Goal: Information Seeking & Learning: Learn about a topic

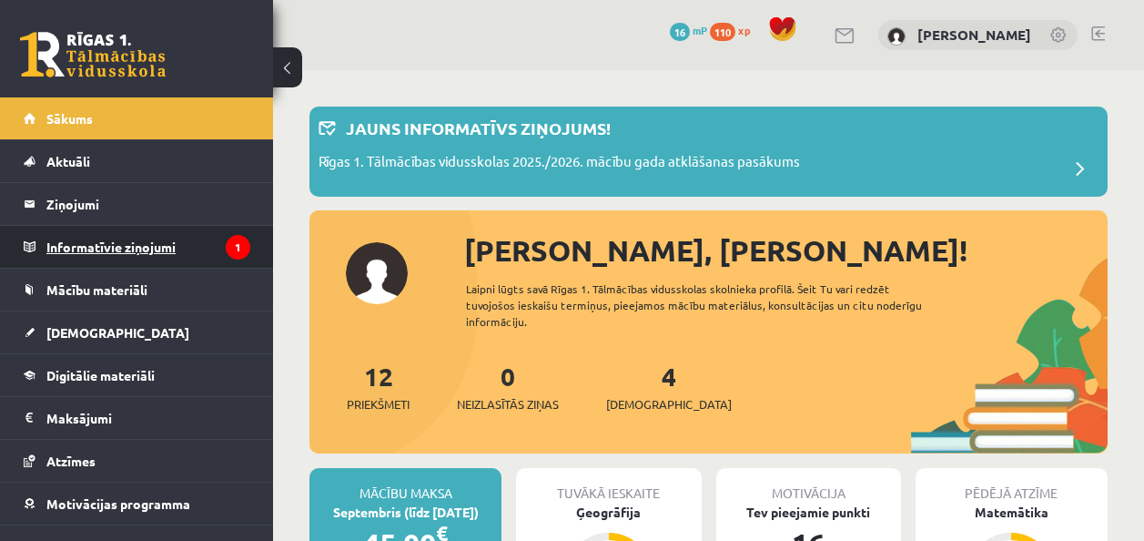
click at [167, 253] on legend "Informatīvie ziņojumi 1" at bounding box center [148, 247] width 204 height 42
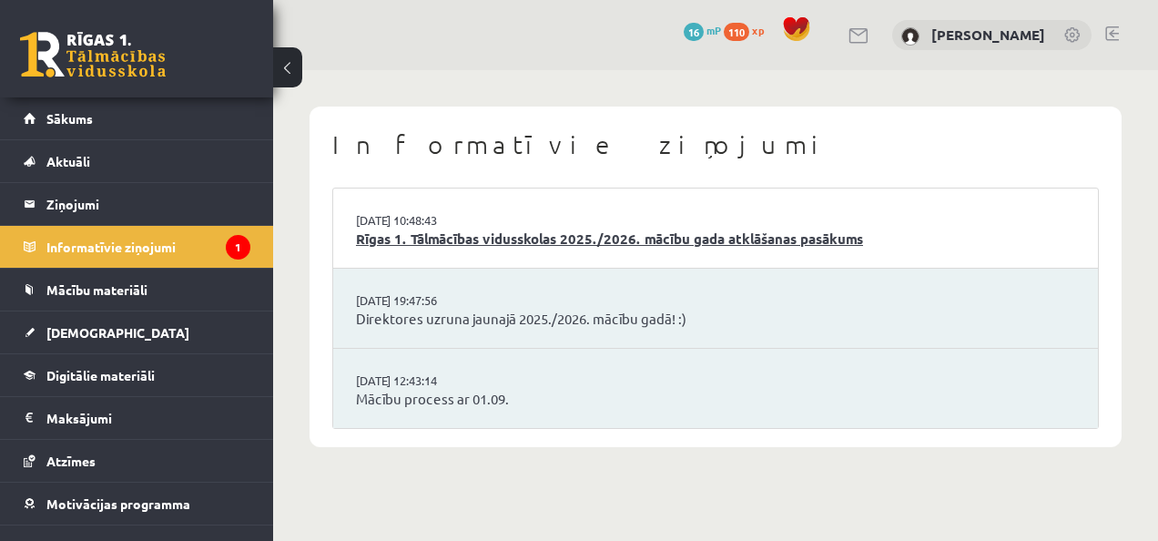
click at [419, 239] on link "Rīgas 1. Tālmācības vidusskolas 2025./2026. mācību gada atklāšanas pasākums" at bounding box center [715, 238] width 719 height 21
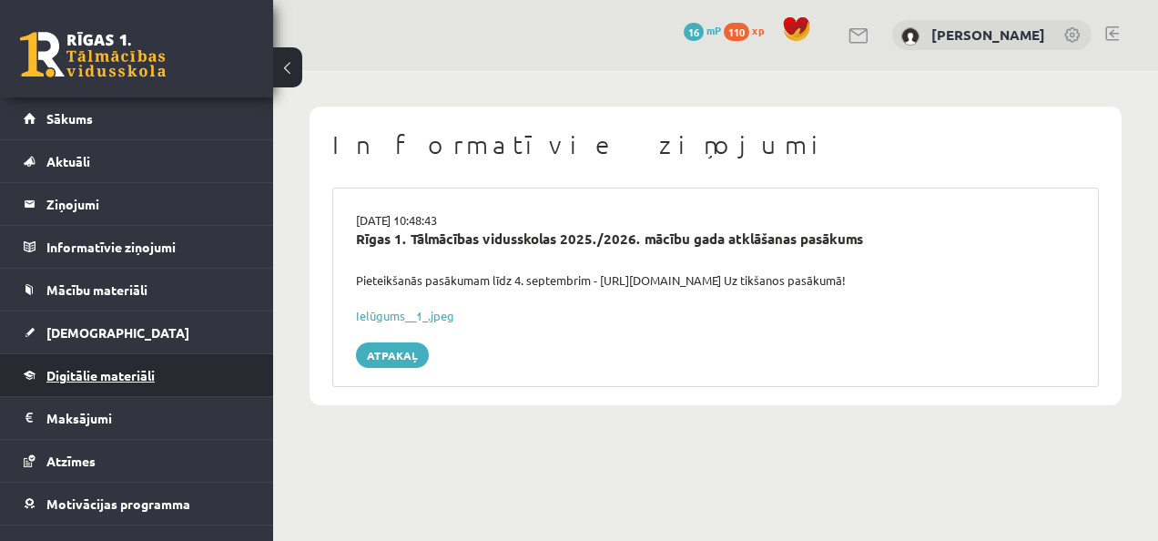
click at [118, 371] on span "Digitālie materiāli" at bounding box center [100, 375] width 108 height 16
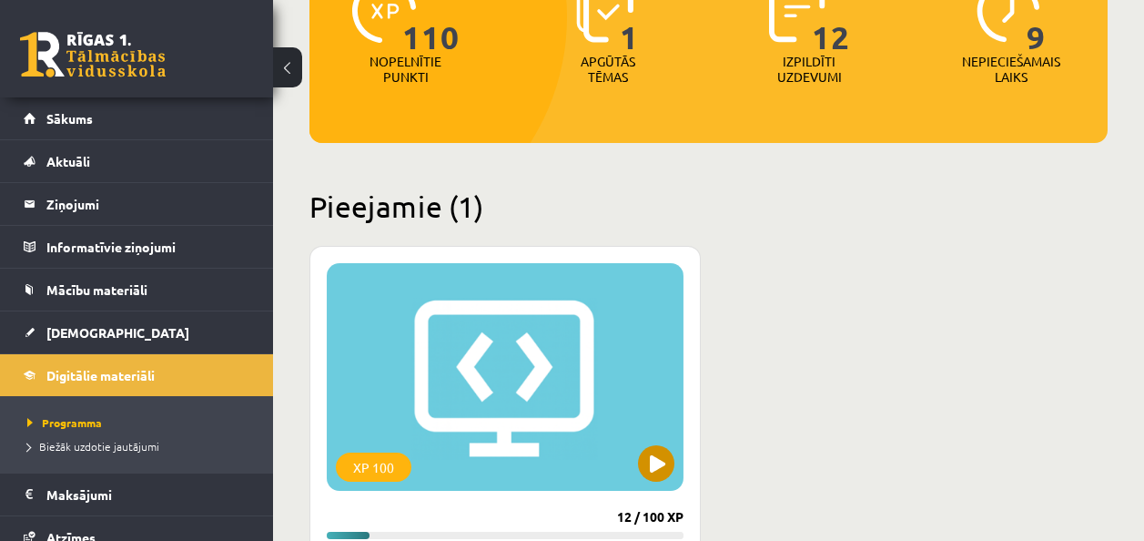
scroll to position [364, 0]
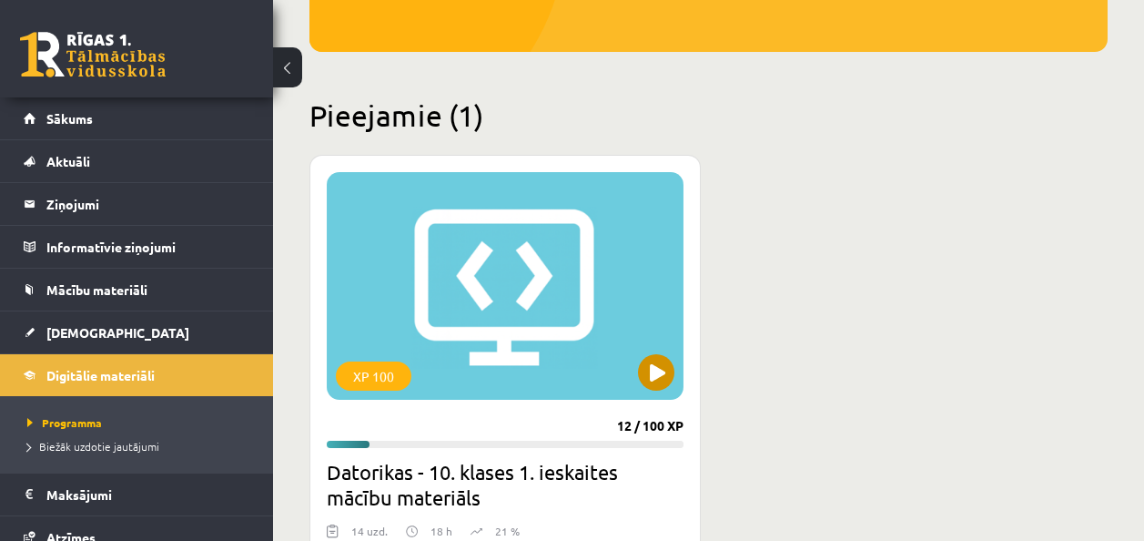
click at [641, 357] on div "XP 100" at bounding box center [505, 286] width 357 height 228
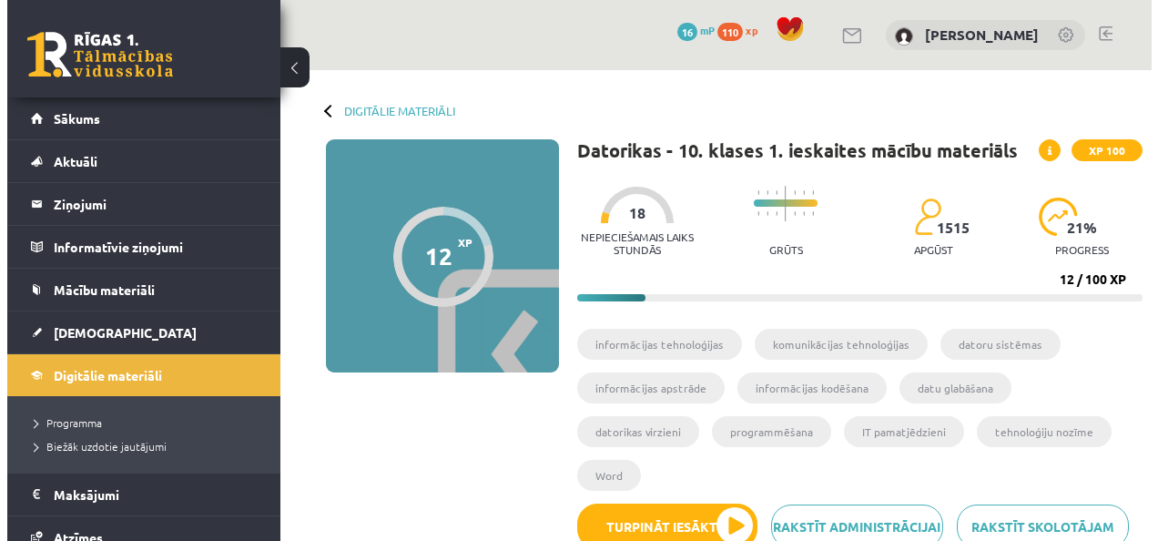
scroll to position [182, 0]
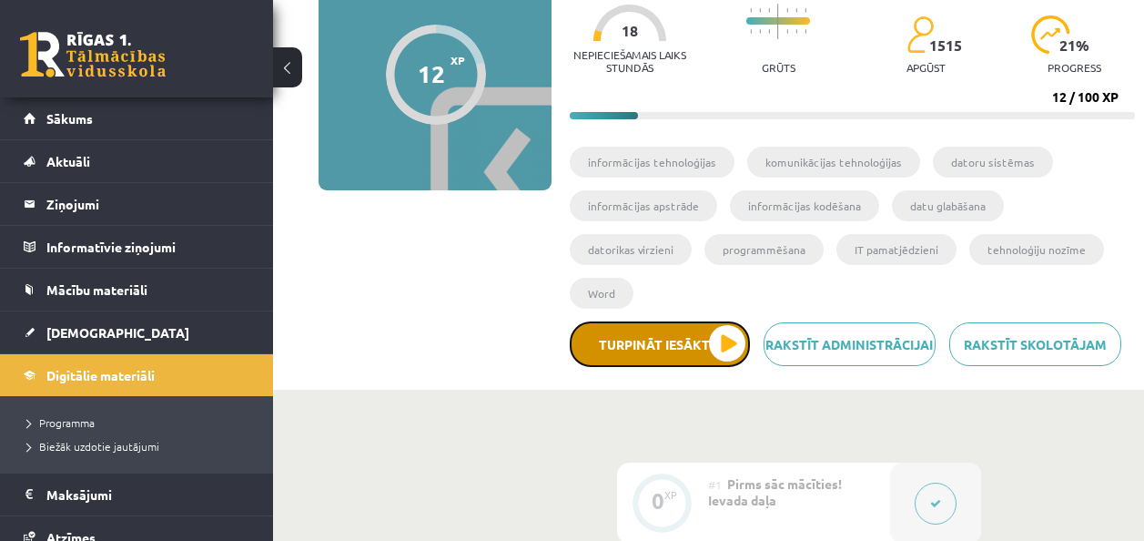
click at [709, 340] on button "Turpināt iesākto" at bounding box center [660, 344] width 180 height 46
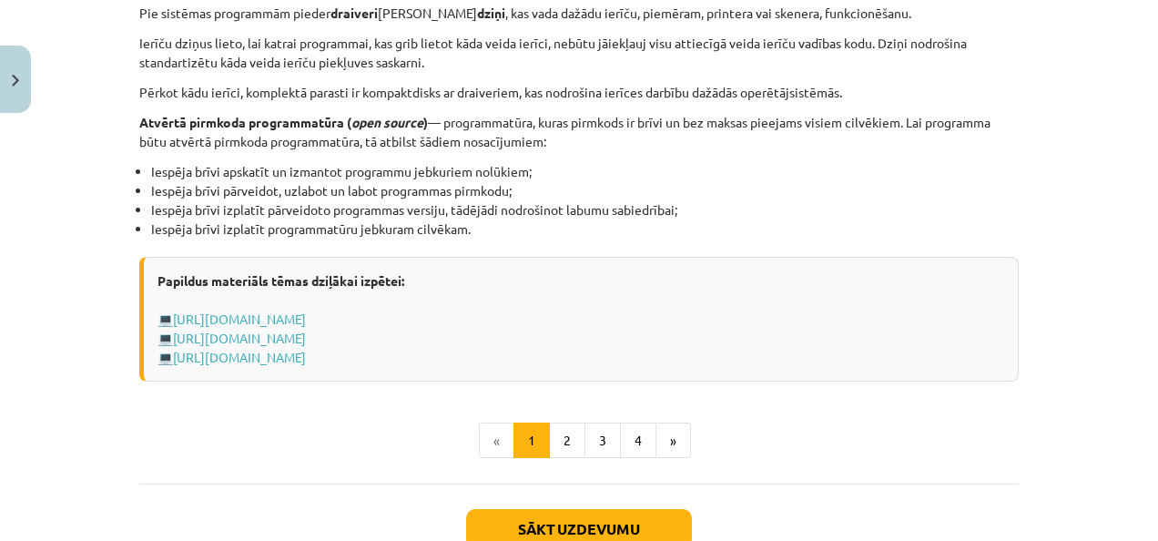
scroll to position [2037, 0]
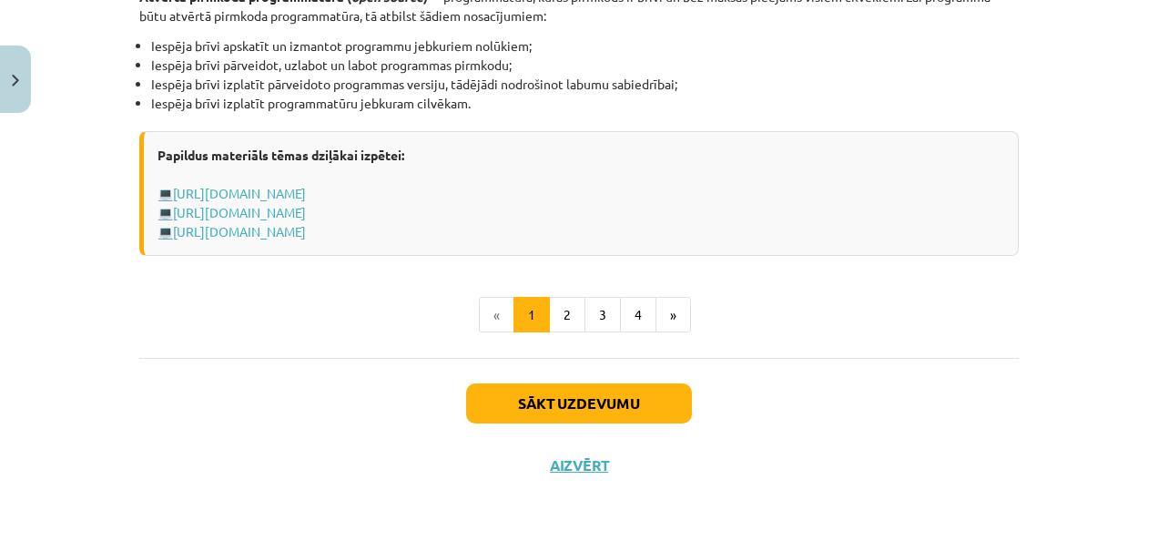
click at [482, 306] on li "«" at bounding box center [497, 315] width 36 height 36
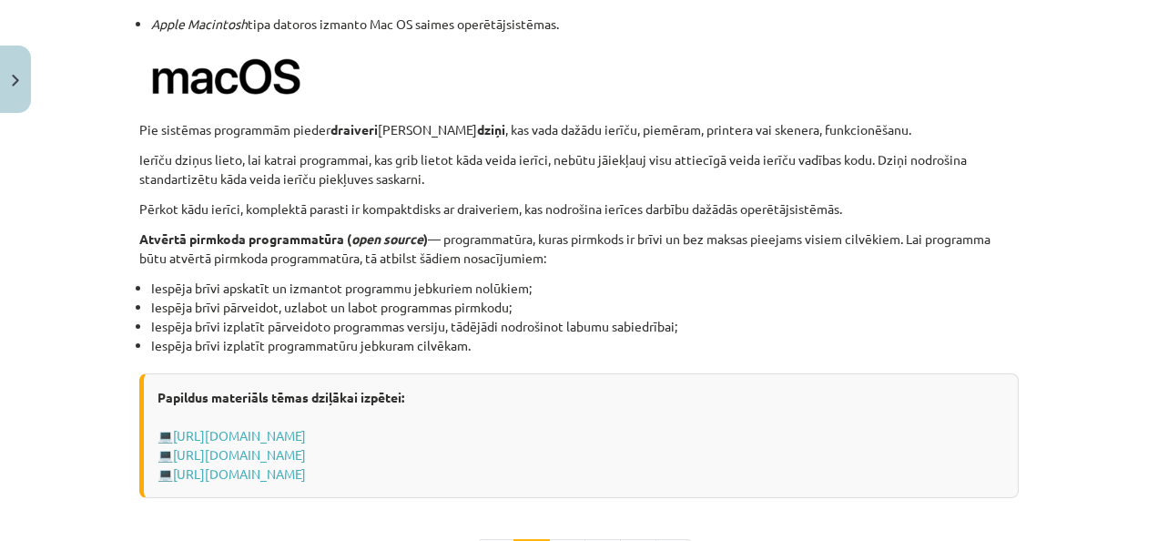
scroll to position [1855, 0]
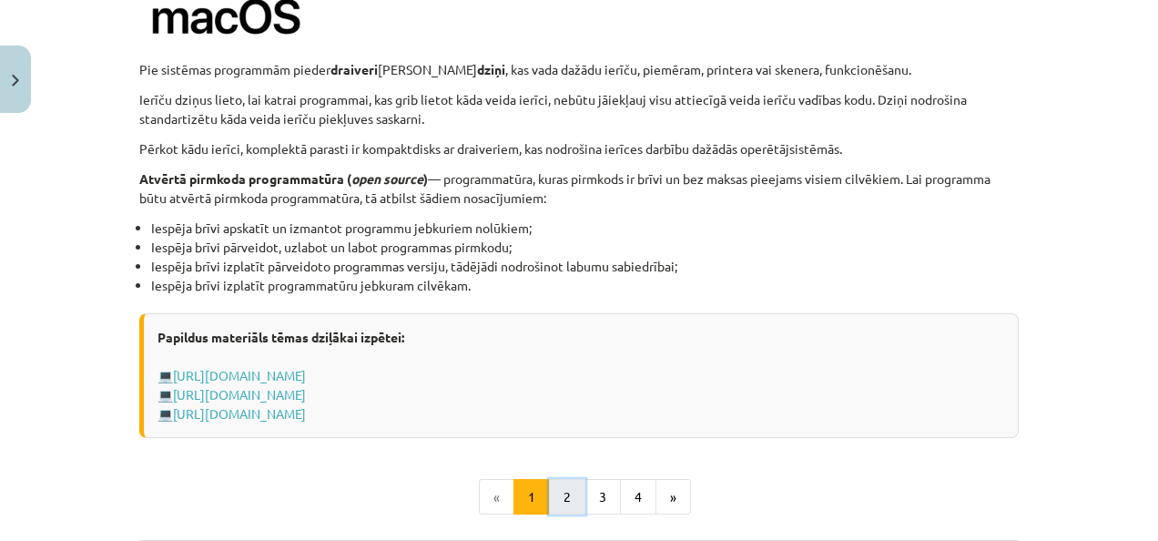
click at [570, 482] on button "2" at bounding box center [567, 497] width 36 height 36
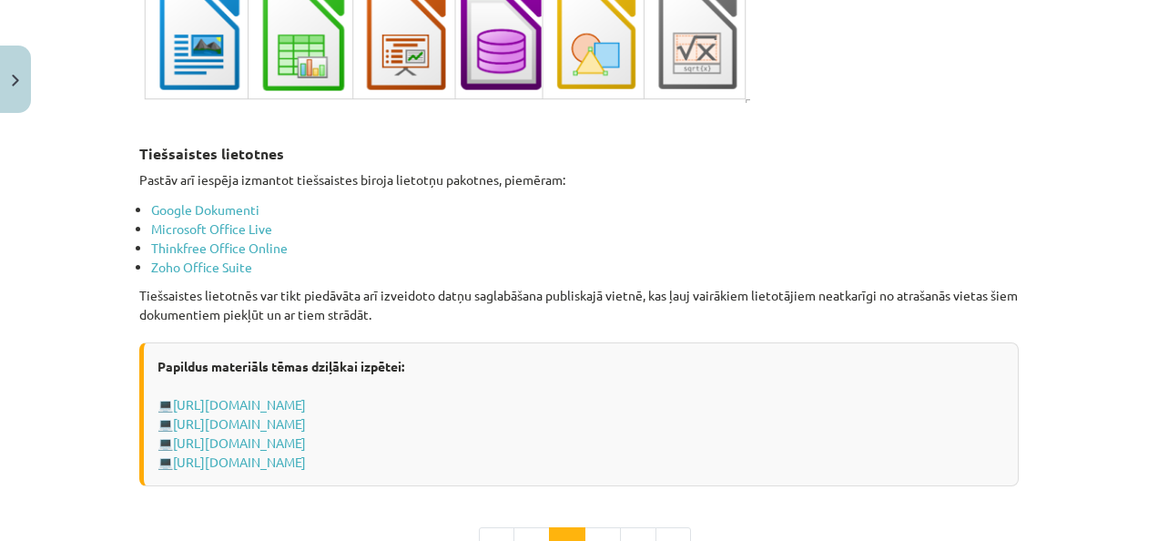
scroll to position [3114, 0]
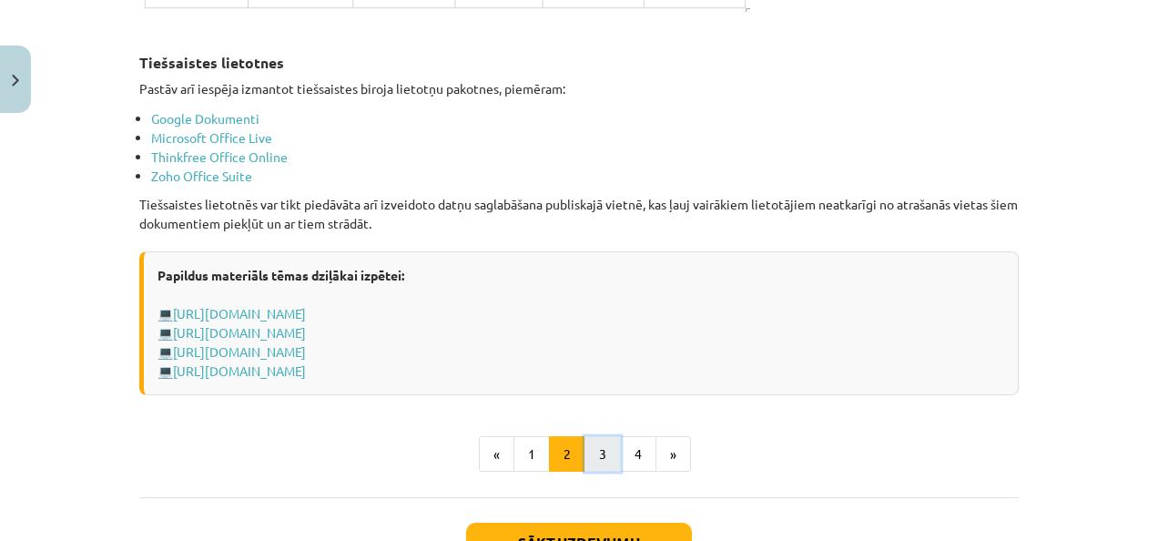
click at [585, 454] on button "3" at bounding box center [602, 454] width 36 height 36
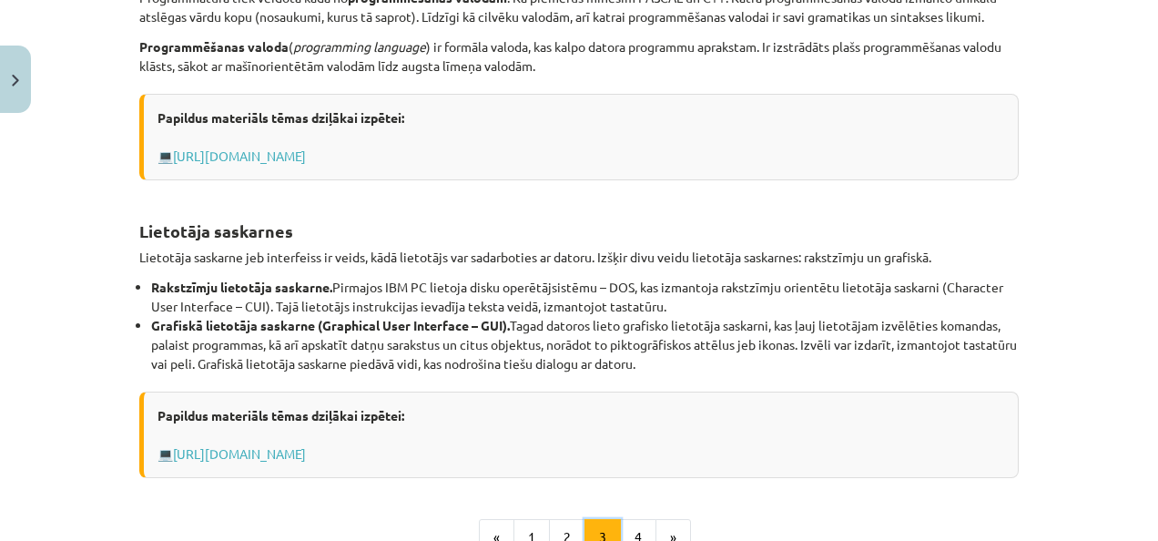
scroll to position [728, 0]
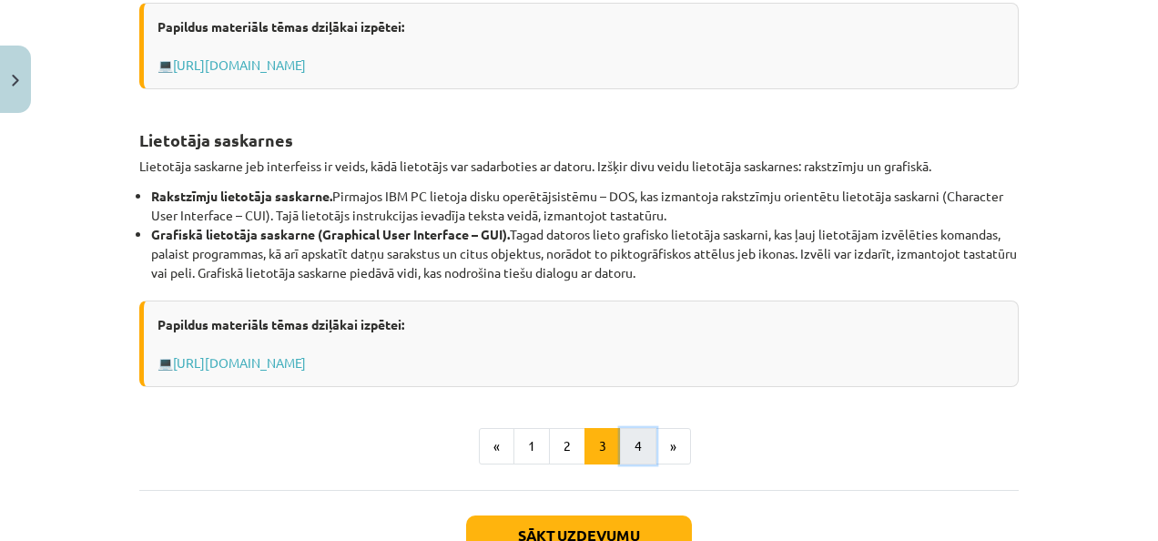
click at [628, 437] on button "4" at bounding box center [638, 446] width 36 height 36
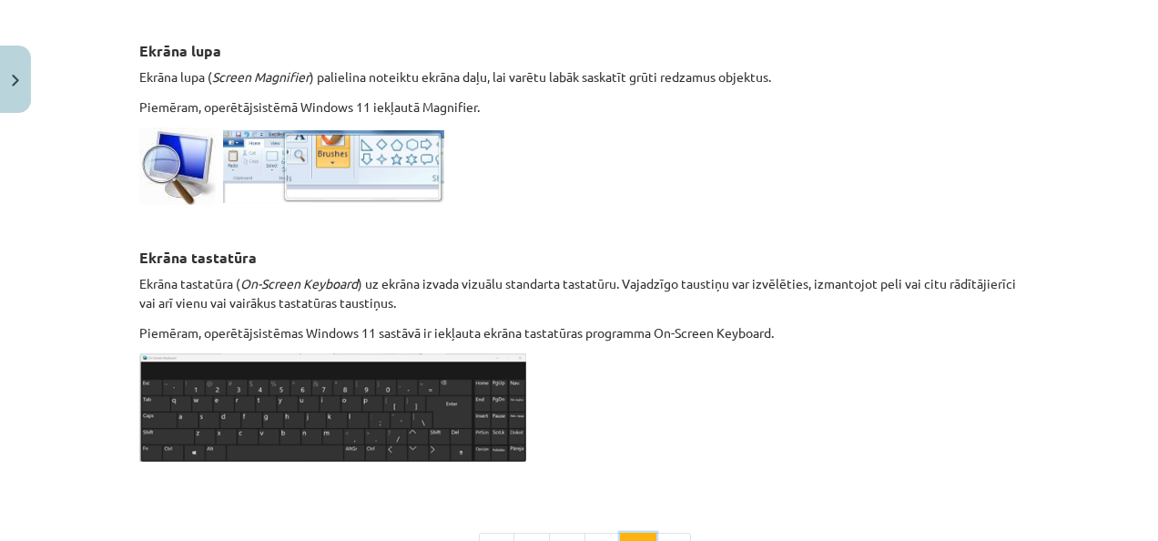
scroll to position [963, 0]
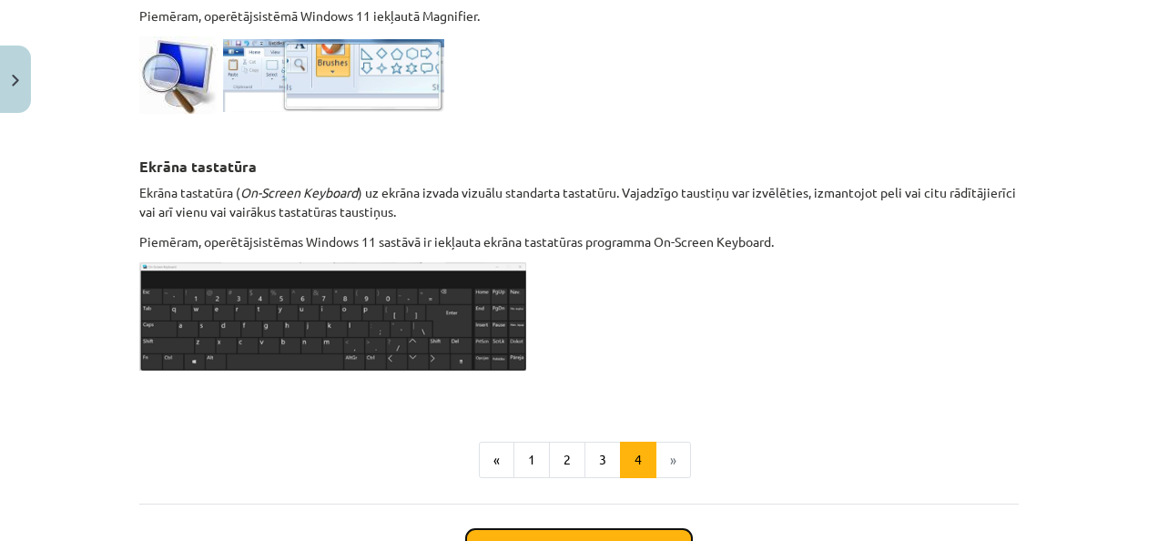
click at [540, 529] on button "Sākt uzdevumu" at bounding box center [579, 549] width 226 height 40
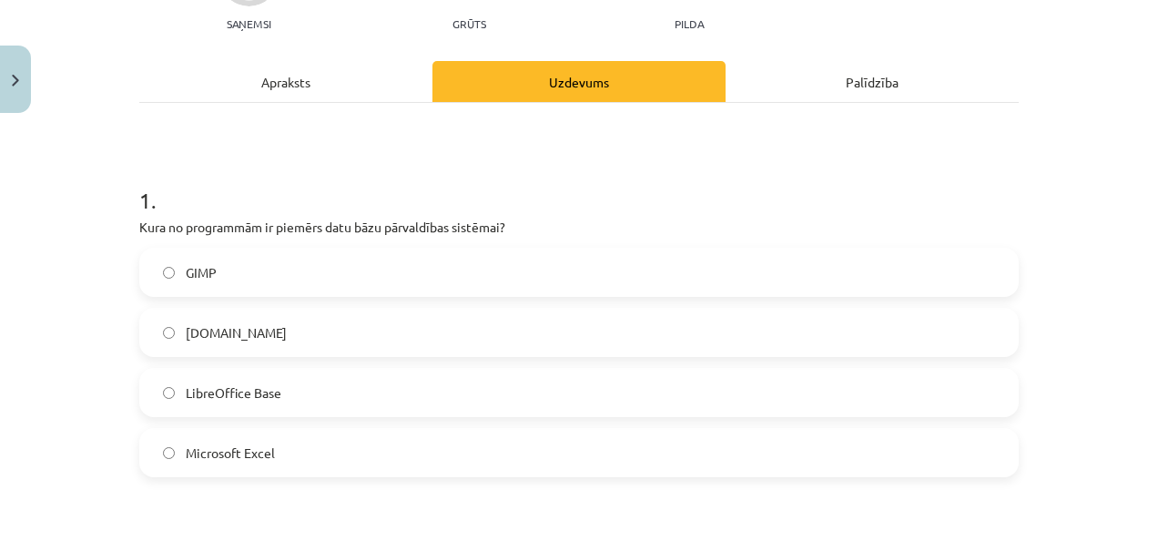
scroll to position [228, 0]
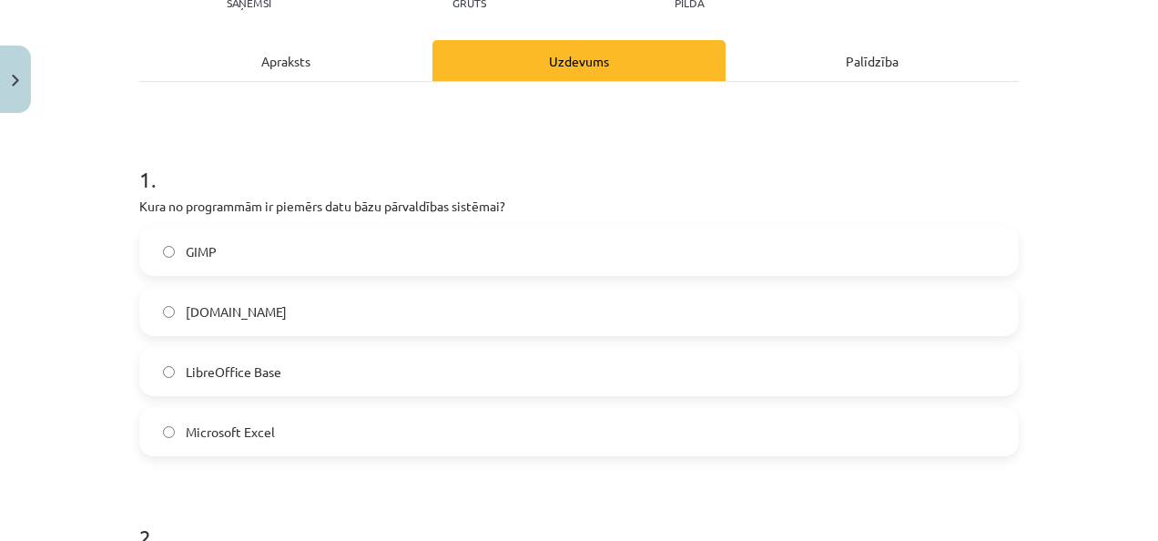
click at [321, 355] on label "LibreOffice Base" at bounding box center [579, 372] width 876 height 46
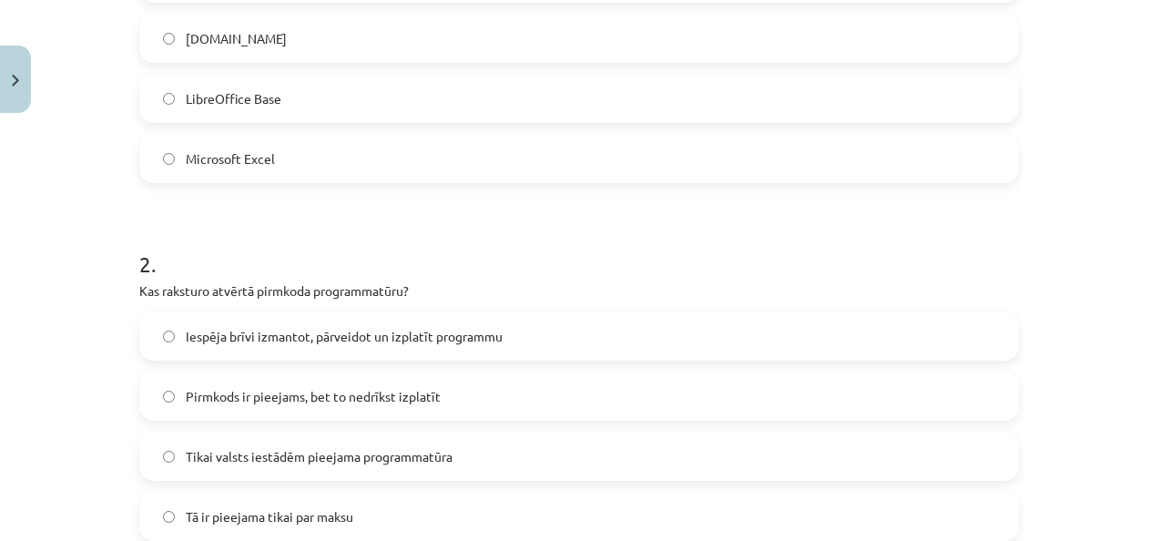
scroll to position [592, 0]
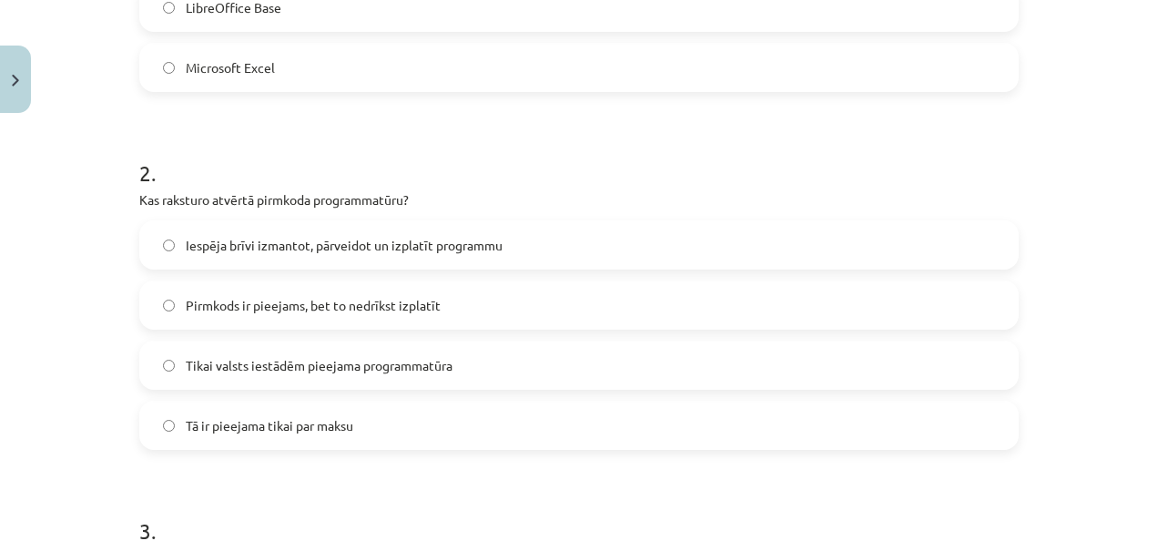
click at [370, 230] on label "Iespēja brīvi izmantot, pārveidot un izplatīt programmu" at bounding box center [579, 245] width 876 height 46
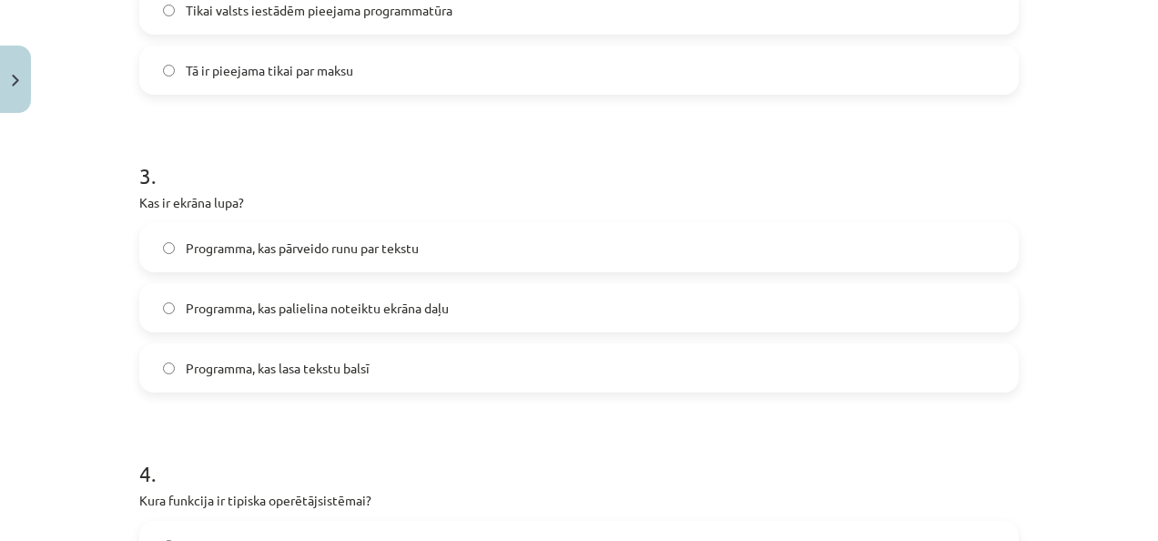
scroll to position [956, 0]
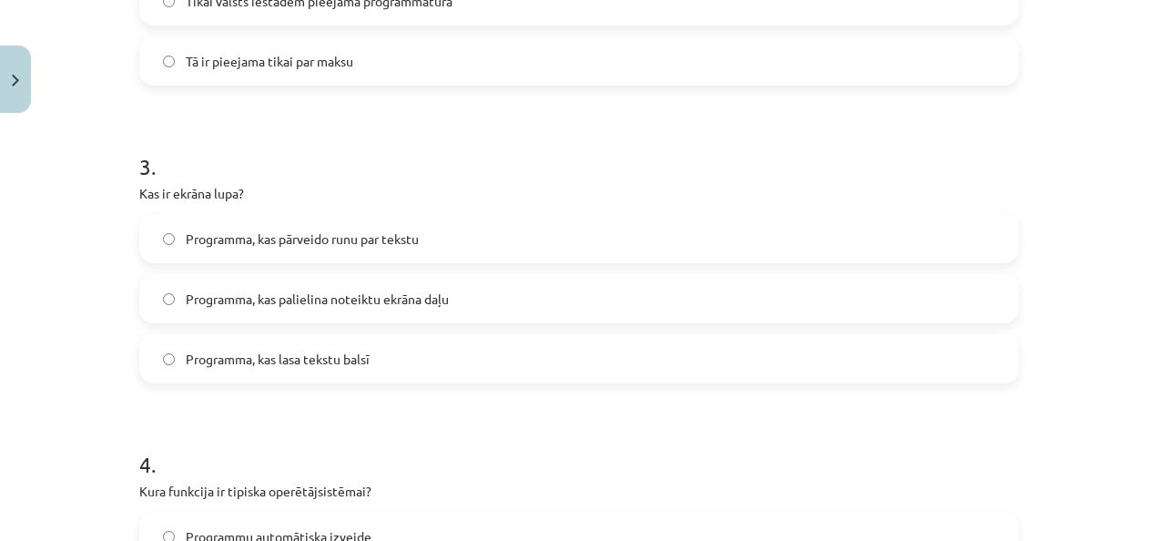
click at [340, 291] on span "Programma, kas palielina noteiktu ekrāna daļu" at bounding box center [317, 298] width 263 height 19
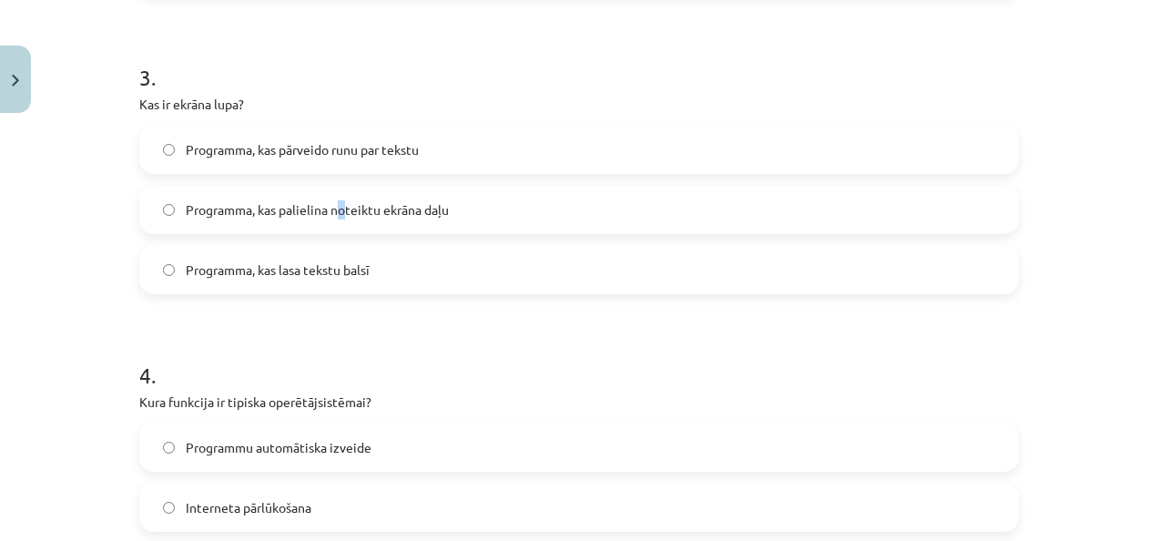
scroll to position [1138, 0]
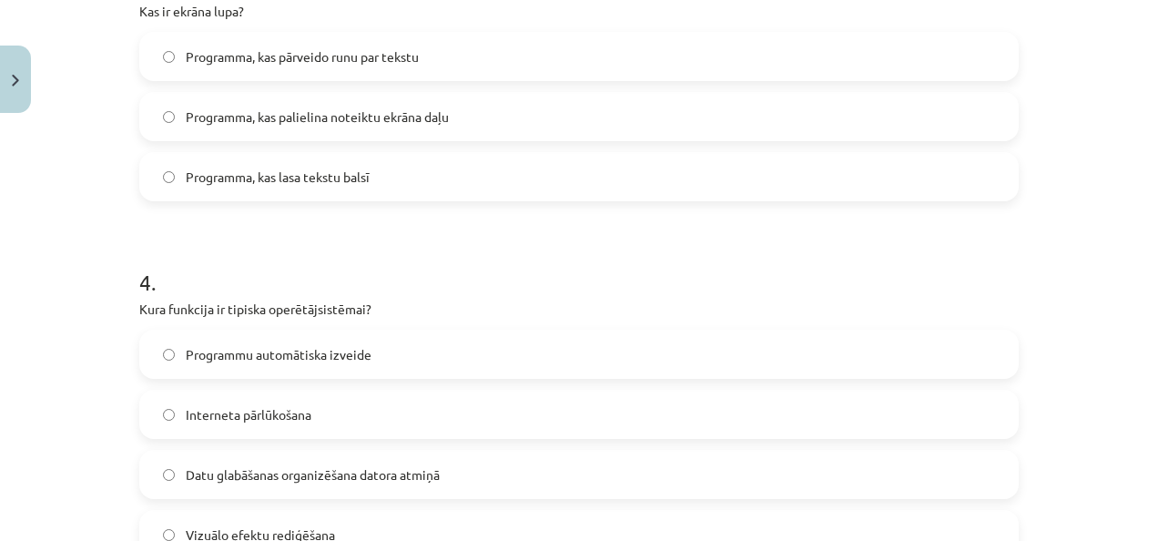
click at [467, 127] on label "Programma, kas palielina noteiktu ekrāna daļu" at bounding box center [579, 117] width 876 height 46
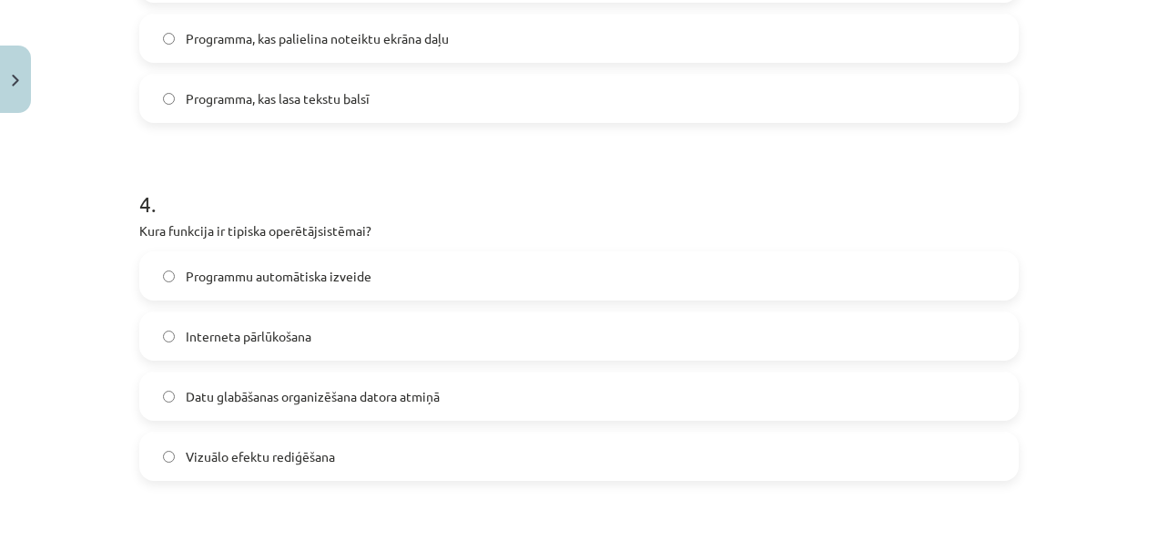
scroll to position [1229, 0]
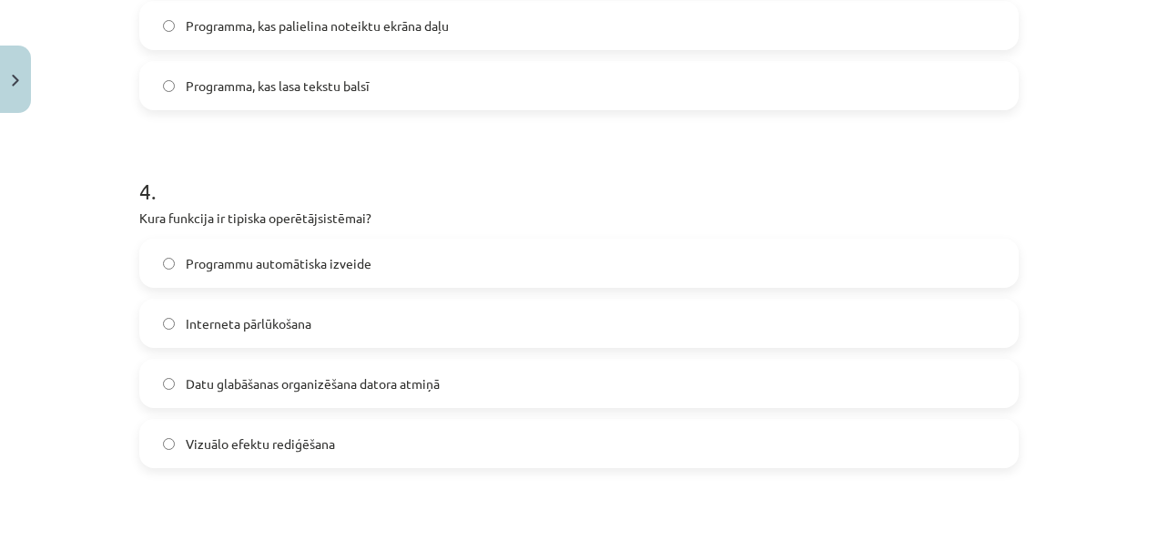
click at [418, 380] on span "Datu glabāšanas organizēšana datora atmiņā" at bounding box center [313, 383] width 254 height 19
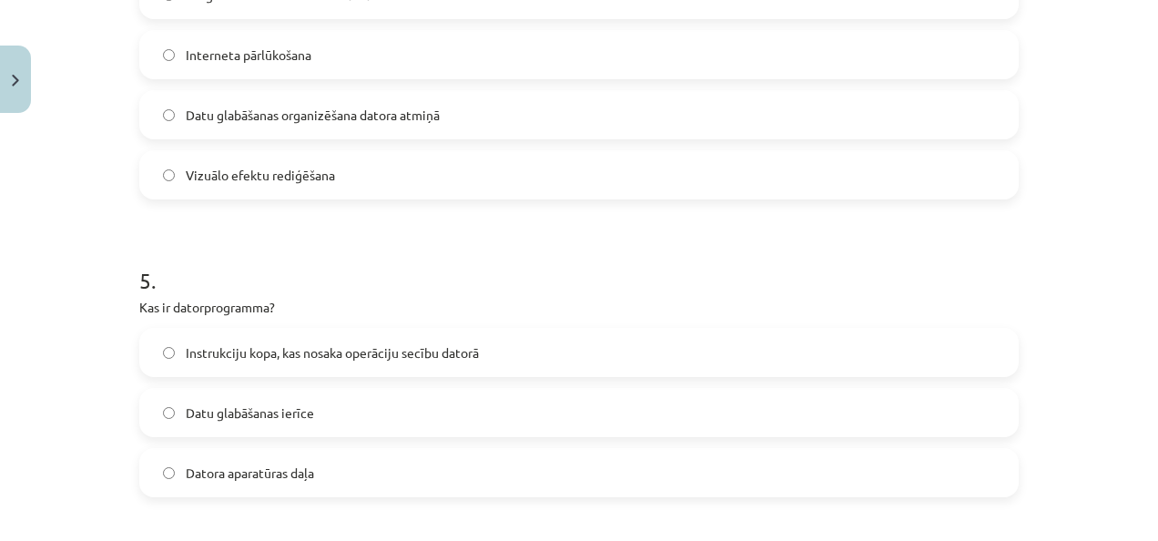
scroll to position [1502, 0]
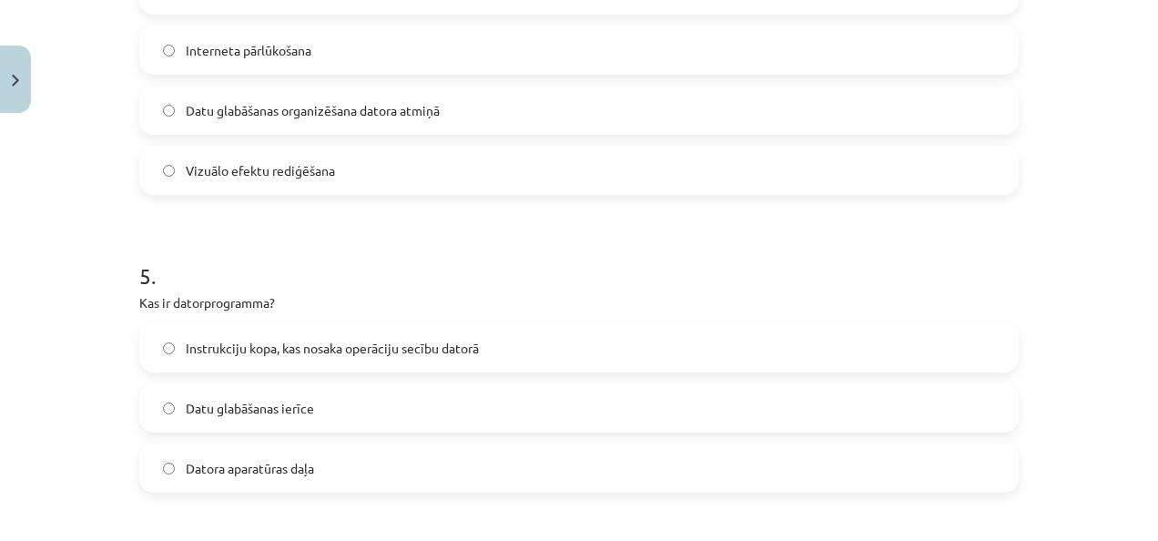
click at [444, 340] on span "Instrukciju kopa, kas nosaka operāciju secību datorā" at bounding box center [332, 348] width 293 height 19
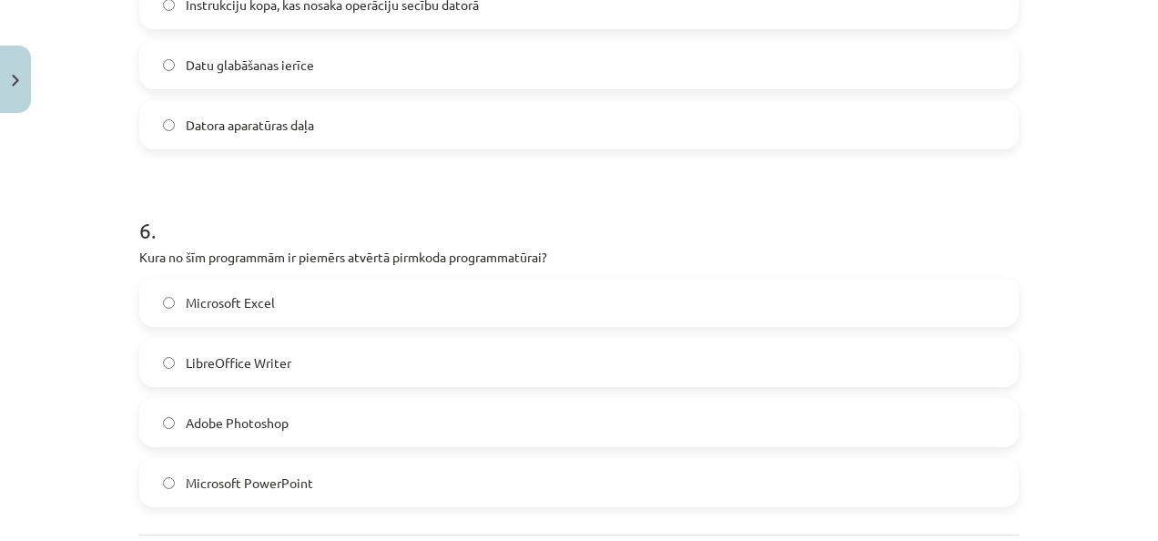
scroll to position [1866, 0]
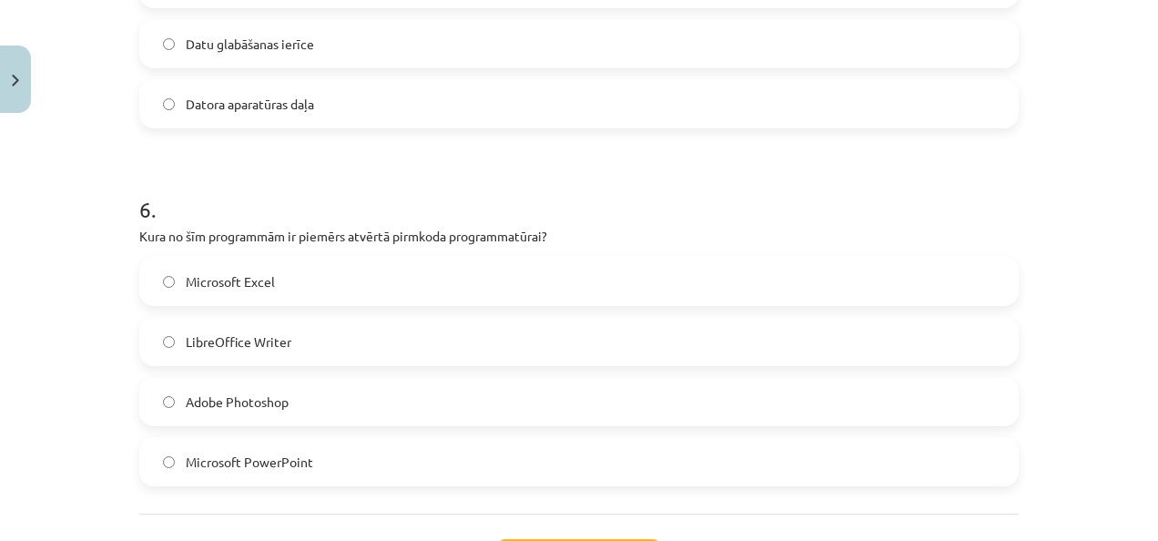
click at [253, 330] on label "LibreOffice Writer" at bounding box center [579, 342] width 876 height 46
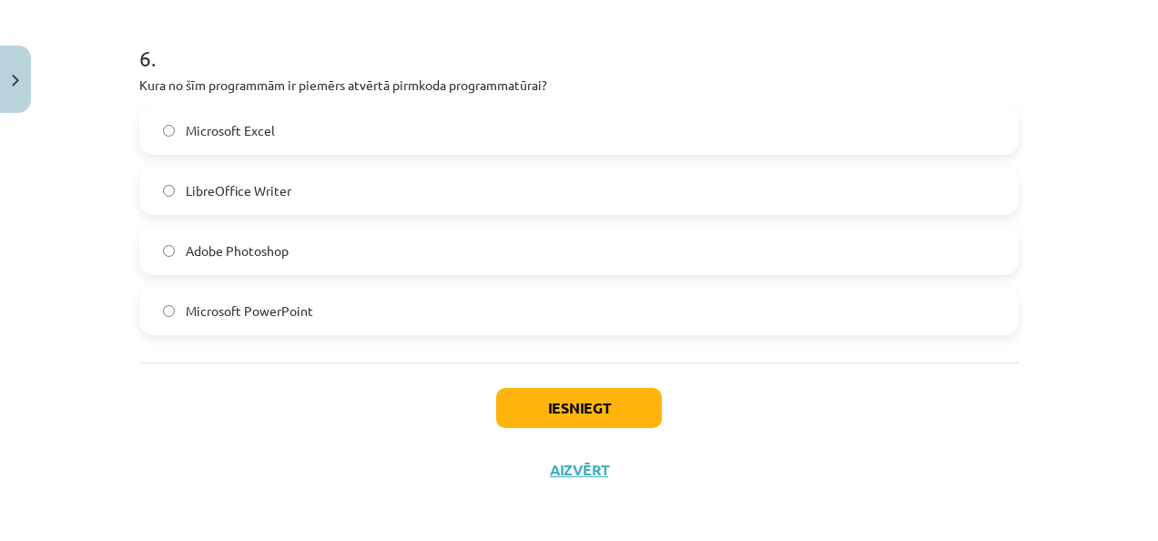
scroll to position [2023, 0]
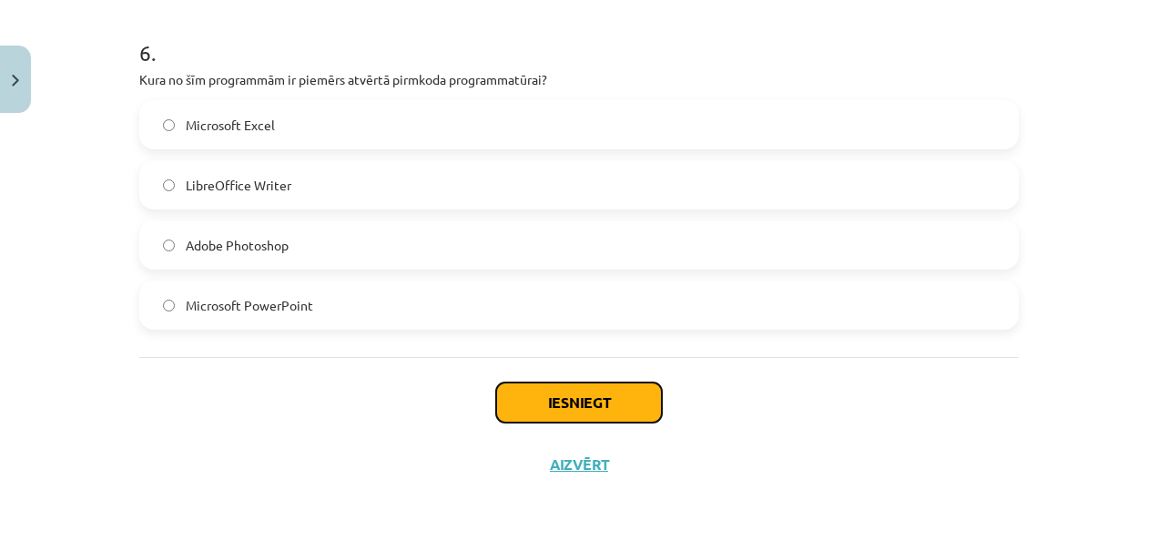
click at [557, 418] on button "Iesniegt" at bounding box center [579, 402] width 166 height 40
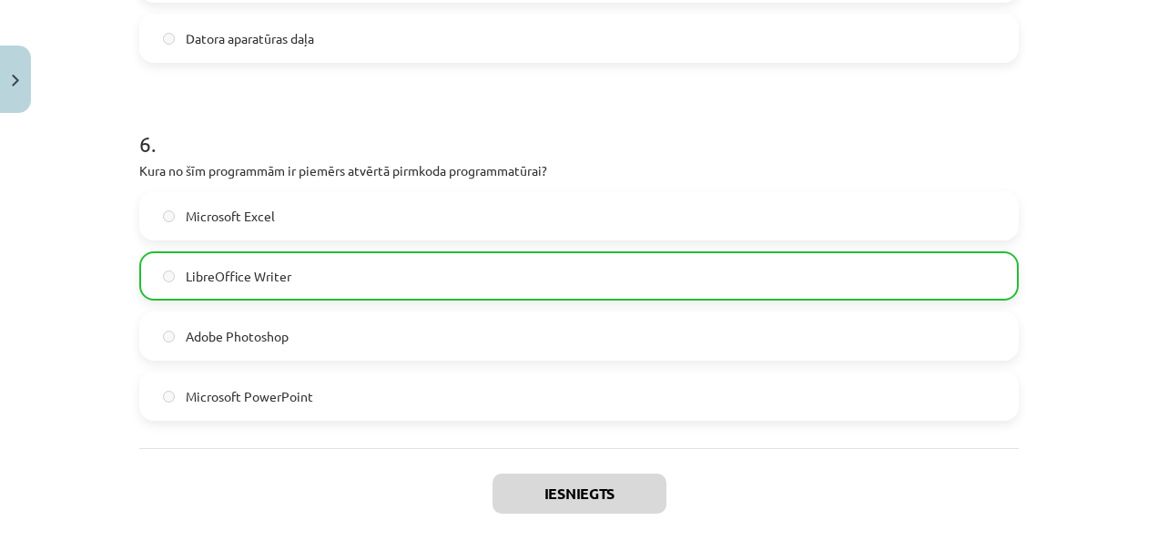
scroll to position [2080, 0]
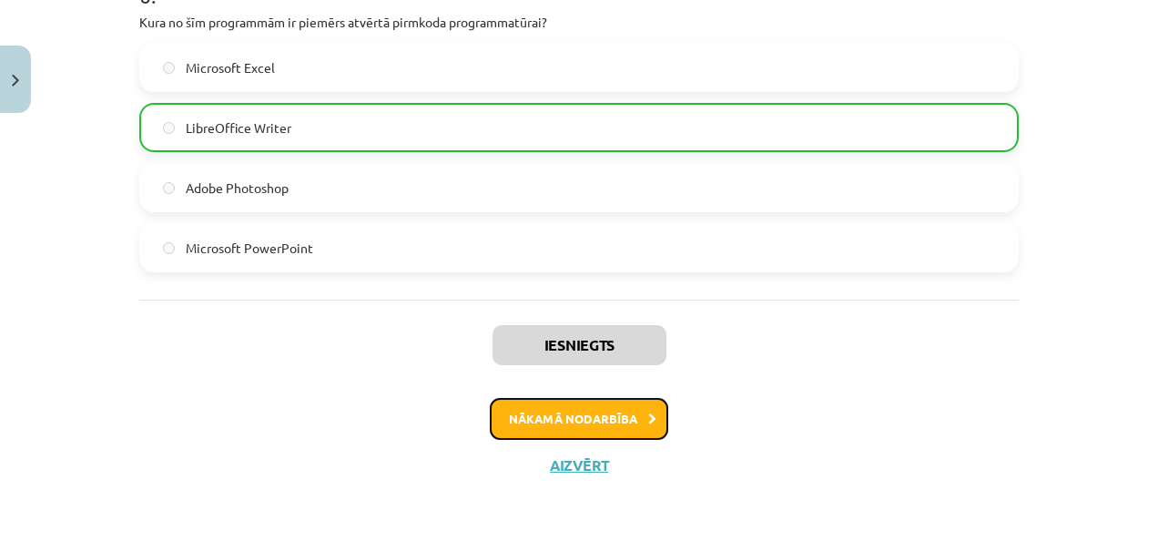
click at [591, 432] on button "Nākamā nodarbība" at bounding box center [579, 419] width 178 height 42
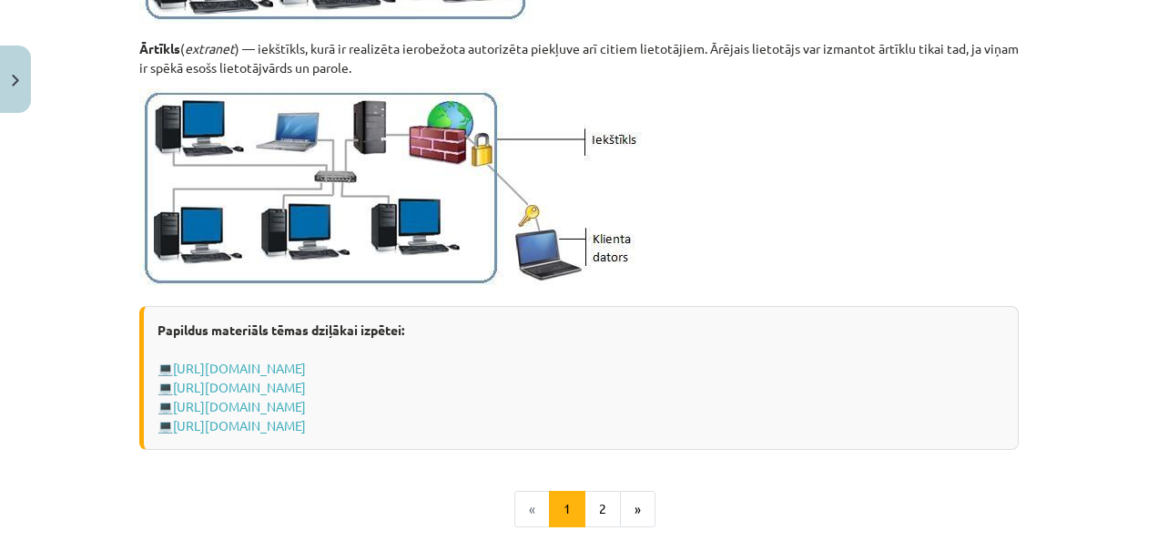
scroll to position [2094, 0]
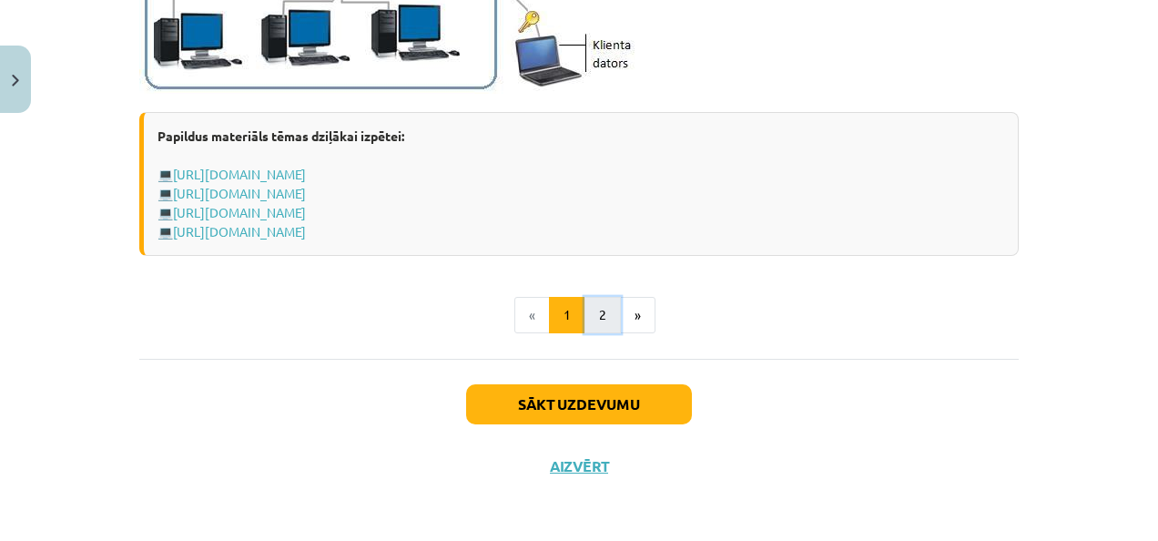
click at [600, 307] on button "2" at bounding box center [602, 315] width 36 height 36
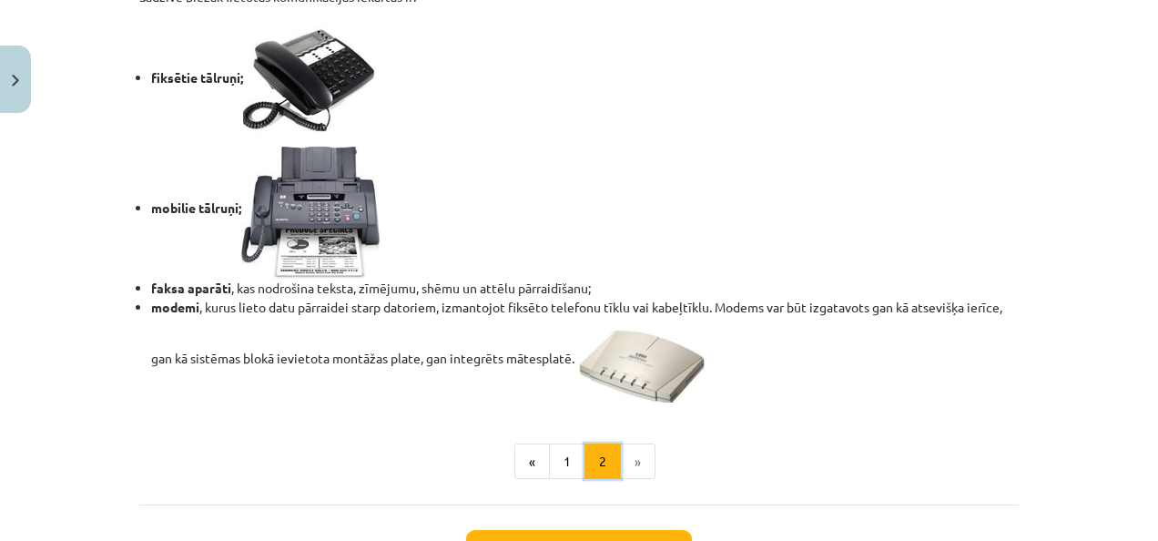
scroll to position [1639, 0]
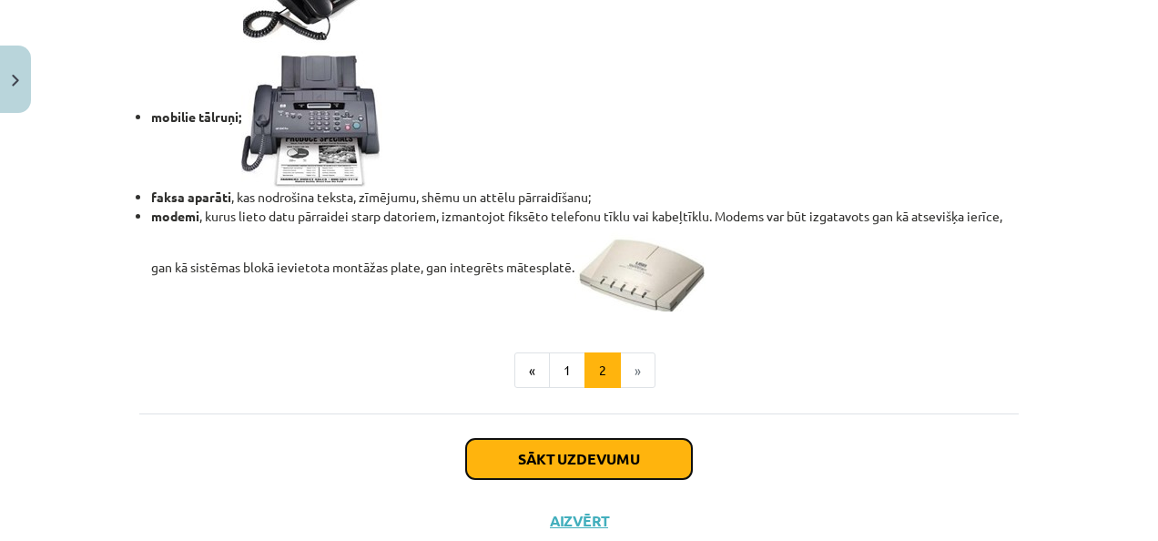
click at [601, 449] on button "Sākt uzdevumu" at bounding box center [579, 459] width 226 height 40
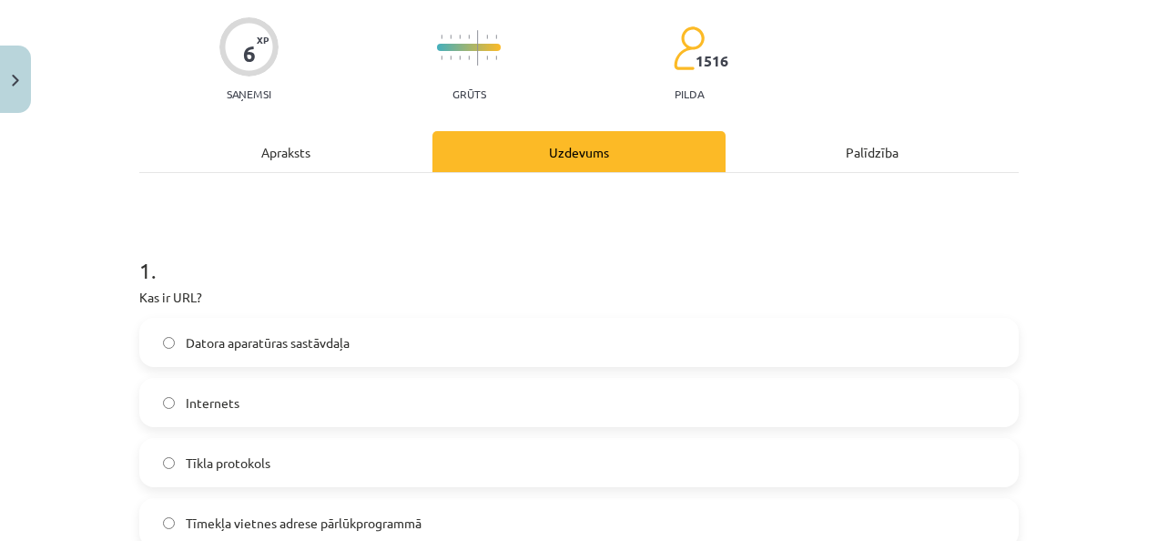
scroll to position [228, 0]
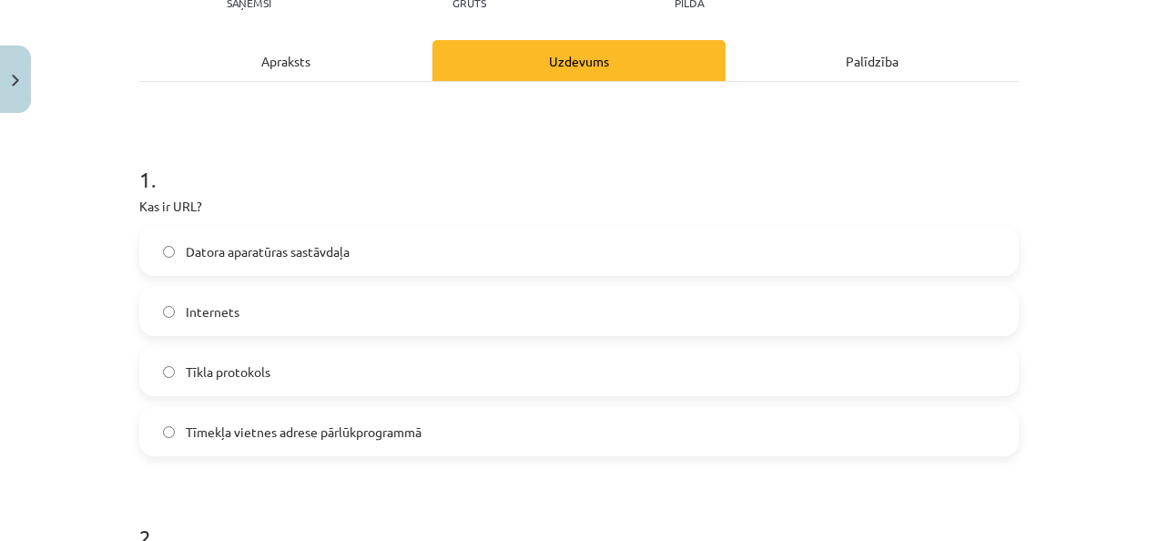
click at [320, 426] on span "Tīmekļa vietnes adrese pārlūkprogrammā" at bounding box center [304, 431] width 236 height 19
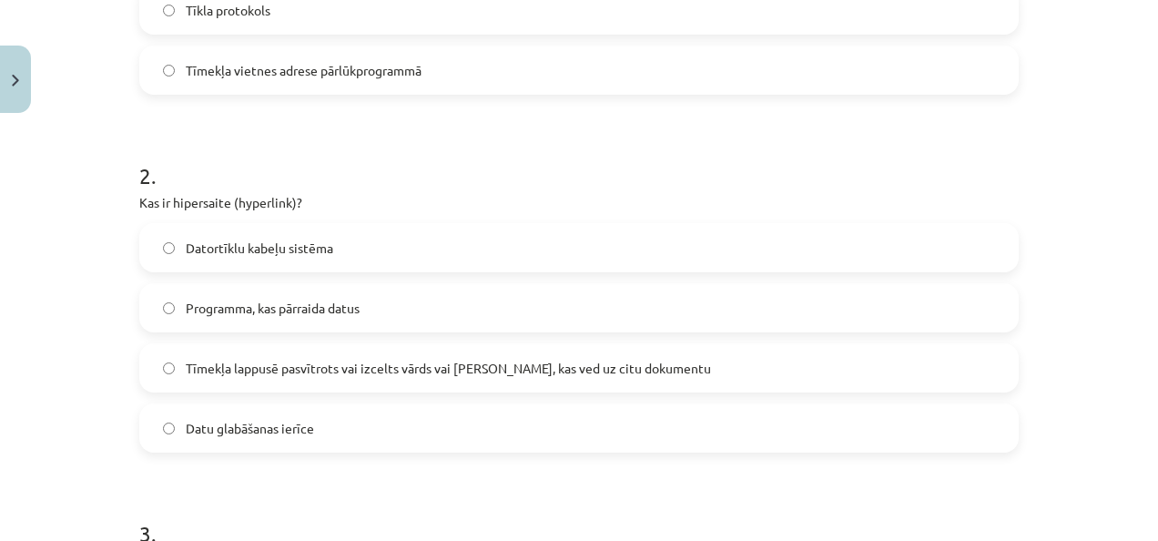
scroll to position [592, 0]
click at [340, 360] on span "Tīmekļa lappusē pasvītrots vai izcelts vārds vai [PERSON_NAME], kas ved uz citu…" at bounding box center [448, 365] width 525 height 19
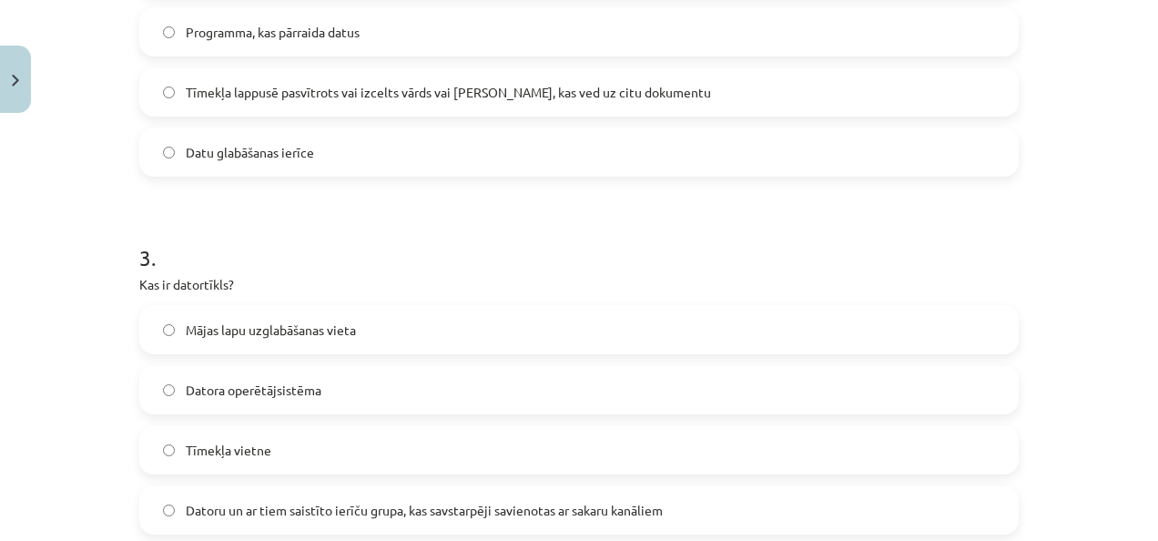
scroll to position [956, 0]
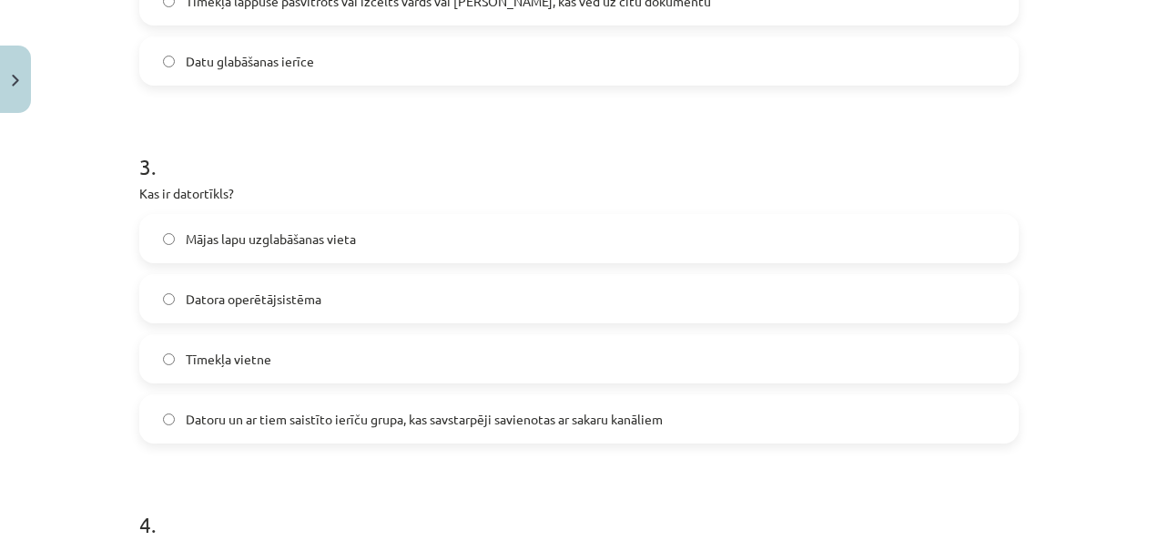
click at [364, 426] on span "Datoru un ar tiem saistīto ierīču grupa, kas savstarpēji savienotas ar sakaru k…" at bounding box center [424, 419] width 477 height 19
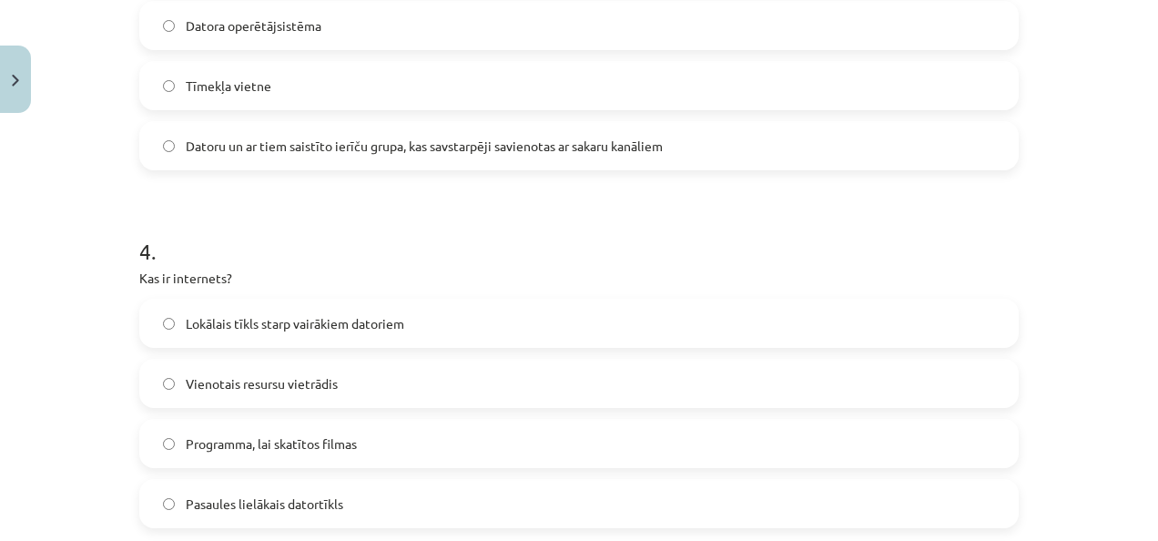
scroll to position [1320, 0]
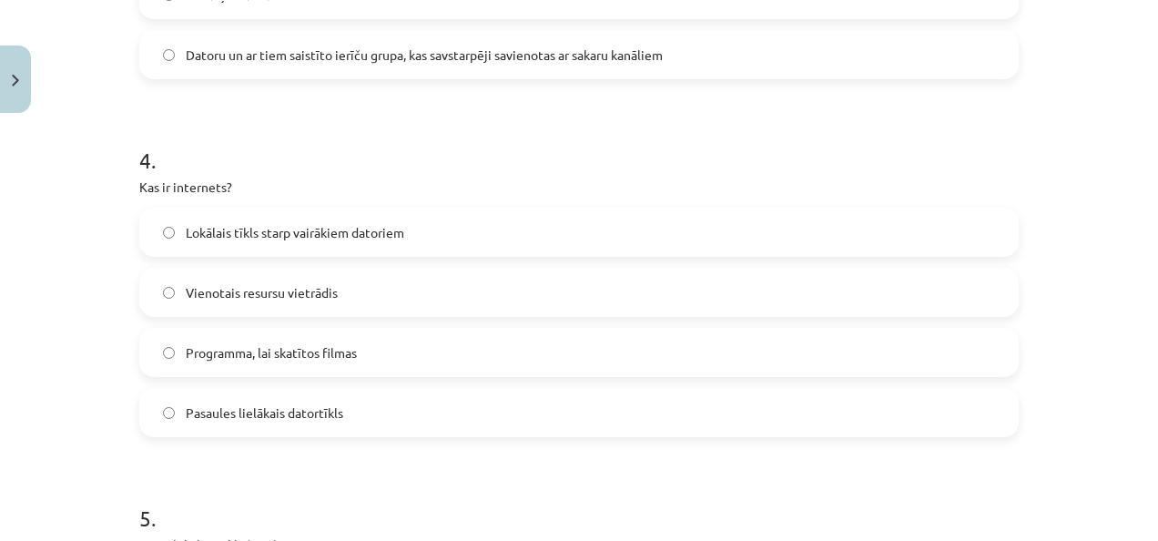
click at [351, 407] on label "Pasaules lielākais datortīkls" at bounding box center [579, 413] width 876 height 46
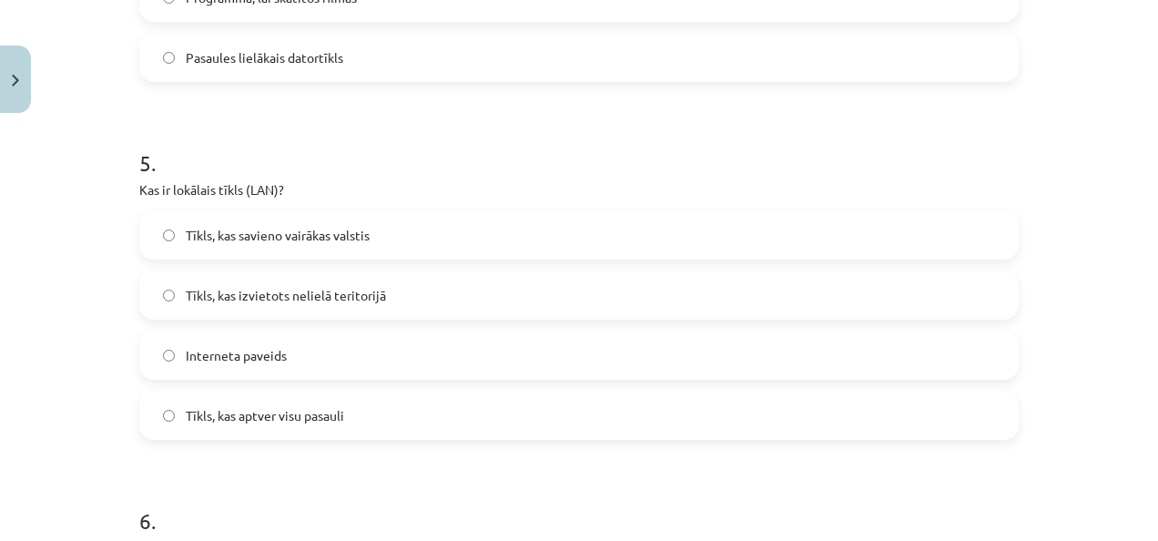
scroll to position [1684, 0]
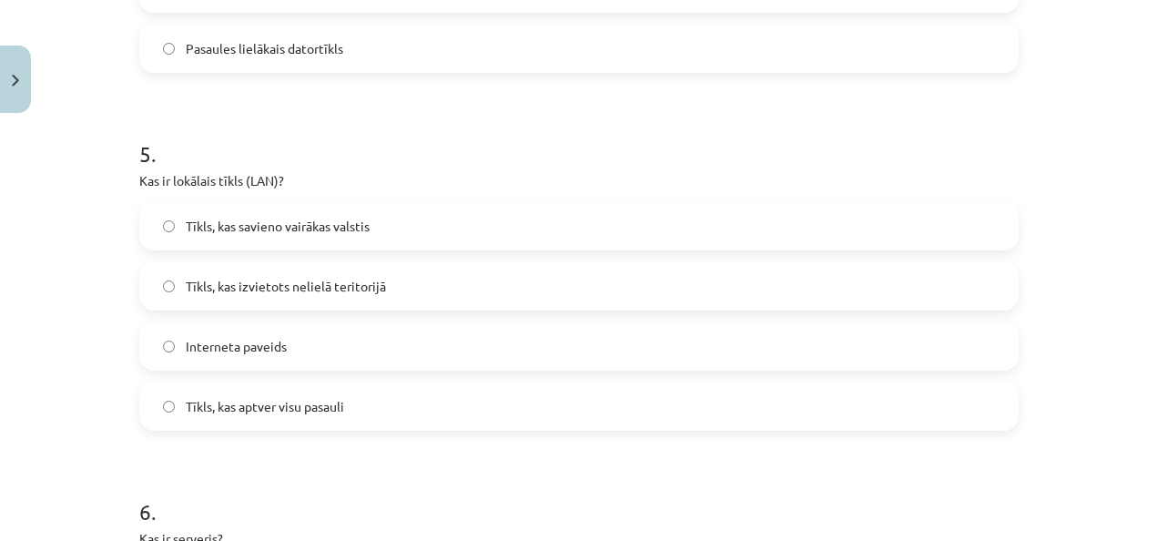
drag, startPoint x: 399, startPoint y: 251, endPoint x: 396, endPoint y: 261, distance: 10.4
click at [397, 259] on div "Tīkls, kas savieno vairākas valstis Tīkls, kas izvietots nelielā teritorijā Int…" at bounding box center [578, 315] width 879 height 229
click at [386, 283] on label "Tīkls, kas izvietots nelielā teritorijā" at bounding box center [579, 286] width 876 height 46
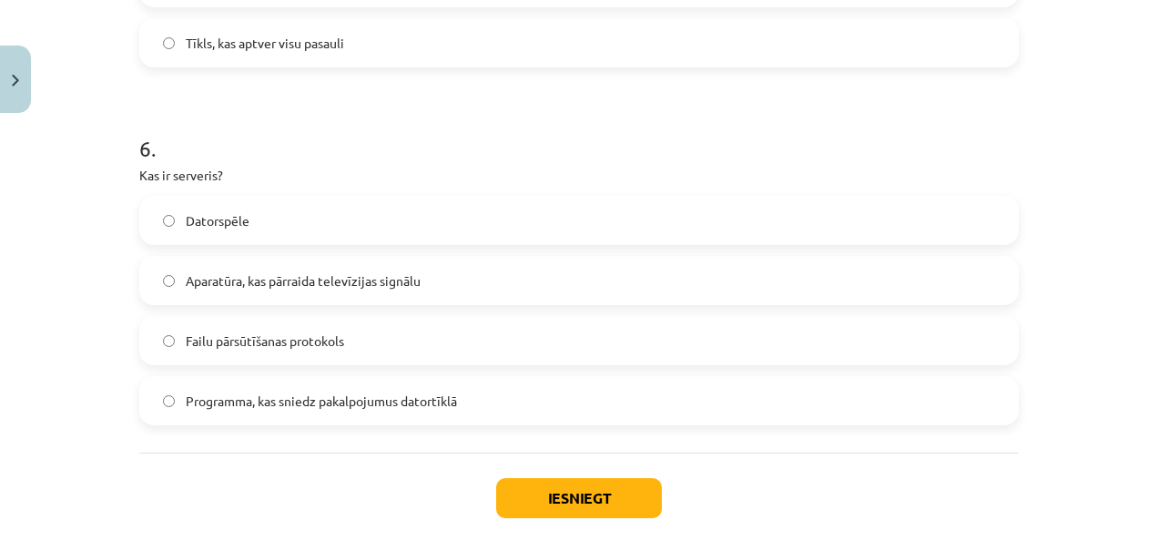
scroll to position [2048, 0]
click at [311, 406] on span "Programma, kas sniedz pakalpojumus datortīklā" at bounding box center [321, 400] width 271 height 19
click at [532, 478] on button "Iesniegt" at bounding box center [579, 497] width 166 height 40
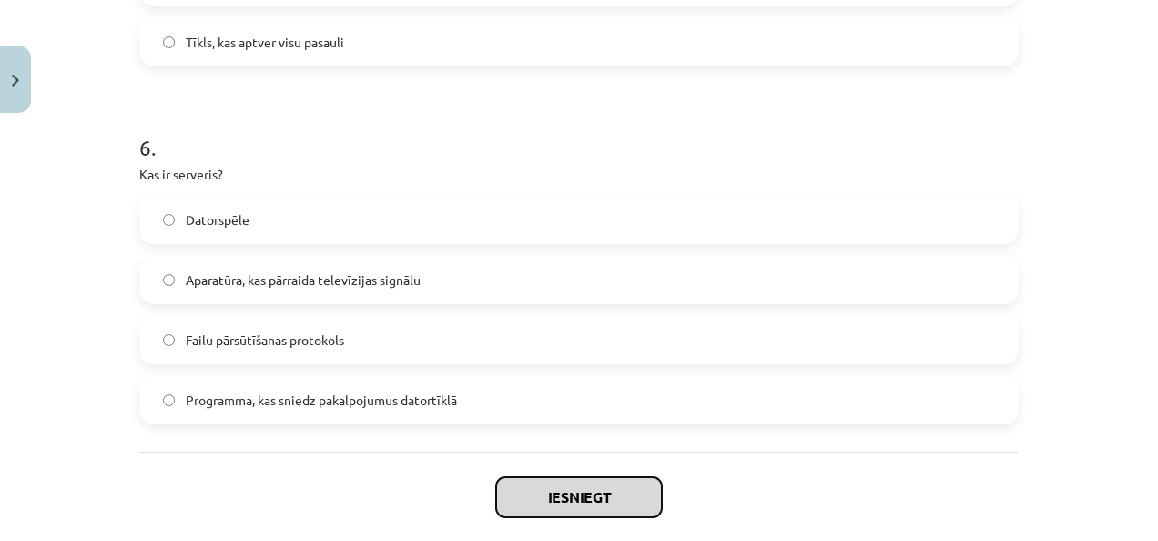
click at [524, 488] on button "Iesniegt" at bounding box center [579, 497] width 166 height 40
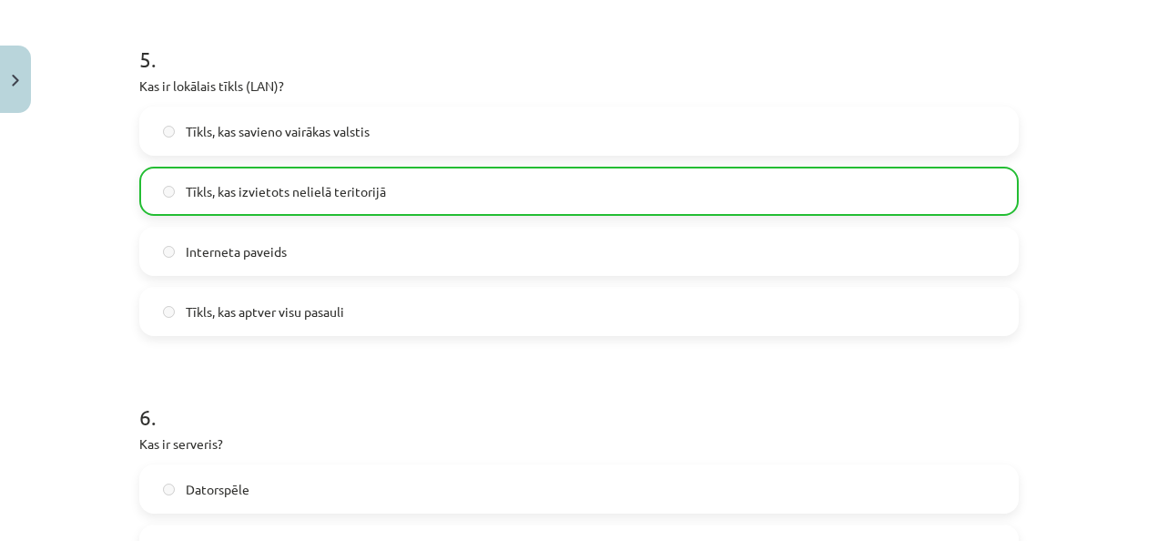
scroll to position [2200, 0]
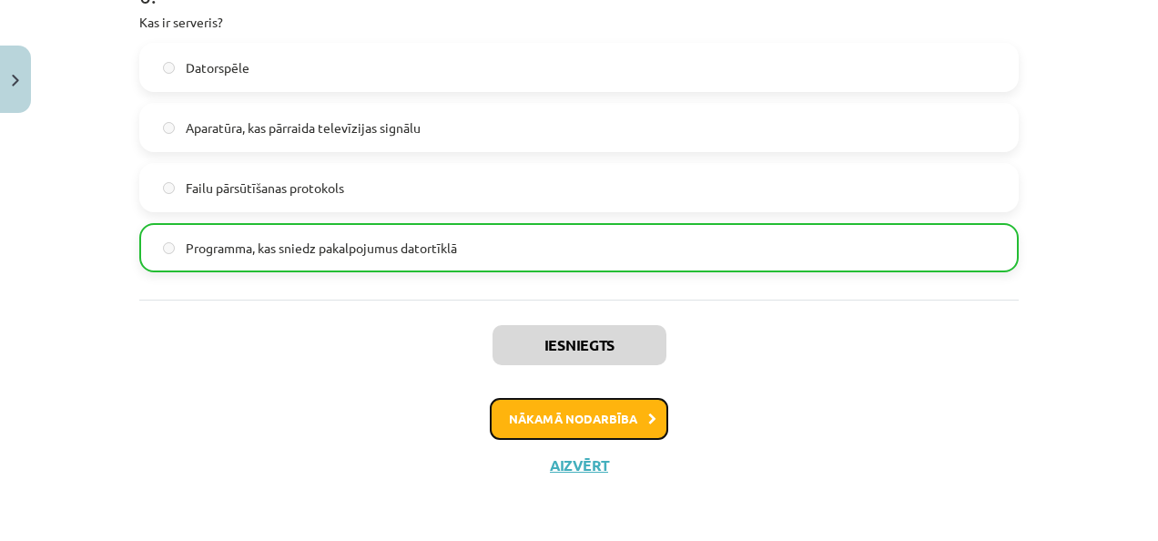
click at [606, 419] on button "Nākamā nodarbība" at bounding box center [579, 419] width 178 height 42
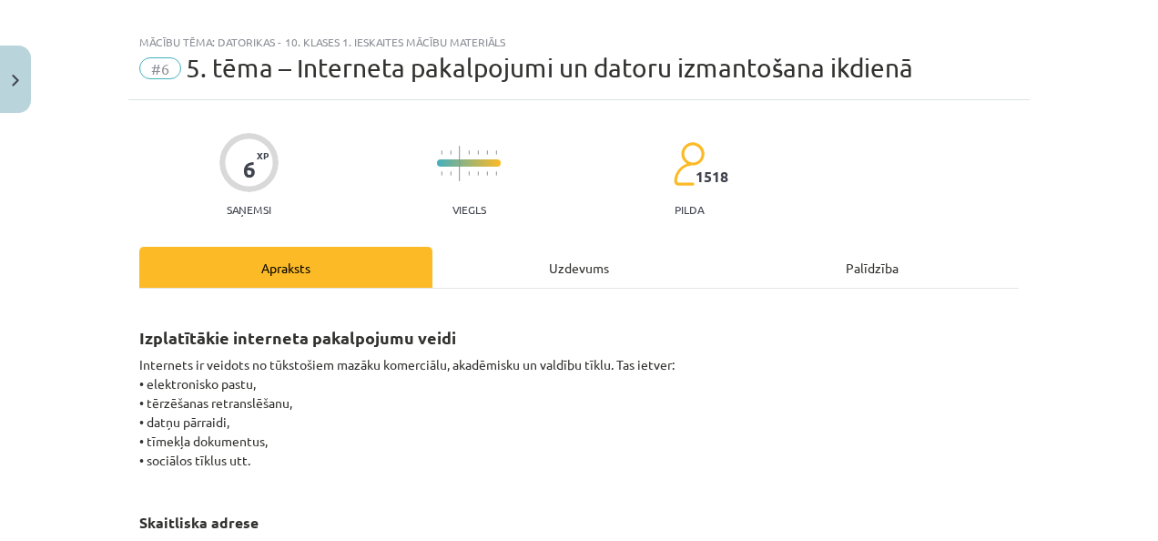
scroll to position [0, 0]
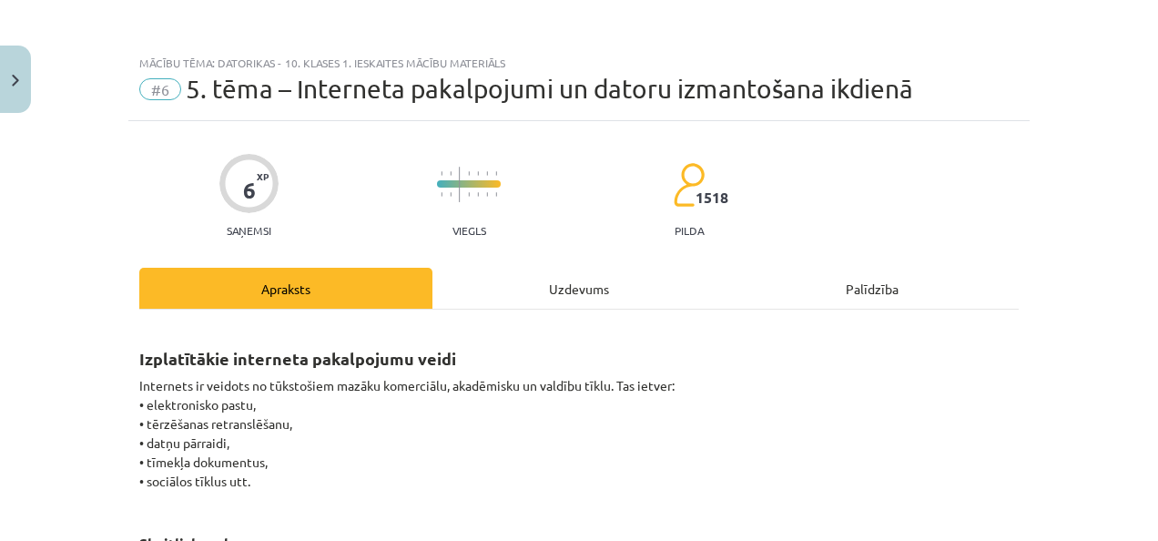
click at [598, 287] on div "Uzdevums" at bounding box center [578, 288] width 293 height 41
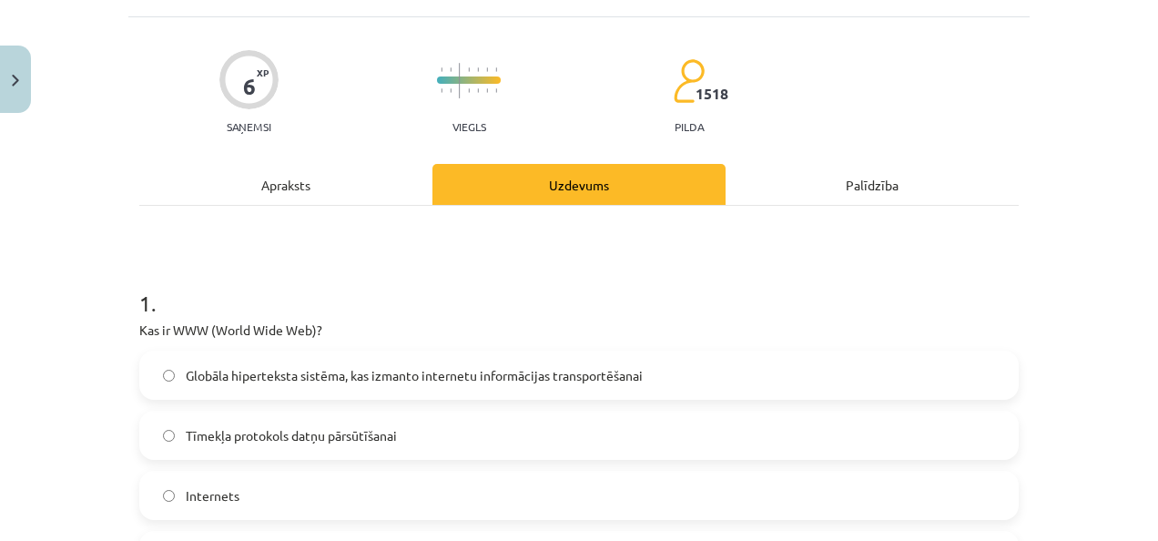
scroll to position [46, 0]
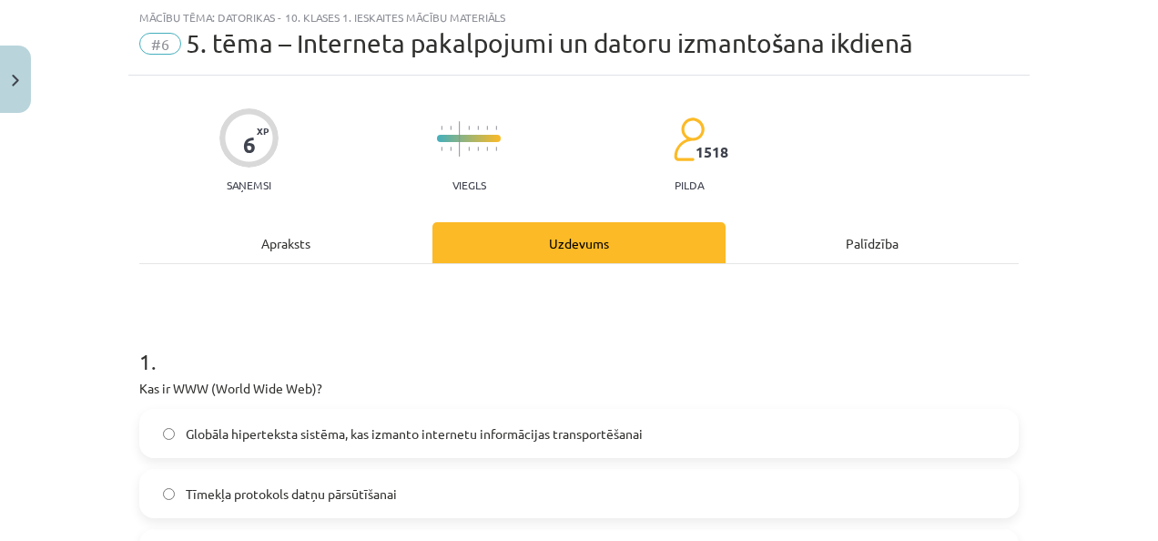
click at [283, 252] on div "Apraksts" at bounding box center [285, 242] width 293 height 41
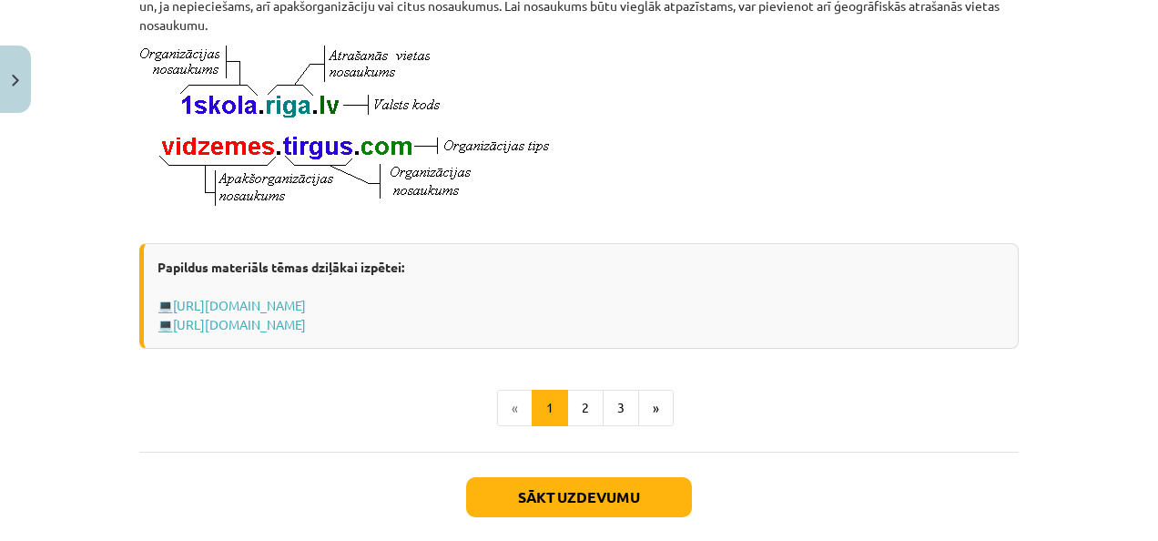
scroll to position [1047, 0]
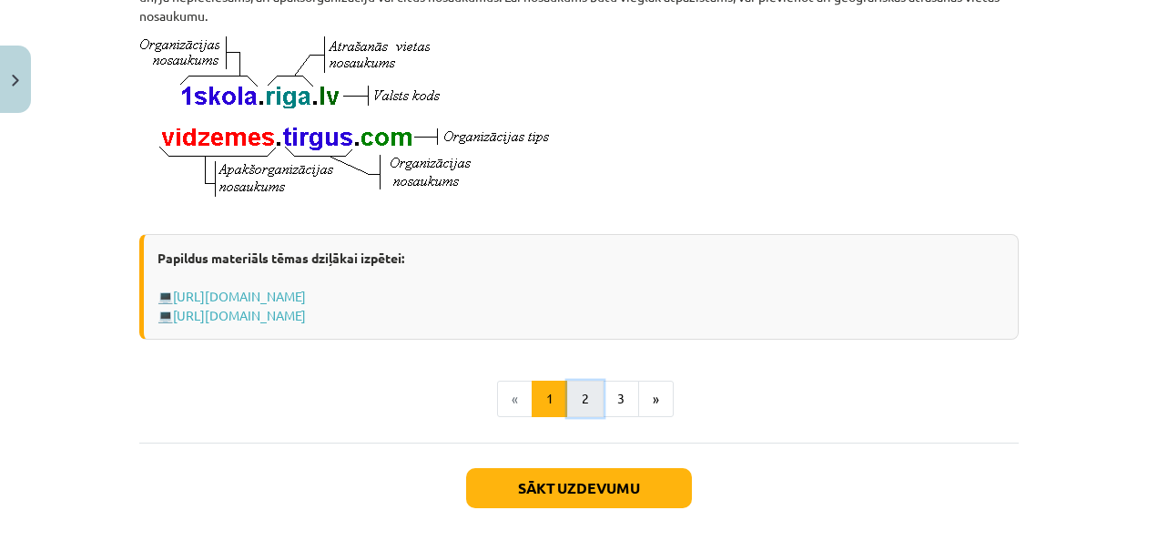
click at [572, 417] on button "2" at bounding box center [585, 399] width 36 height 36
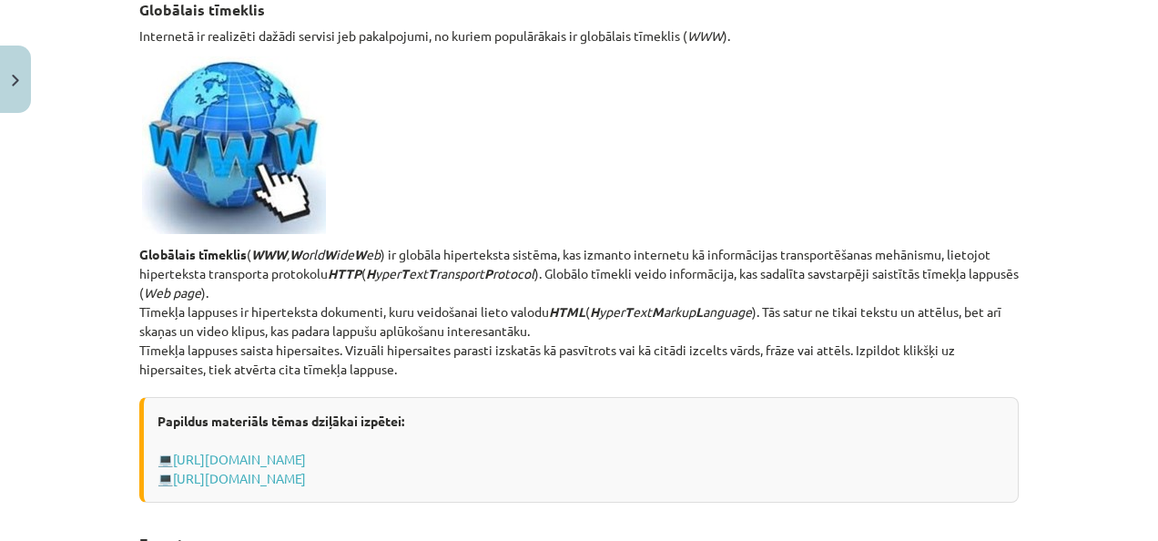
scroll to position [326, 0]
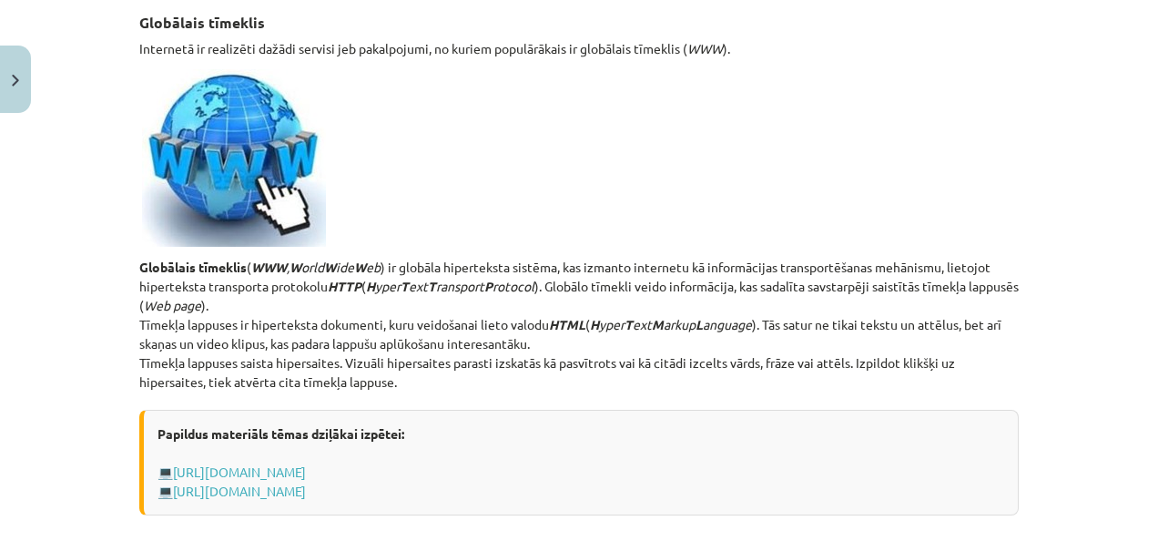
drag, startPoint x: 536, startPoint y: 302, endPoint x: 297, endPoint y: 232, distance: 249.5
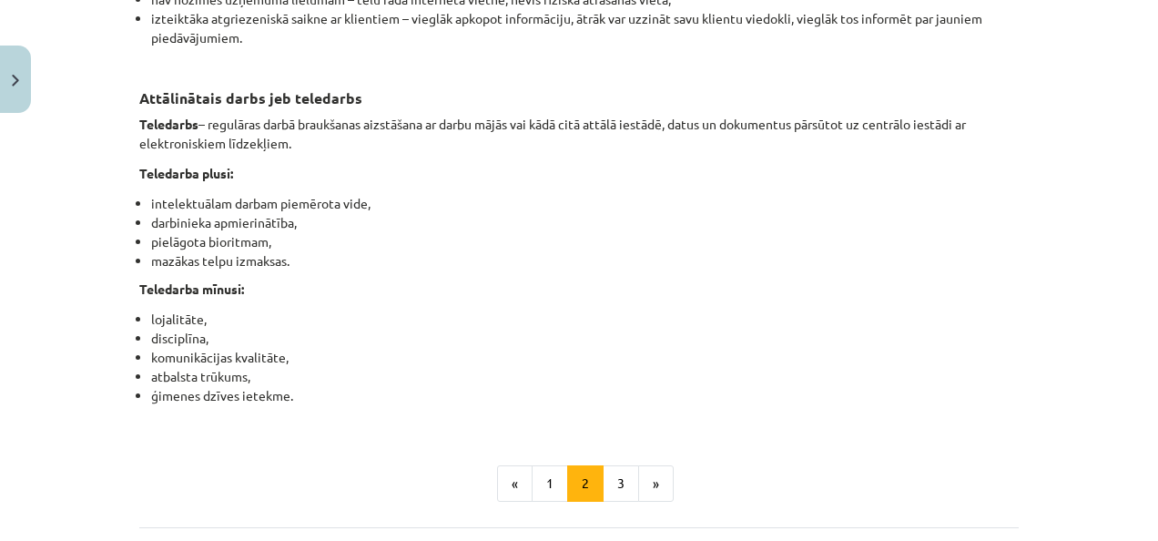
scroll to position [2966, 0]
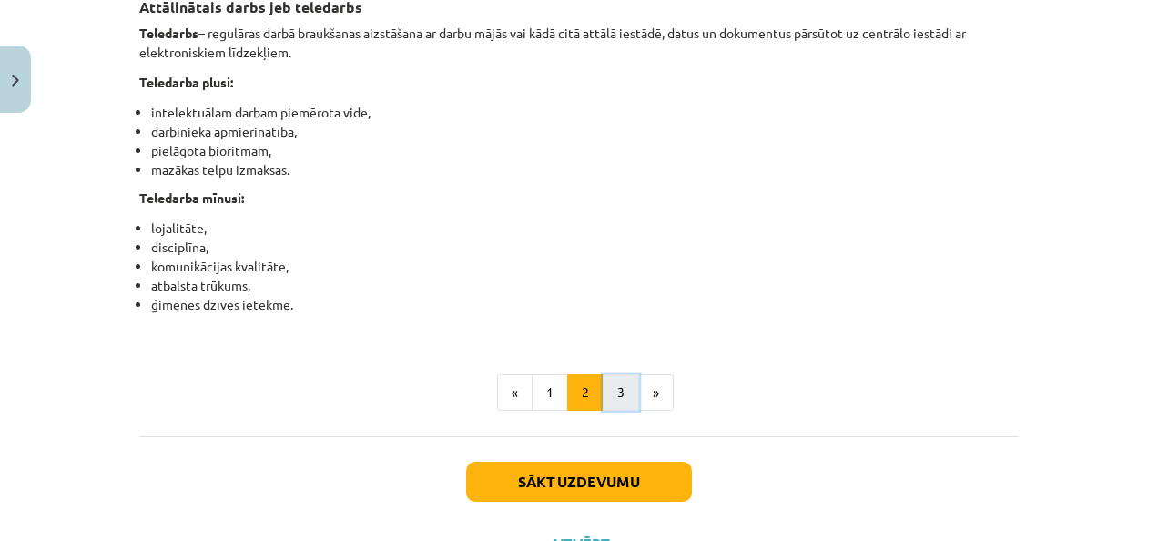
click at [606, 411] on button "3" at bounding box center [621, 392] width 36 height 36
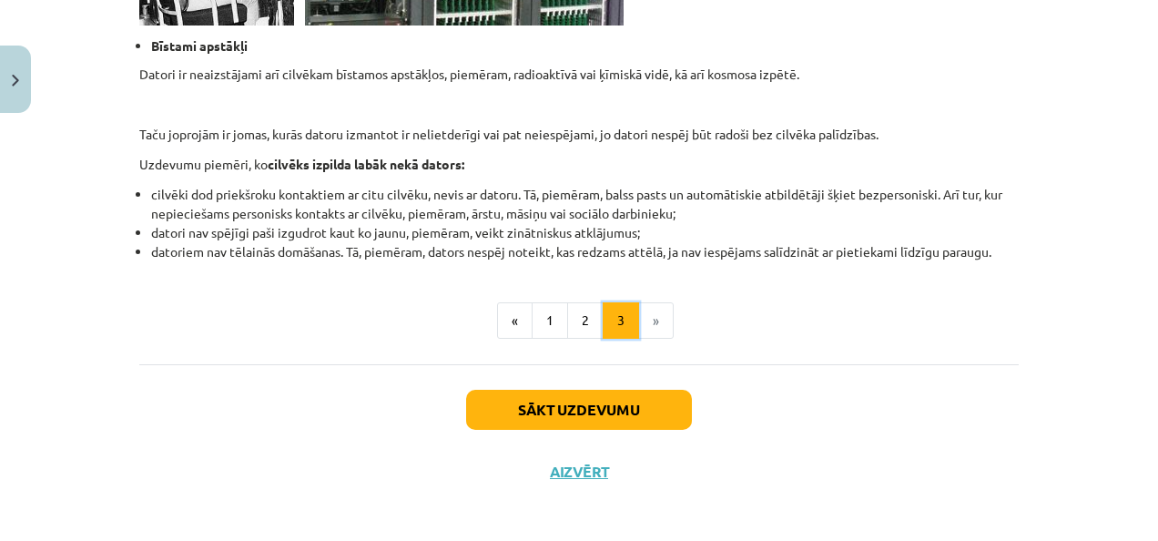
scroll to position [1895, 0]
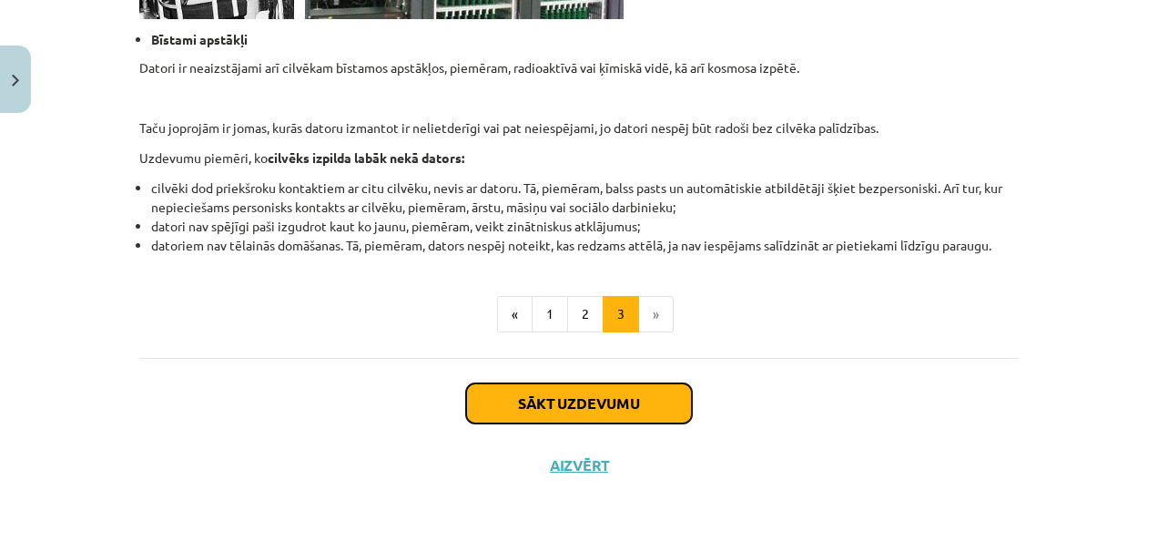
click at [529, 385] on button "Sākt uzdevumu" at bounding box center [579, 403] width 226 height 40
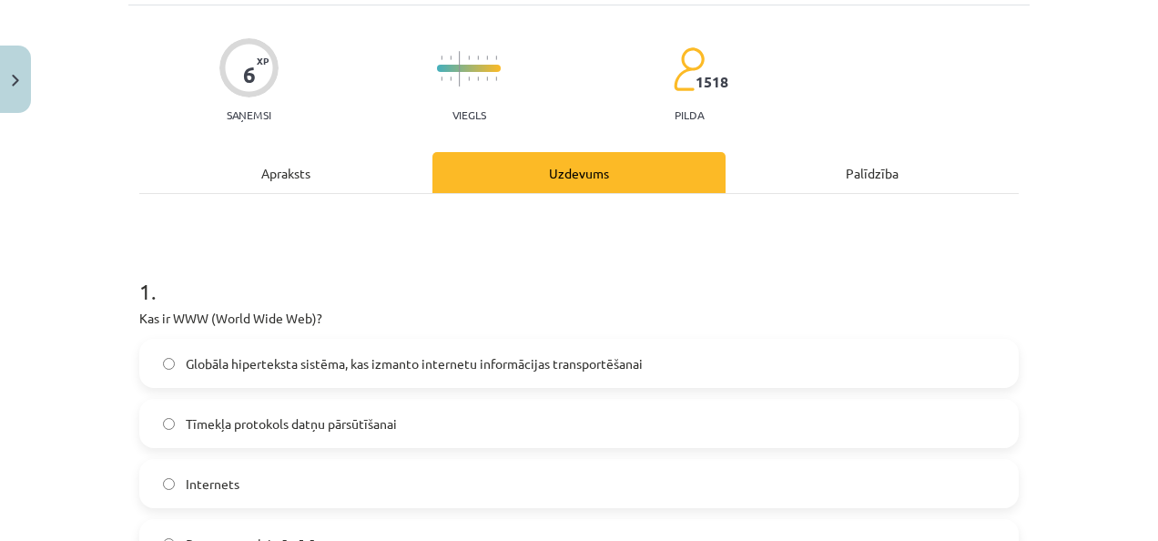
scroll to position [137, 0]
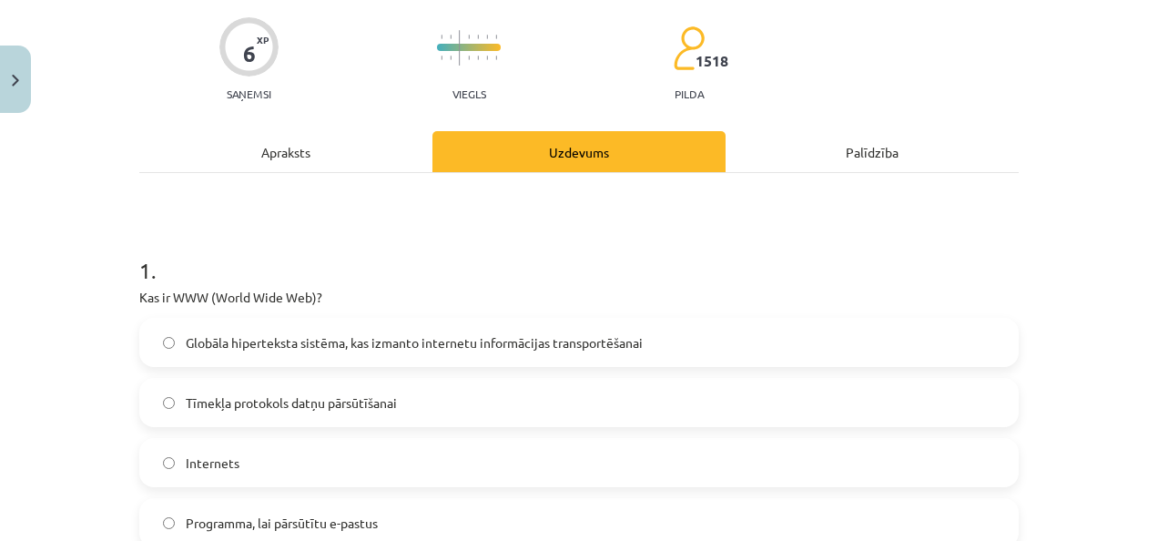
click at [394, 347] on span "Globāla hiperteksta sistēma, kas izmanto internetu informācijas transportēšanai" at bounding box center [414, 342] width 457 height 19
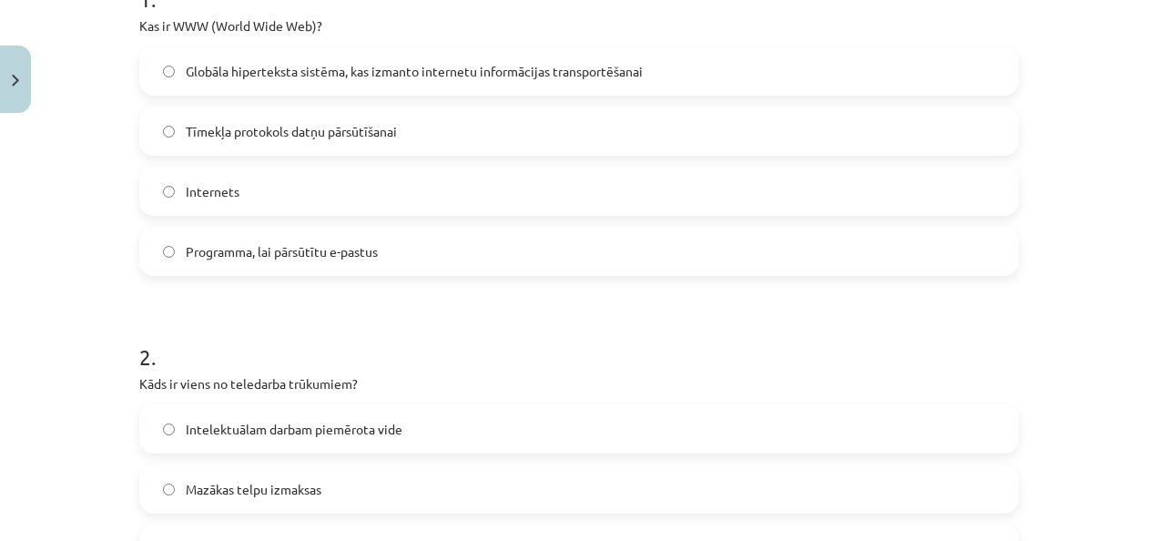
scroll to position [501, 0]
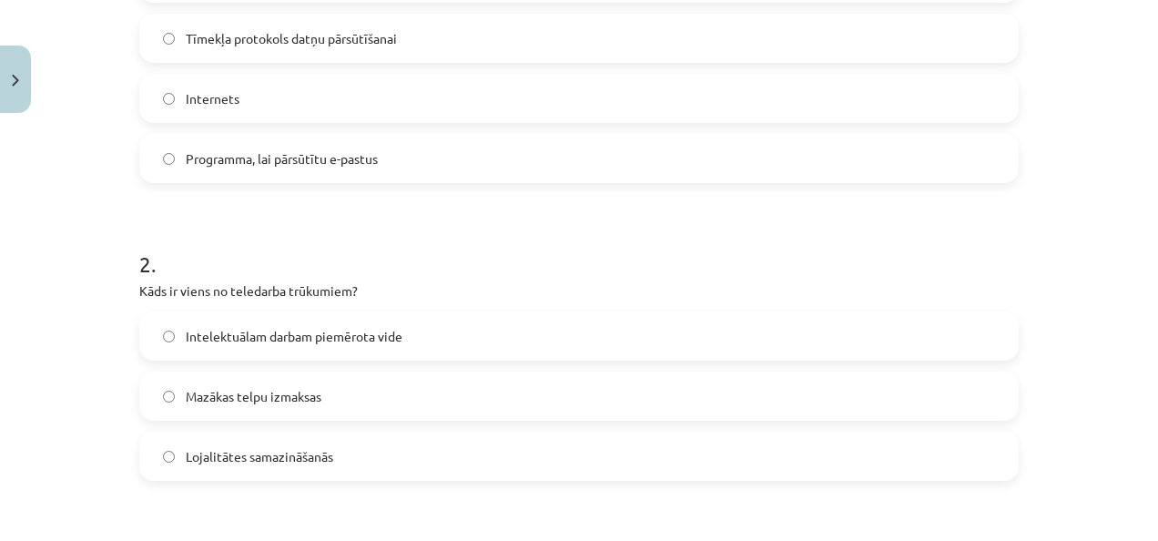
click at [276, 445] on label "Lojalitātes samazināšanās" at bounding box center [579, 456] width 876 height 46
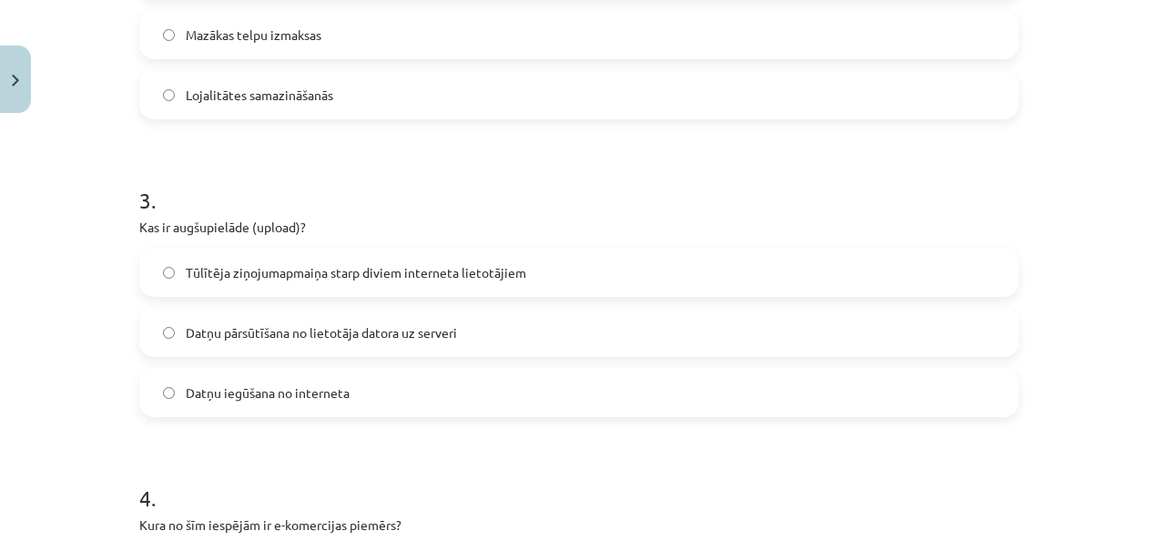
scroll to position [865, 0]
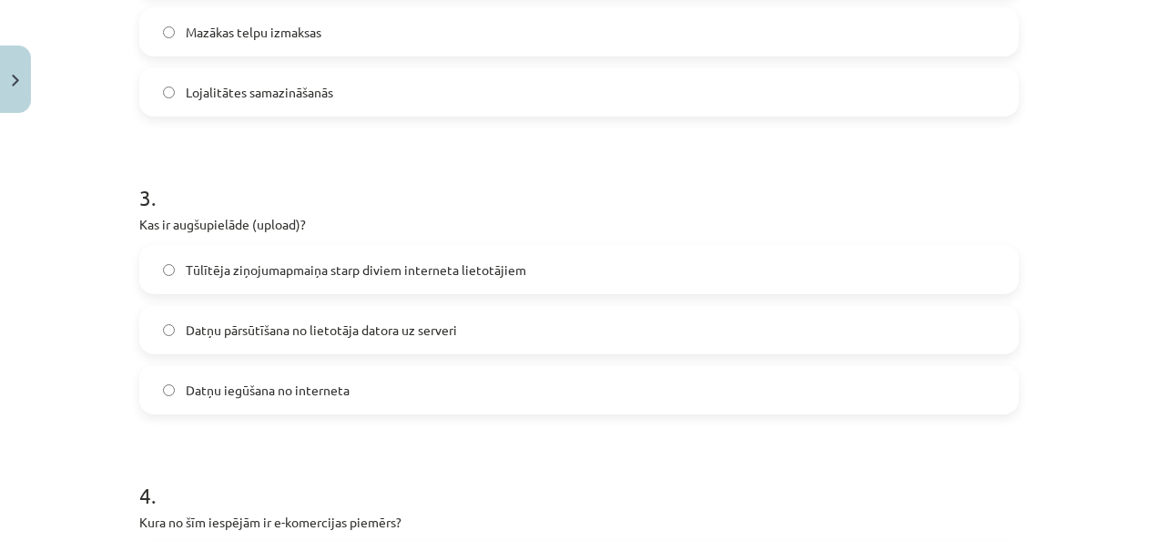
click at [308, 335] on span "Datņu pārsūtīšana no lietotāja datora uz serveri" at bounding box center [321, 329] width 271 height 19
click at [298, 403] on label "Datņu iegūšana no interneta" at bounding box center [579, 390] width 876 height 46
click at [644, 329] on label "Datņu pārsūtīšana no lietotāja datora uz serveri" at bounding box center [579, 330] width 876 height 46
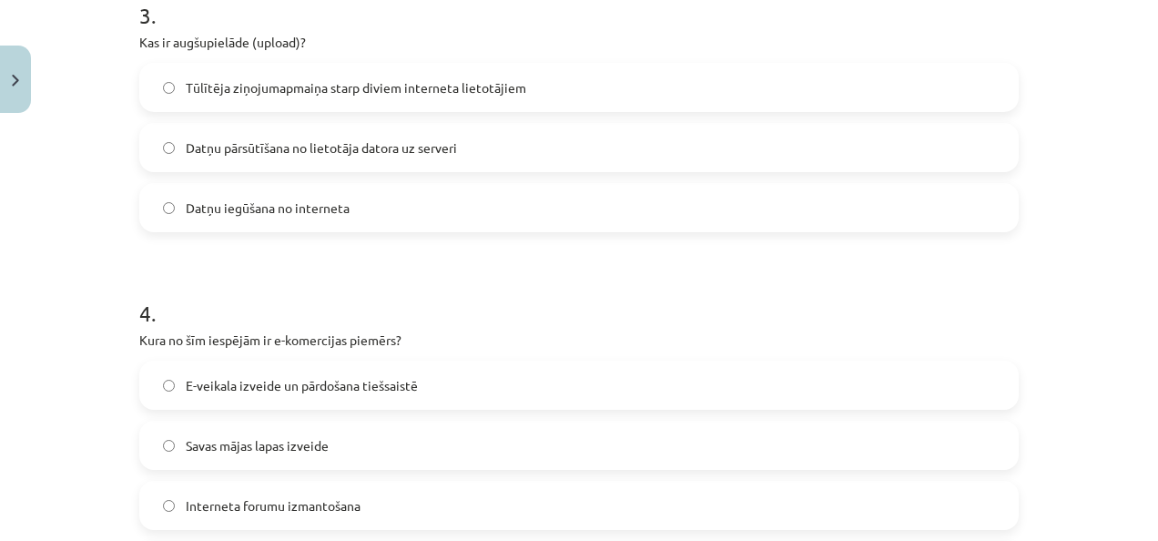
scroll to position [1138, 0]
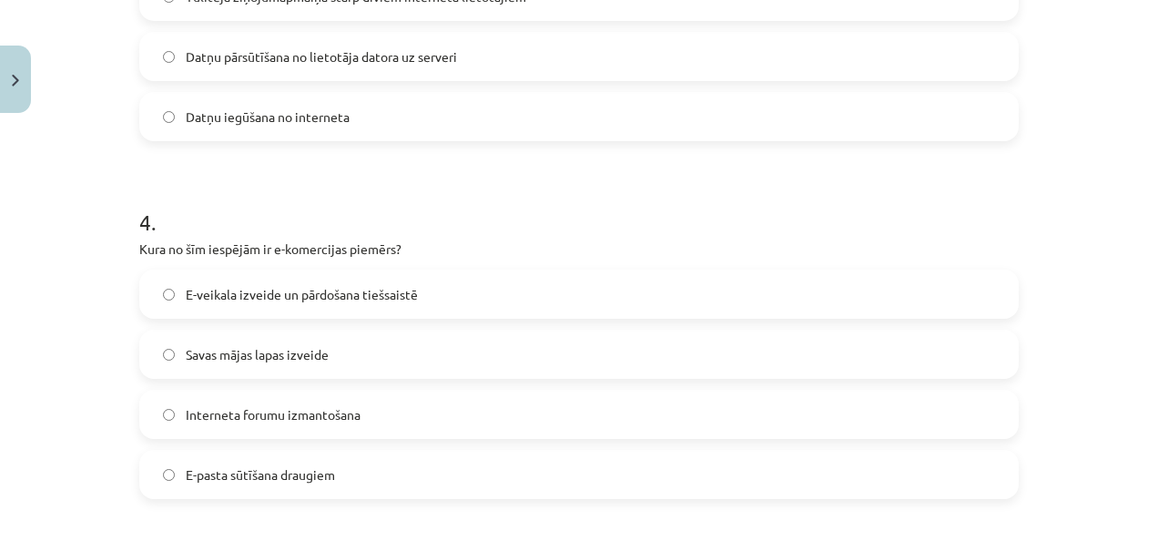
click at [450, 295] on label "E-veikala izveide un pārdošana tiešsaistē" at bounding box center [579, 294] width 876 height 46
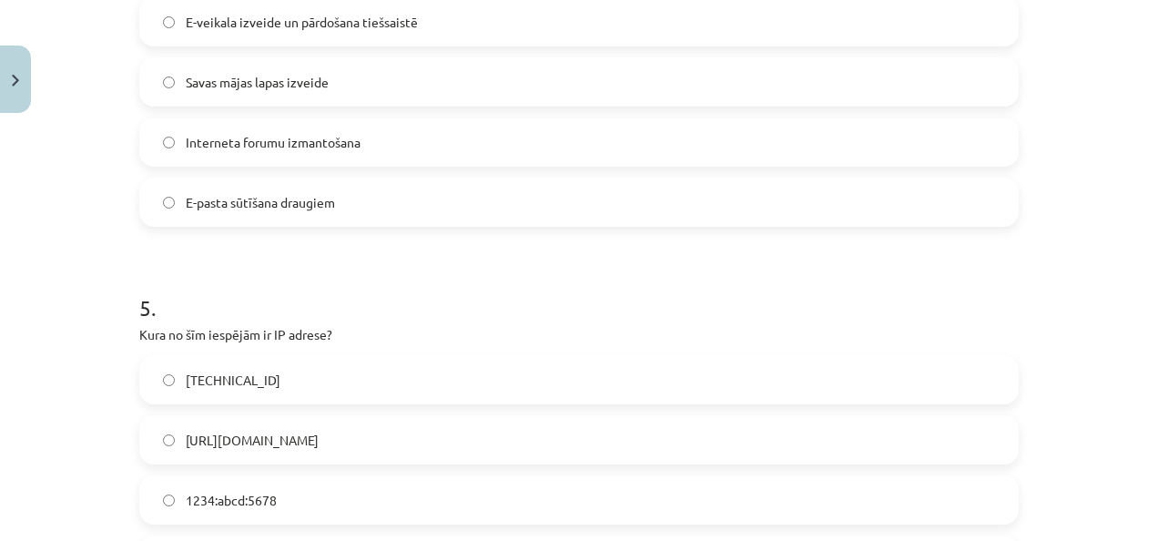
scroll to position [1502, 0]
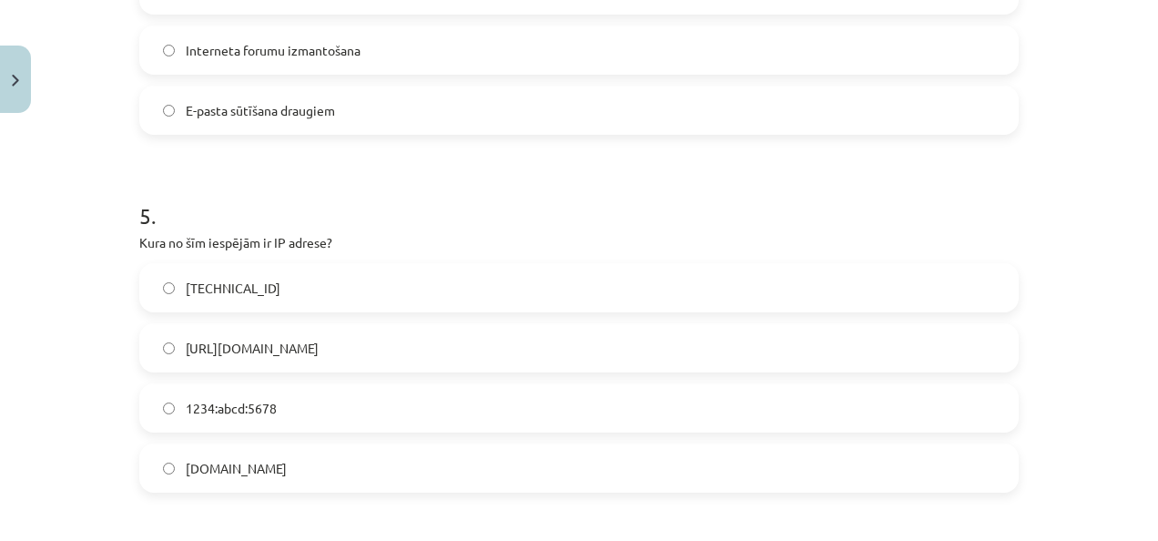
click at [278, 269] on label "[TECHNICAL_ID]" at bounding box center [579, 288] width 876 height 46
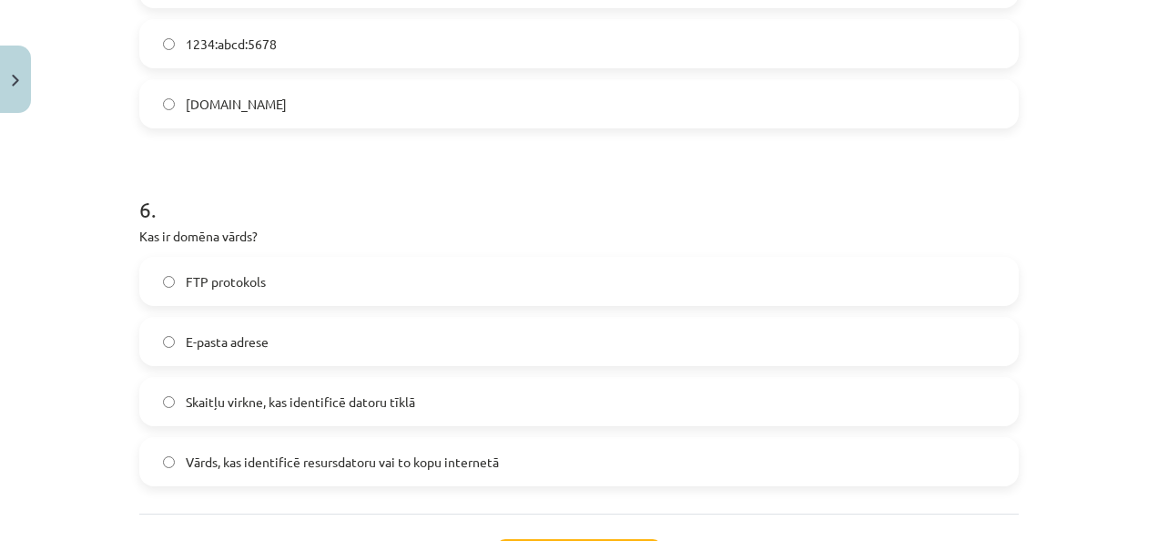
scroll to position [1957, 0]
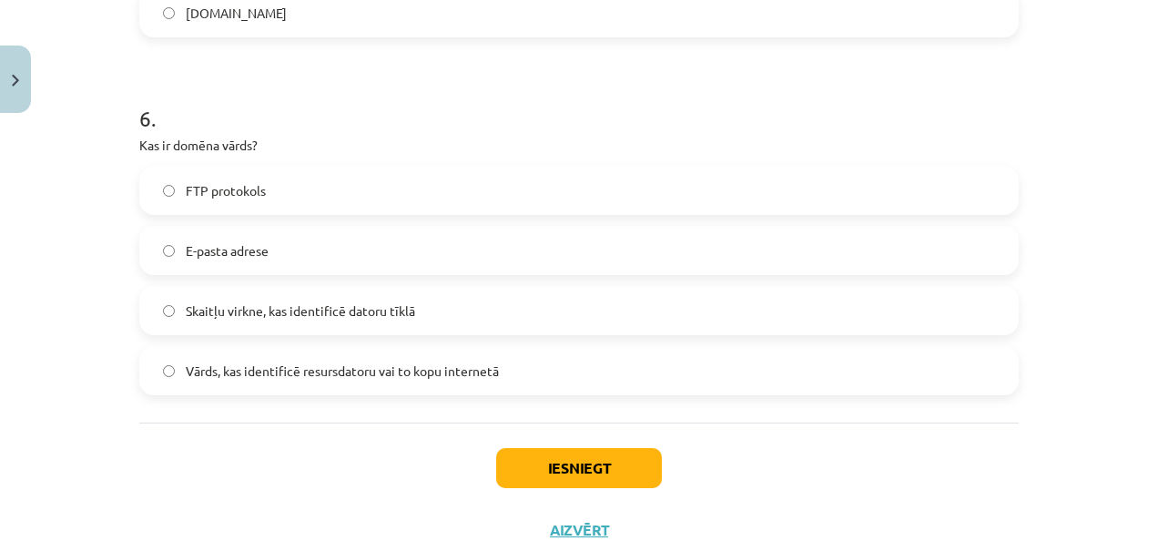
click at [491, 367] on span "Vārds, kas identificē resursdatoru vai to kopu internetā" at bounding box center [342, 370] width 313 height 19
click at [515, 462] on button "Iesniegt" at bounding box center [579, 468] width 166 height 40
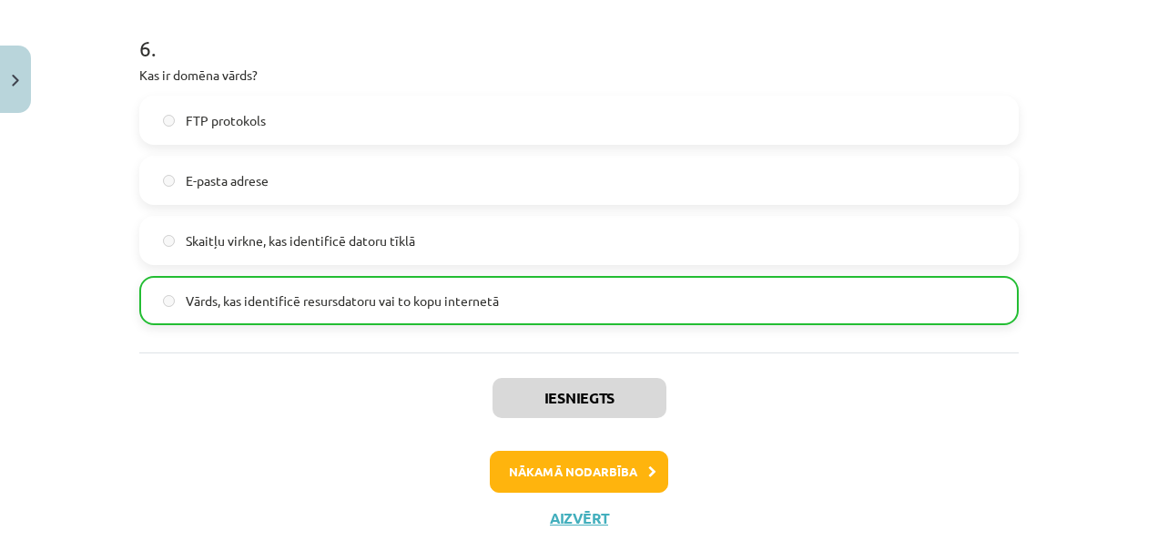
scroll to position [2080, 0]
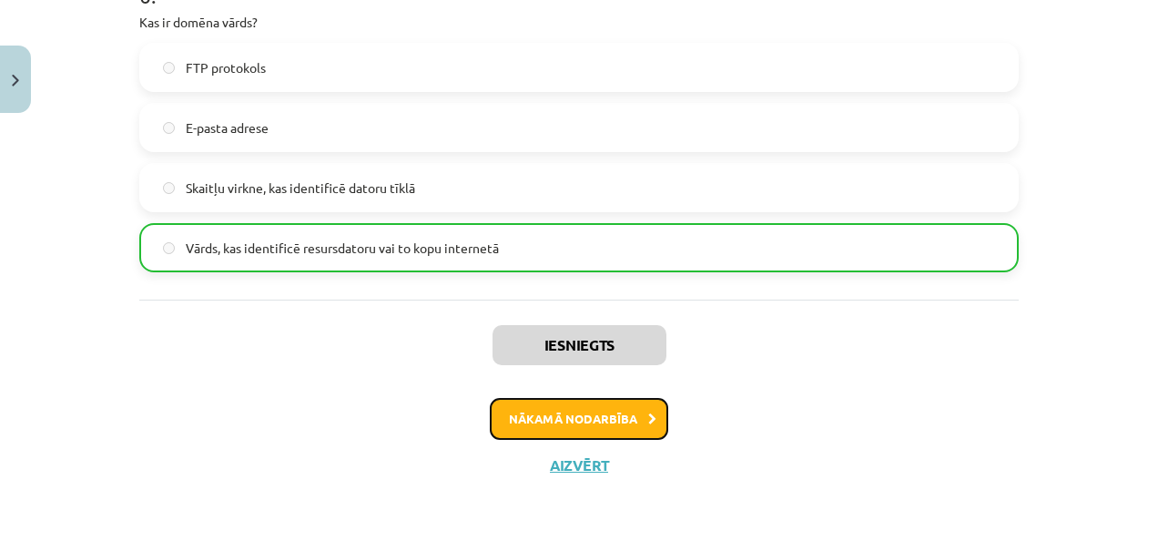
click at [543, 411] on button "Nākamā nodarbība" at bounding box center [579, 419] width 178 height 42
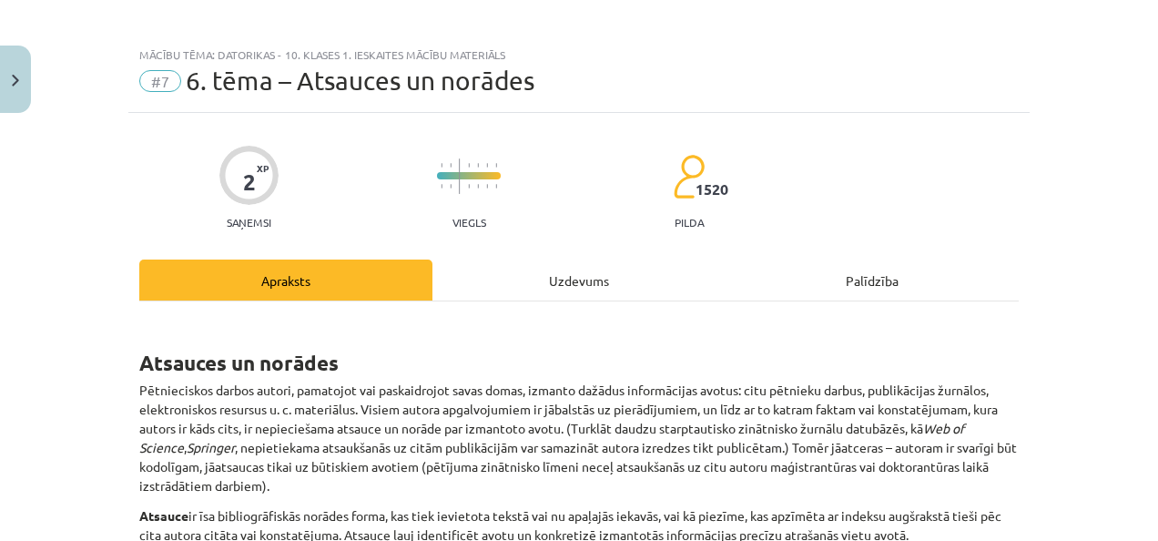
scroll to position [0, 0]
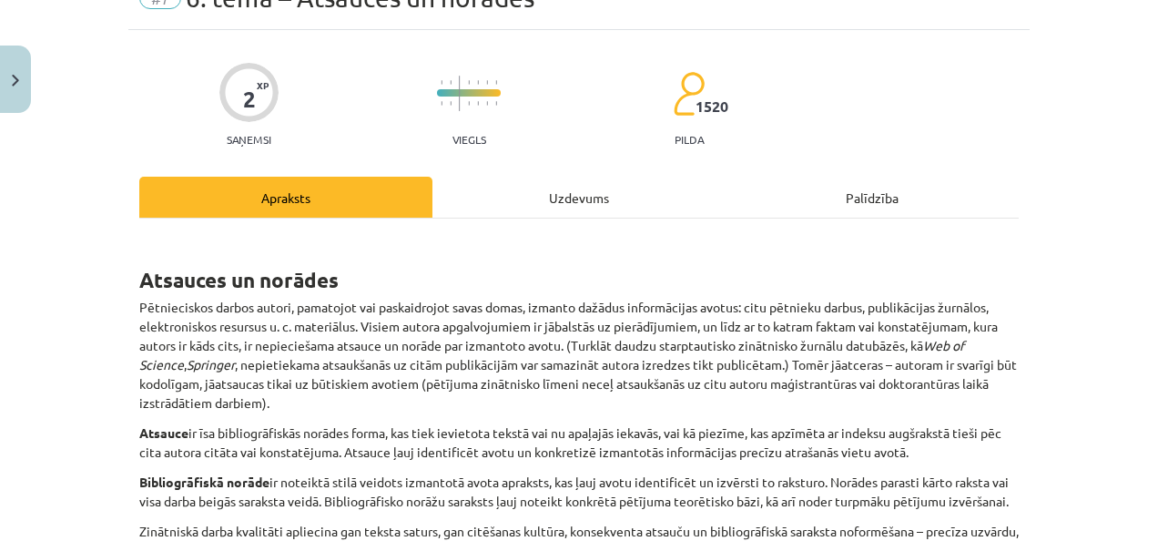
click at [545, 215] on div "Uzdevums" at bounding box center [578, 197] width 293 height 41
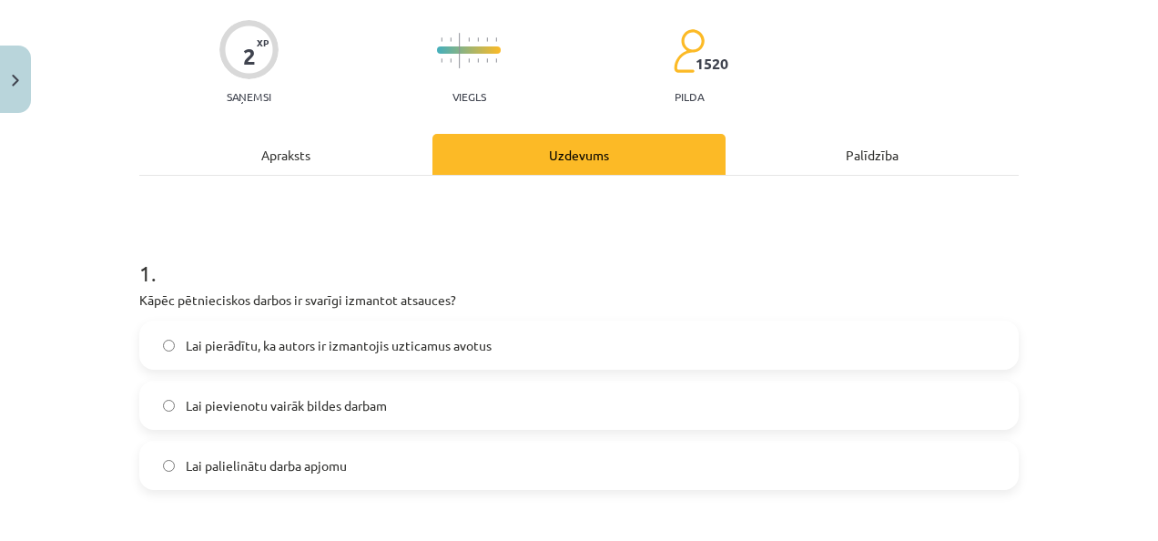
scroll to position [137, 0]
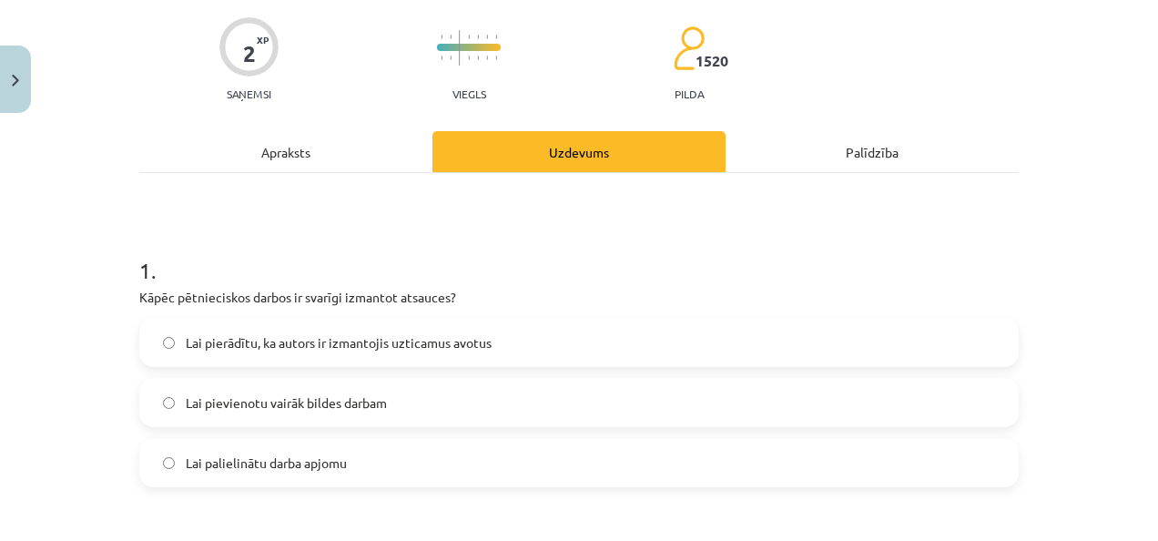
click at [324, 351] on span "Lai pierādītu, ka autors ir izmantojis uzticamus avotus" at bounding box center [339, 342] width 306 height 19
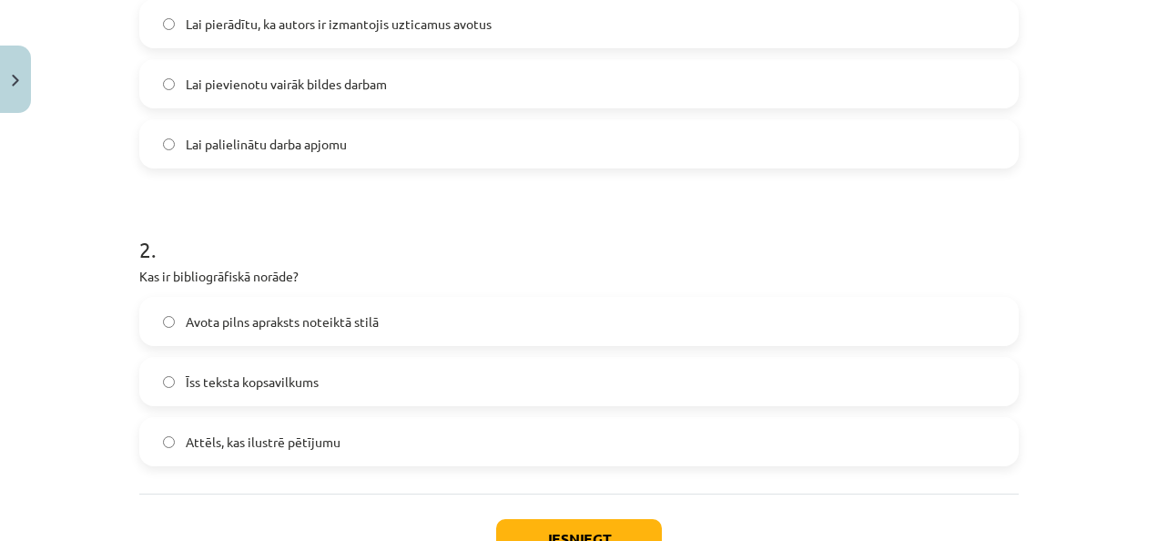
scroll to position [546, 0]
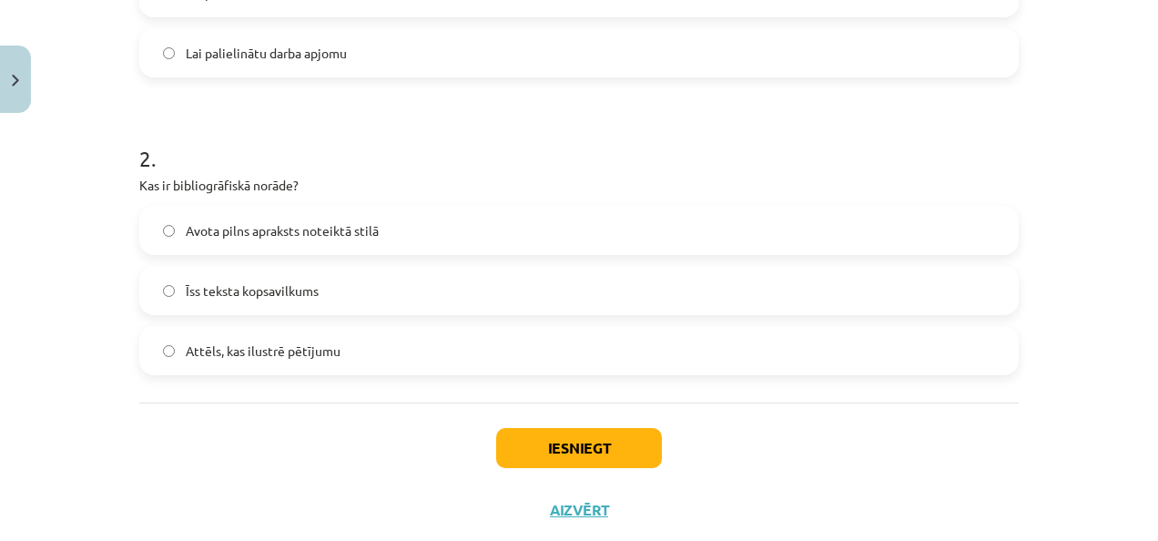
click at [442, 230] on label "Avota pilns apraksts noteiktā stilā" at bounding box center [579, 231] width 876 height 46
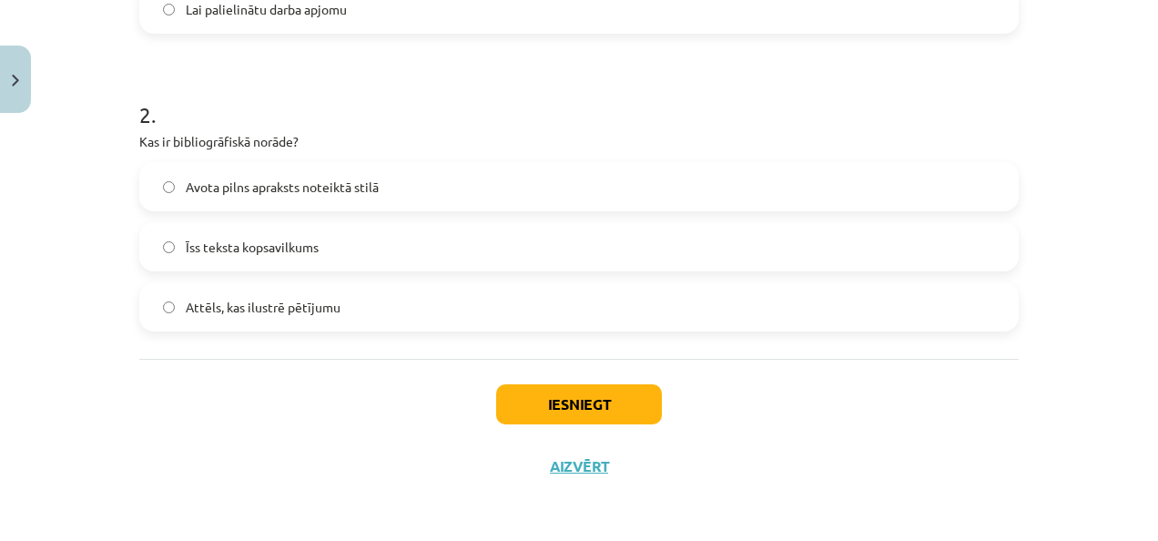
scroll to position [592, 0]
click at [594, 381] on div "Iesniegt Aizvērt" at bounding box center [578, 420] width 879 height 127
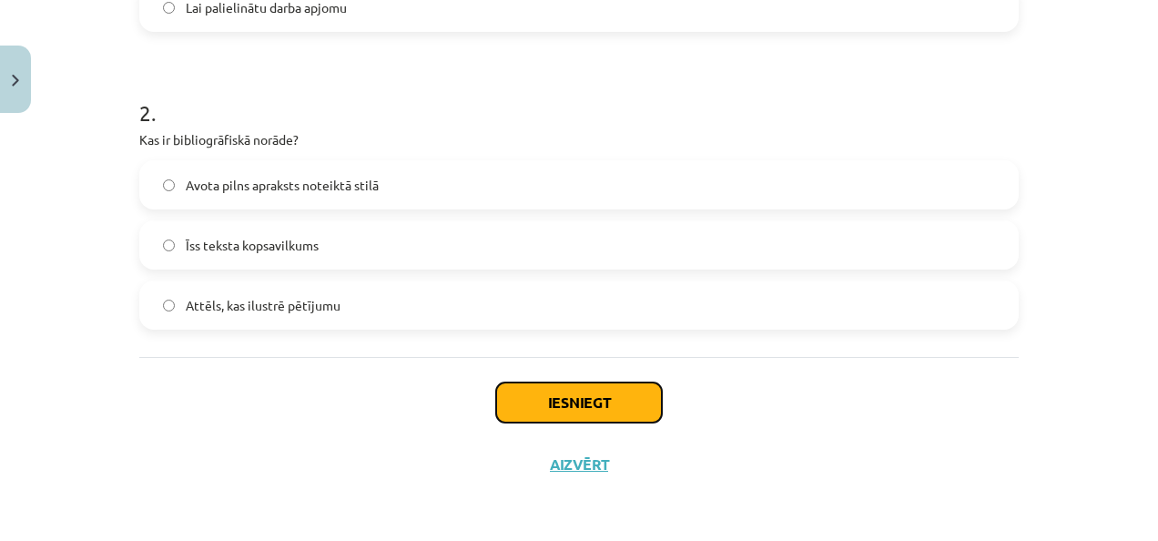
click at [627, 408] on button "Iesniegt" at bounding box center [579, 402] width 166 height 40
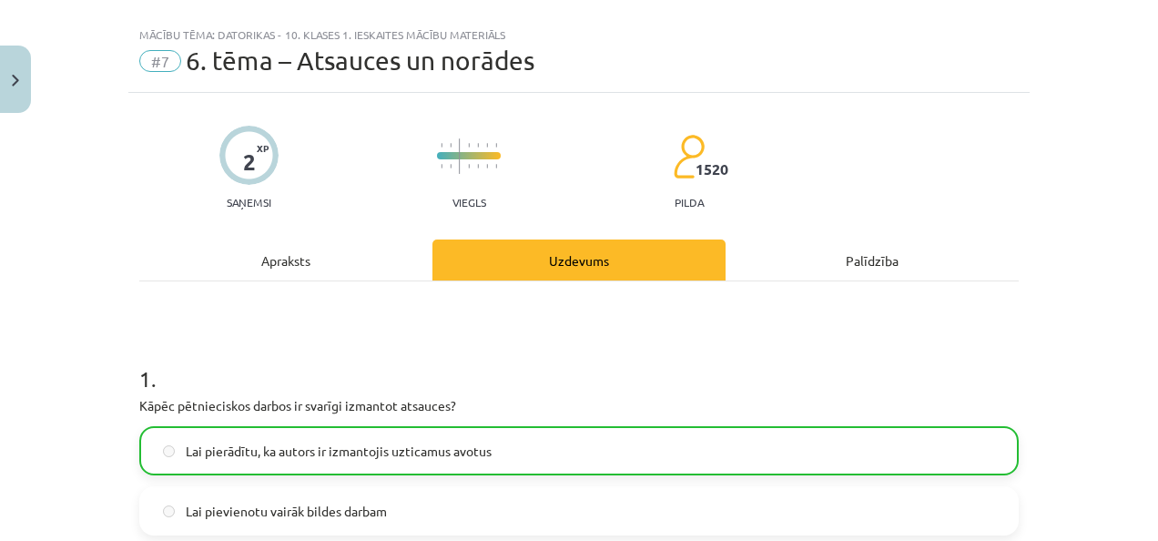
scroll to position [0, 0]
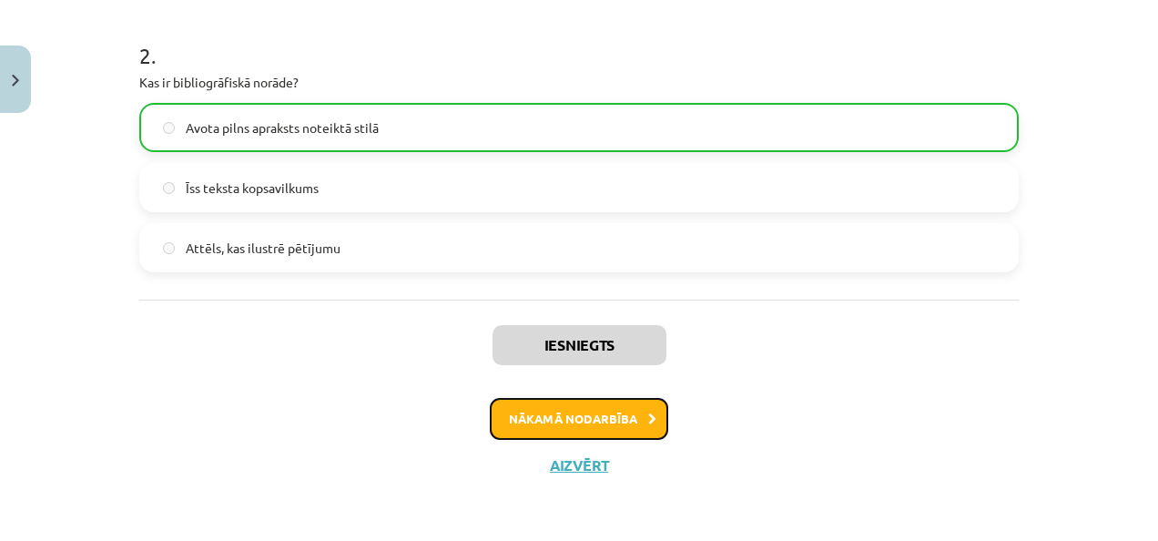
click at [529, 418] on button "Nākamā nodarbība" at bounding box center [579, 419] width 178 height 42
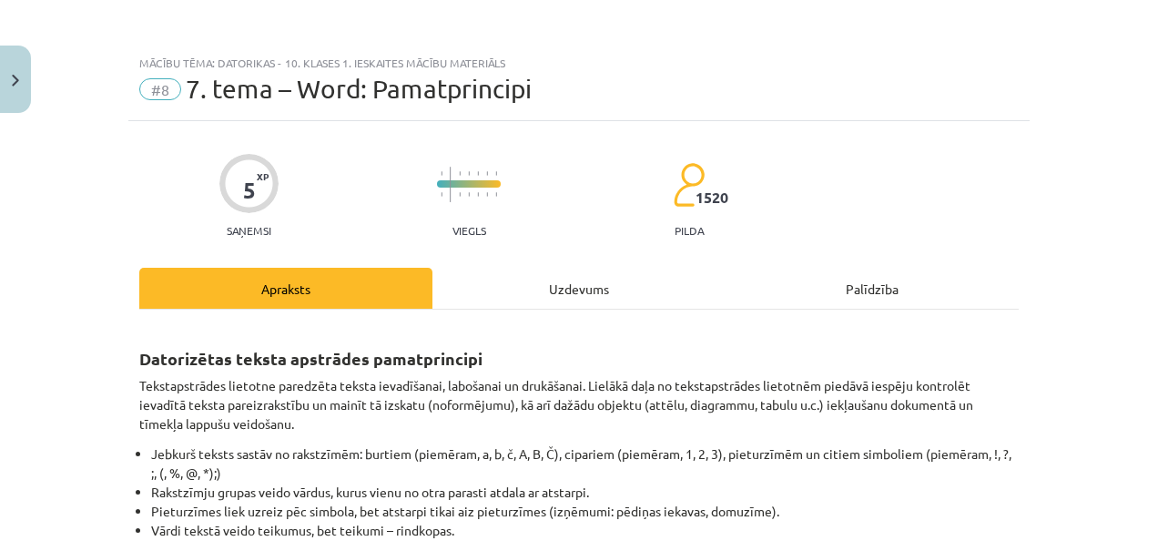
click at [591, 298] on div "Uzdevums" at bounding box center [578, 288] width 293 height 41
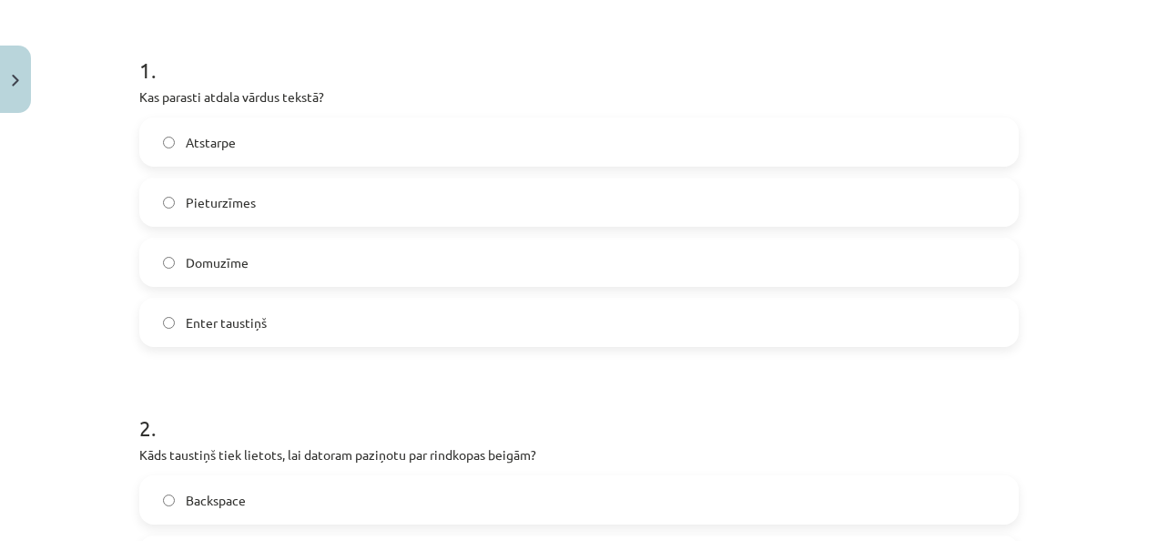
scroll to position [269, 0]
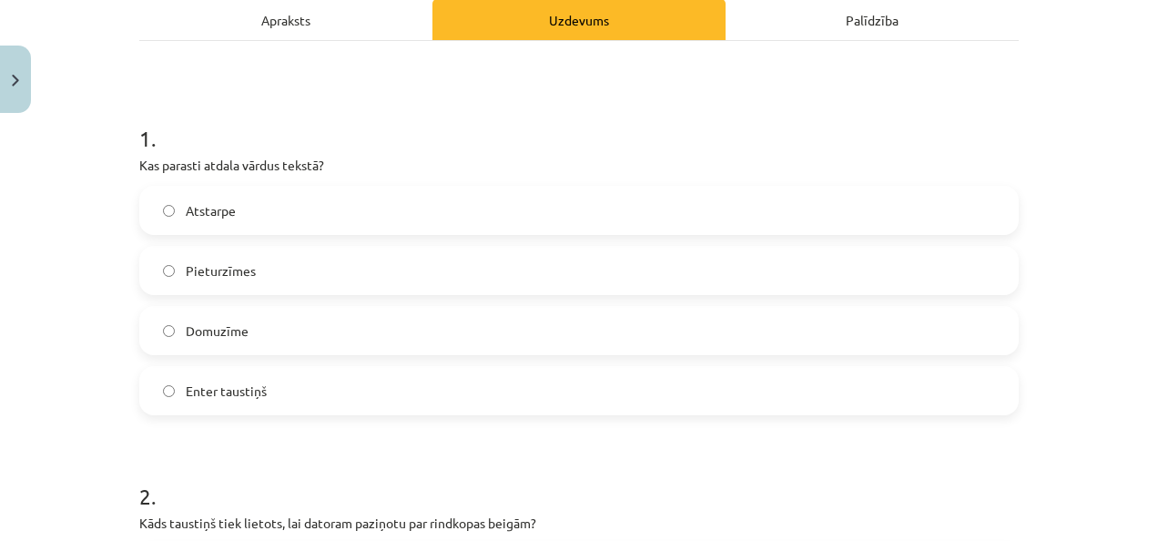
click at [312, 210] on label "Atstarpe" at bounding box center [579, 211] width 876 height 46
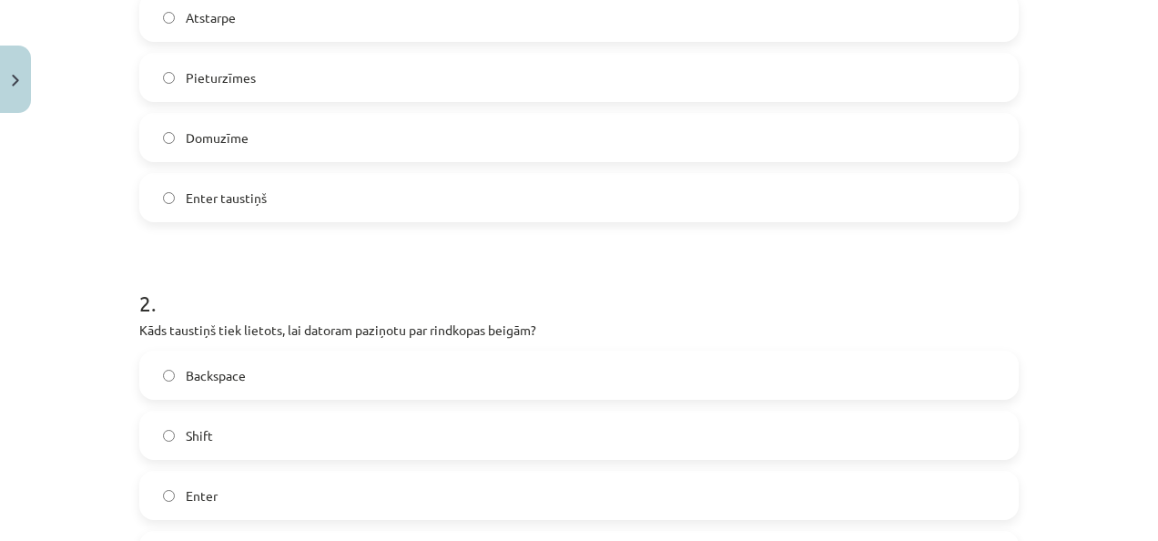
scroll to position [542, 0]
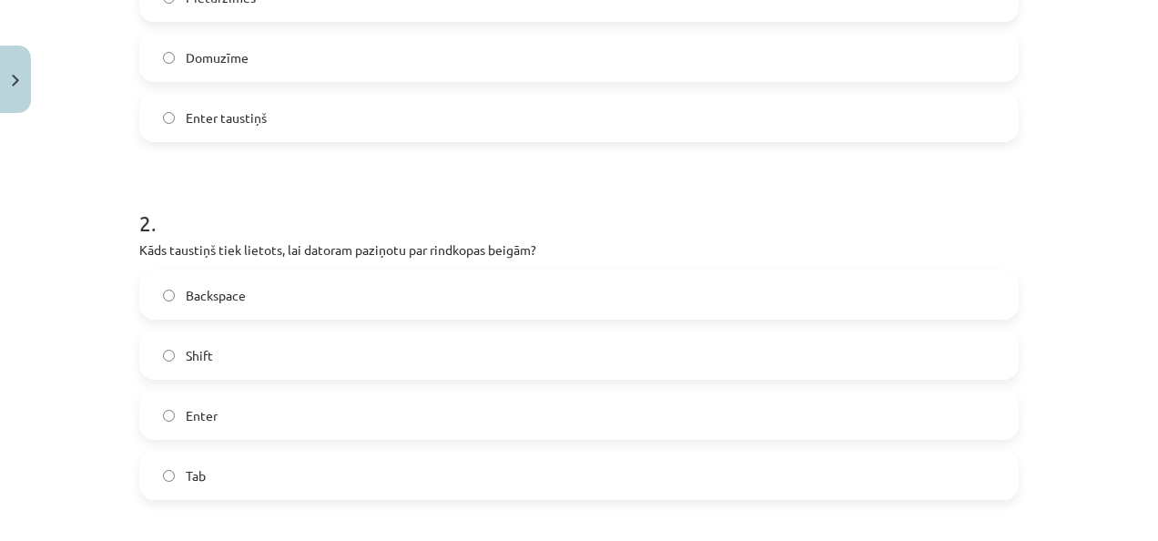
click at [198, 444] on div "Backspace Shift Enter Tab" at bounding box center [578, 384] width 879 height 229
click at [212, 409] on label "Enter" at bounding box center [579, 415] width 876 height 46
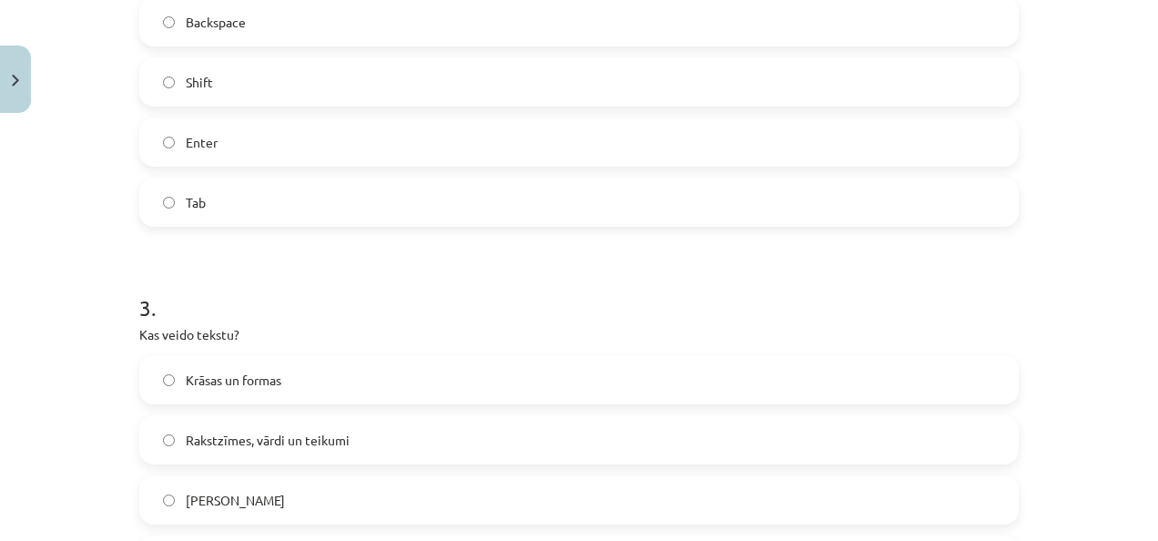
scroll to position [906, 0]
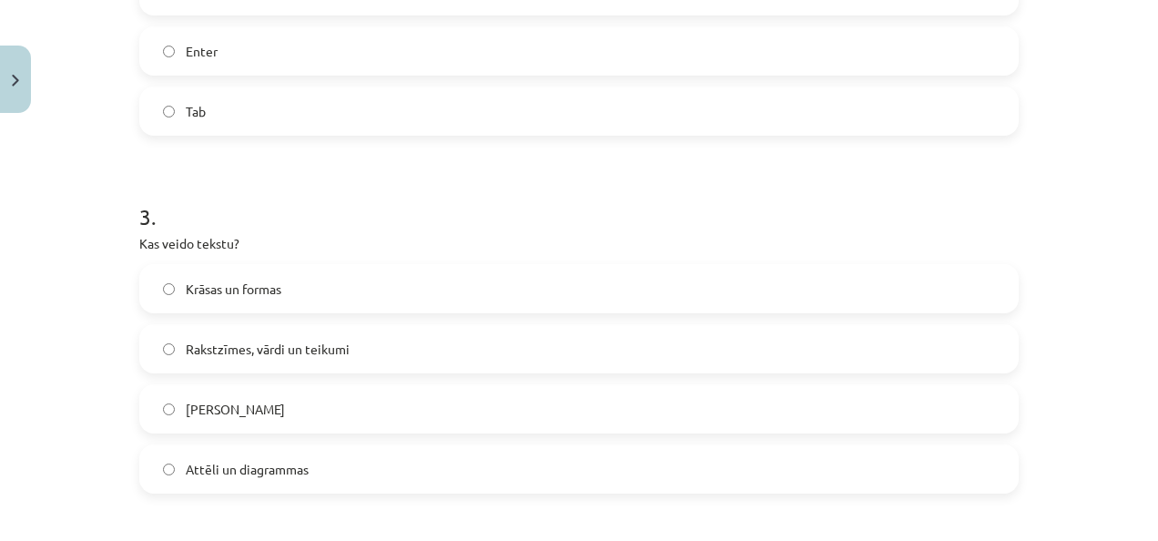
click at [234, 317] on div "Krāsas un formas Rakstzīmes, vārdi un teikumi Tikai burti Attēli un diagrammas" at bounding box center [578, 378] width 879 height 229
click at [226, 353] on span "Rakstzīmes, vārdi un teikumi" at bounding box center [268, 349] width 164 height 19
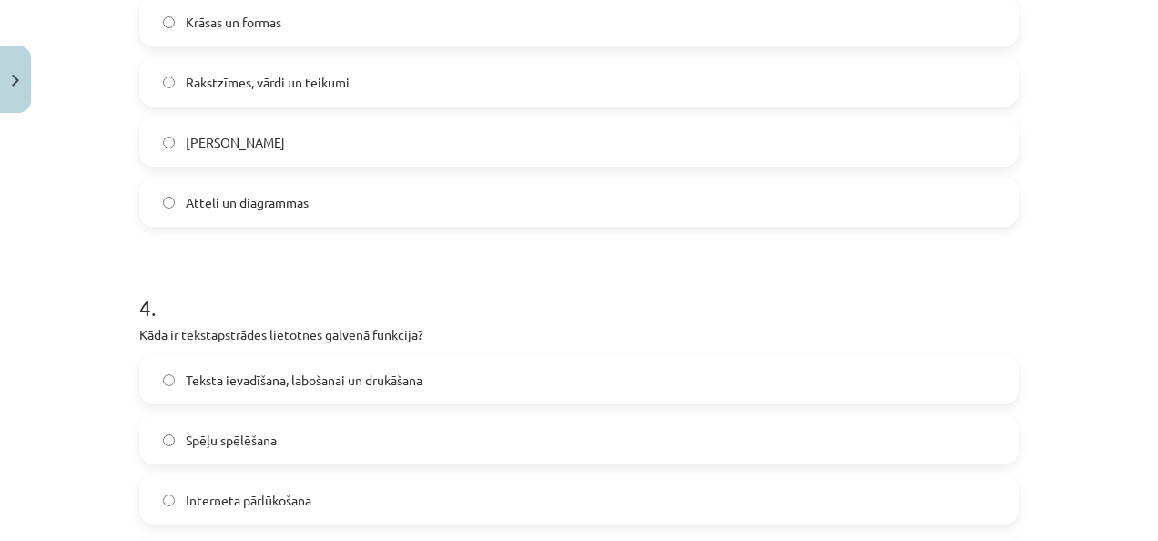
scroll to position [1270, 0]
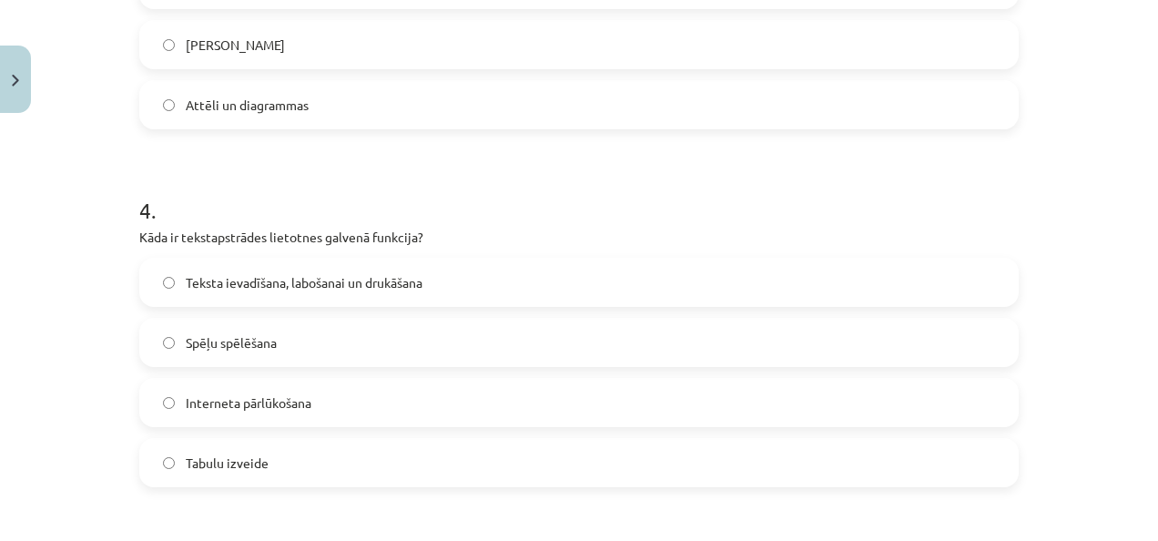
click at [434, 271] on label "Teksta ievadīšana, labošanai un drukāšana" at bounding box center [579, 282] width 876 height 46
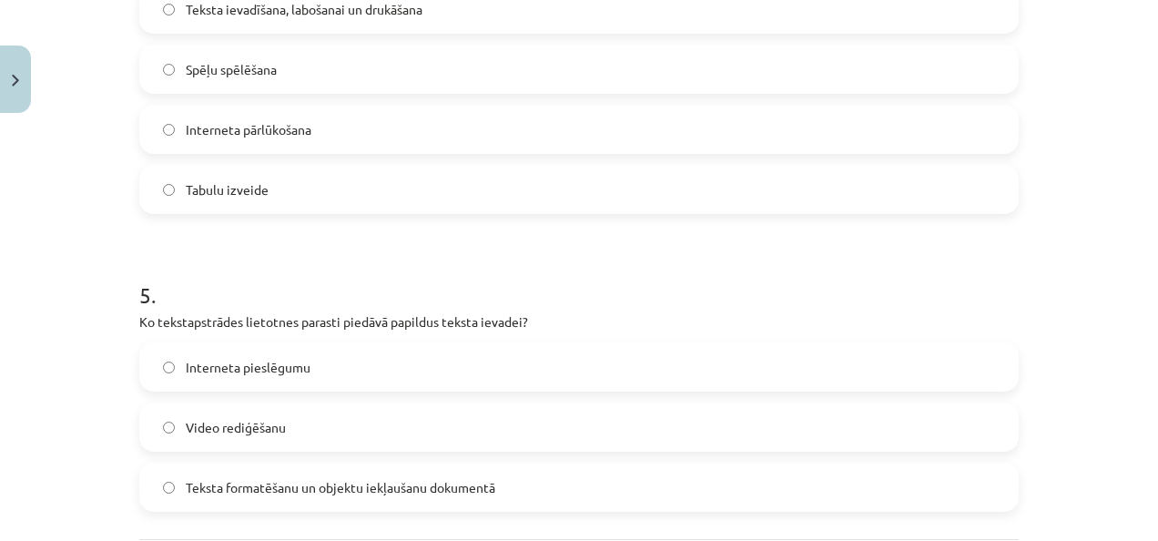
scroll to position [1634, 0]
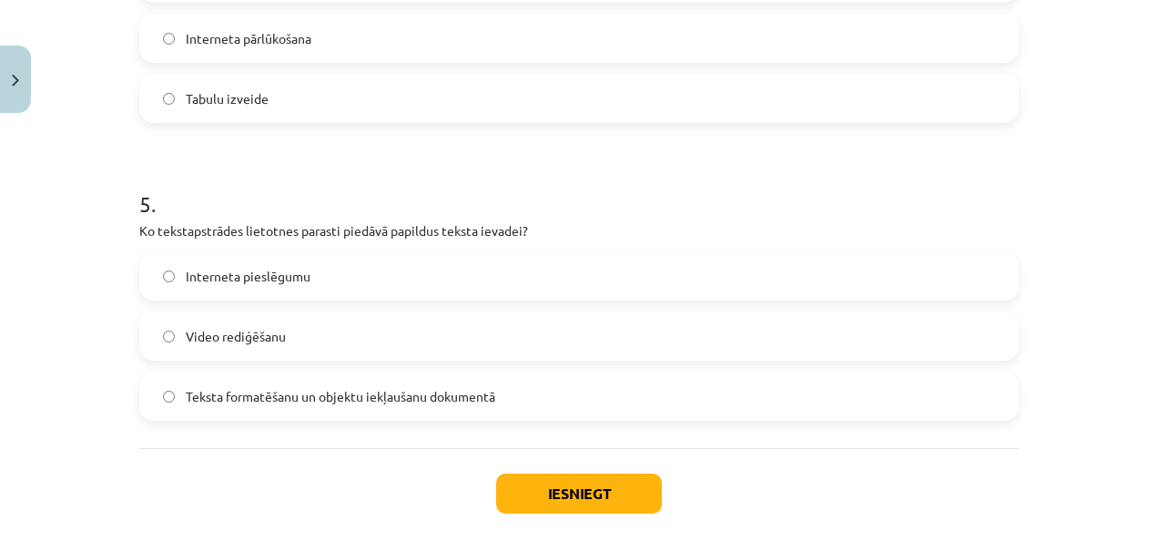
click at [419, 391] on span "Teksta formatēšanu un objektu iekļaušanu dokumentā" at bounding box center [341, 396] width 310 height 19
click at [584, 489] on button "Iesniegt" at bounding box center [579, 493] width 166 height 40
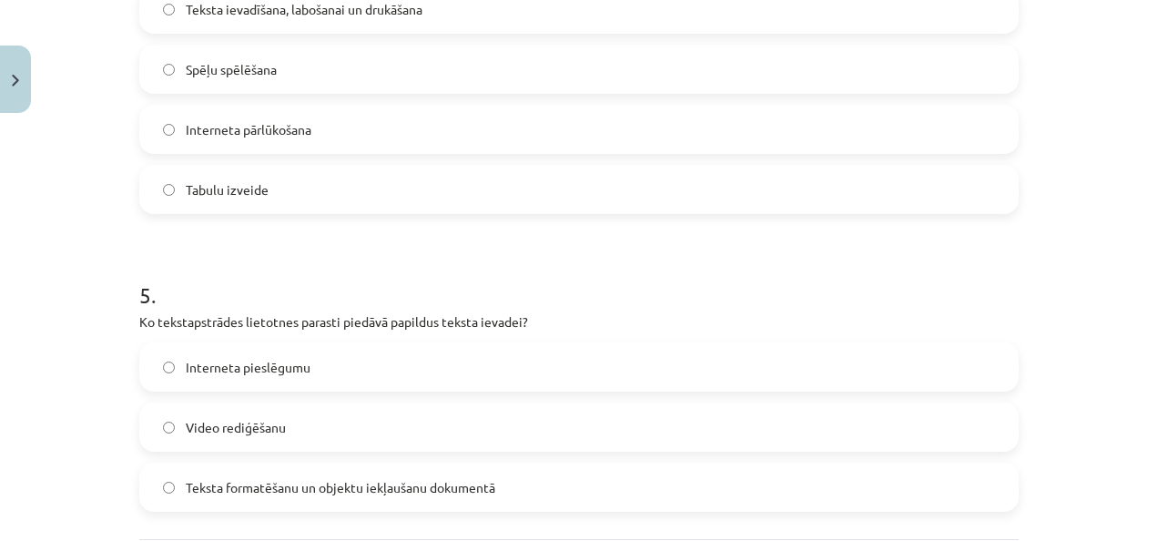
scroll to position [1725, 0]
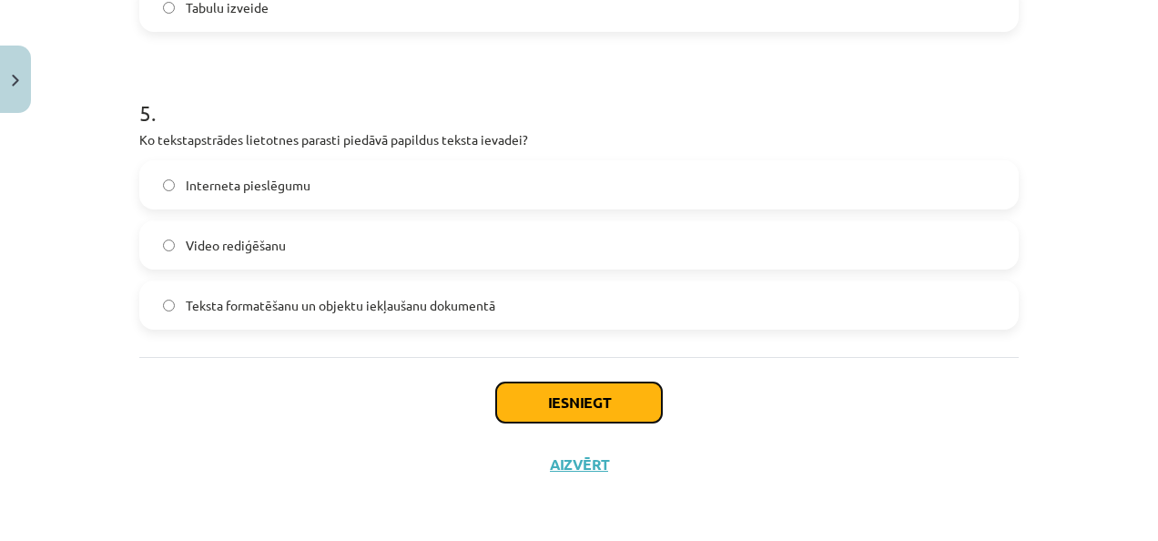
click at [569, 408] on button "Iesniegt" at bounding box center [579, 402] width 166 height 40
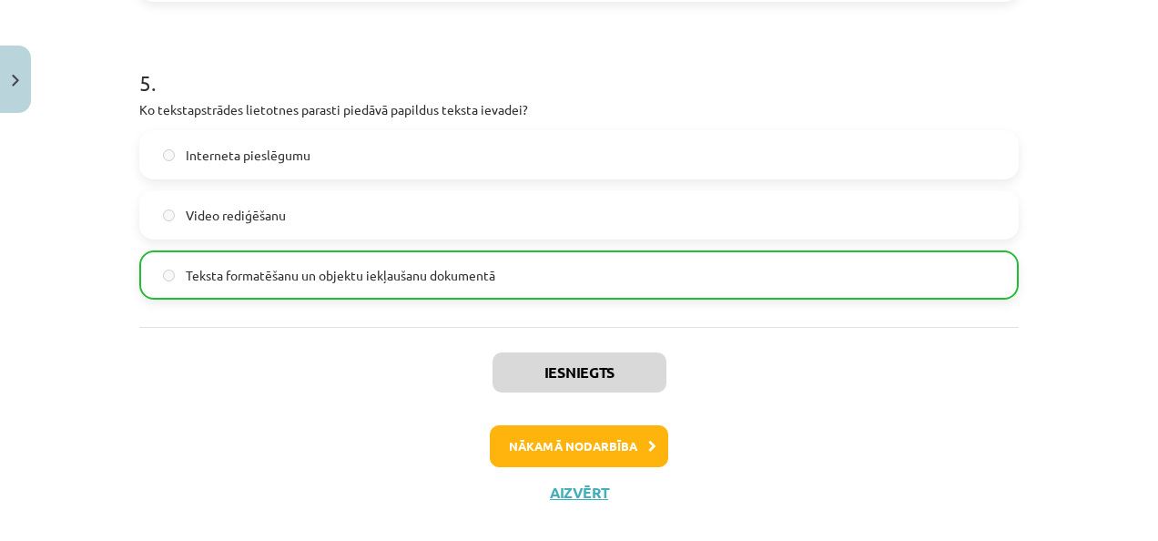
scroll to position [1782, 0]
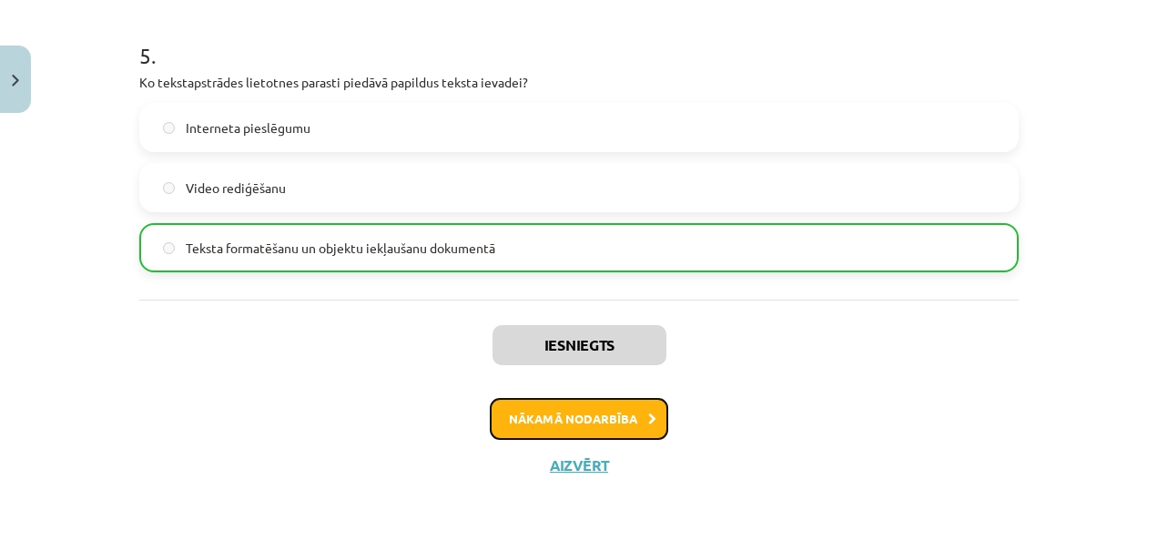
click at [551, 401] on button "Nākamā nodarbība" at bounding box center [579, 419] width 178 height 42
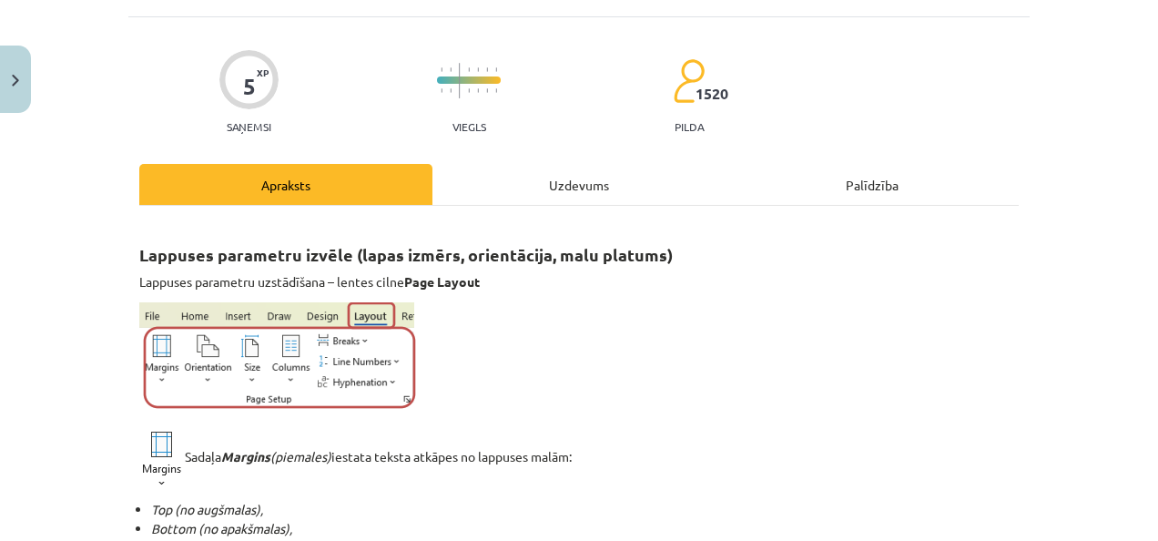
scroll to position [0, 0]
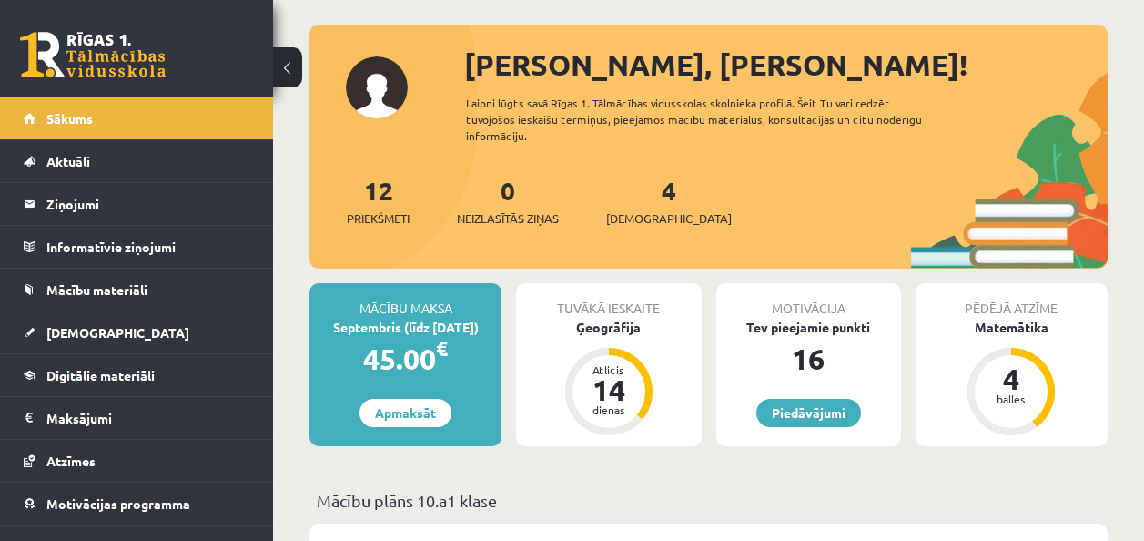
scroll to position [91, 0]
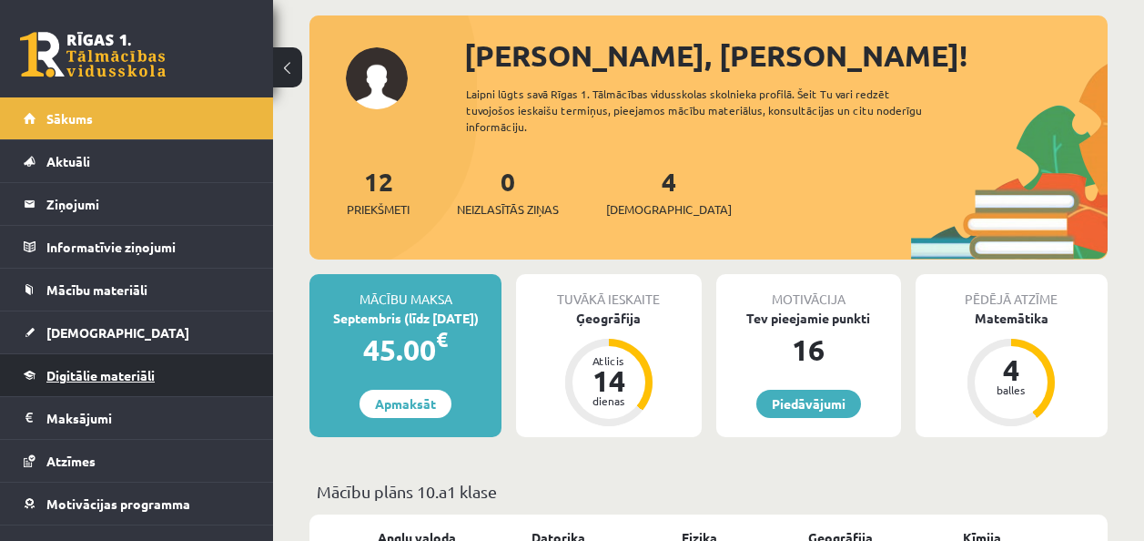
click at [136, 391] on link "Digitālie materiāli" at bounding box center [137, 375] width 227 height 42
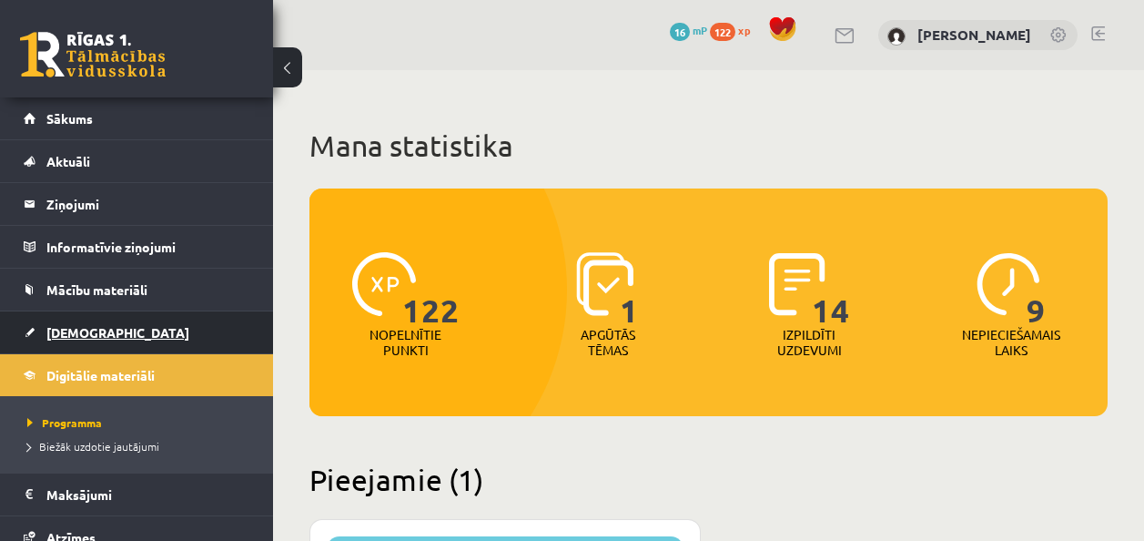
click at [150, 318] on link "[DEMOGRAPHIC_DATA]" at bounding box center [137, 332] width 227 height 42
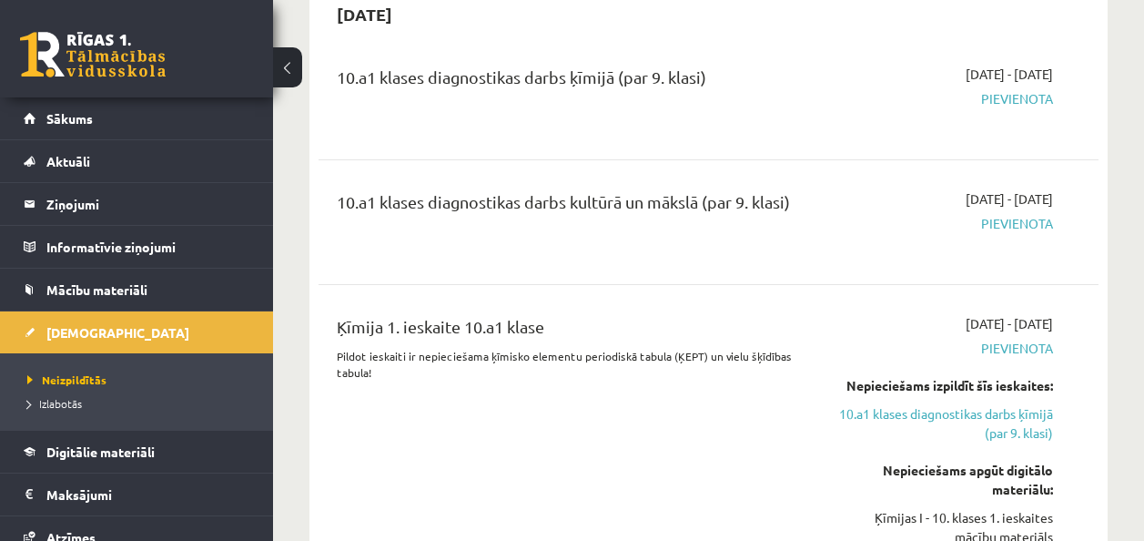
scroll to position [1274, 0]
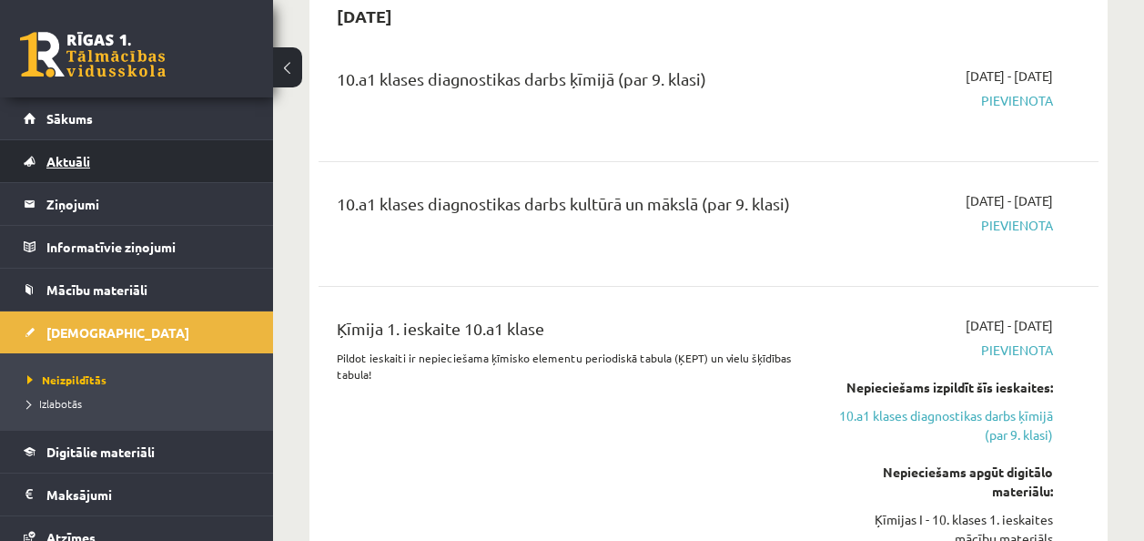
click at [137, 158] on link "Aktuāli" at bounding box center [137, 161] width 227 height 42
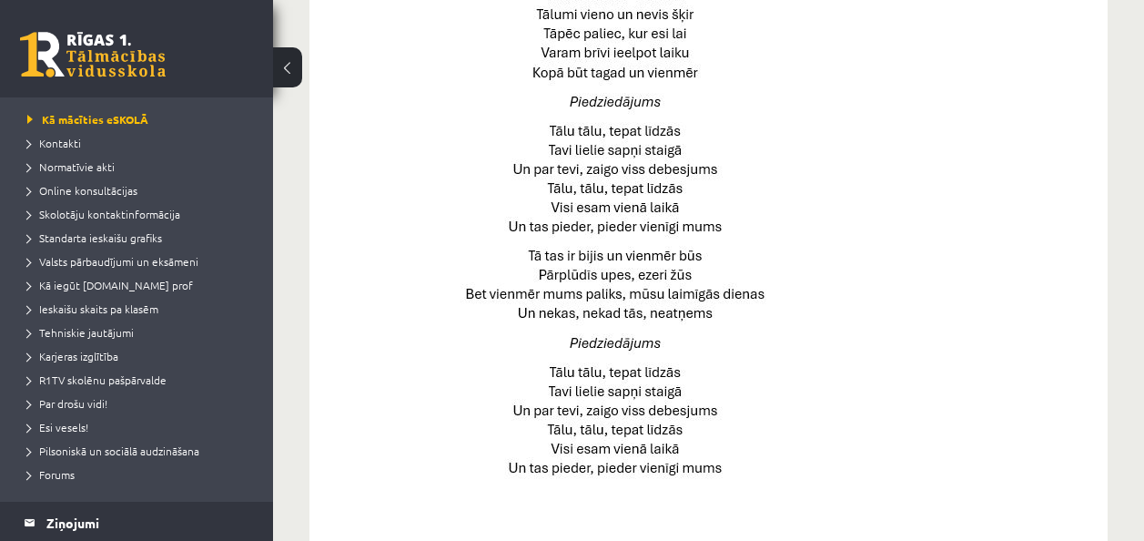
scroll to position [91, 0]
